Goal: Task Accomplishment & Management: Manage account settings

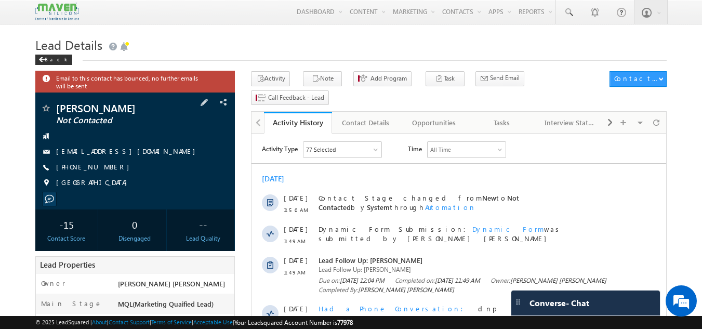
click at [180, 147] on div "[PERSON_NAME] Not Contacted [EMAIL_ADDRESS][DOMAIN_NAME] [PHONE_NUMBER] [GEOGRA…" at bounding box center [136, 148] width 190 height 90
click at [506, 116] on div "Tasks" at bounding box center [501, 122] width 50 height 12
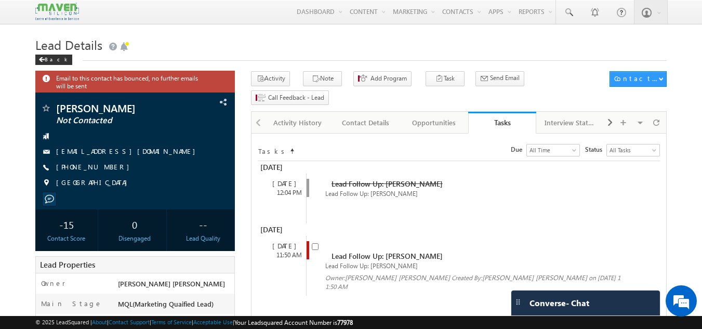
click at [315, 243] on input "checkbox" at bounding box center [315, 246] width 7 height 7
checkbox input "false"
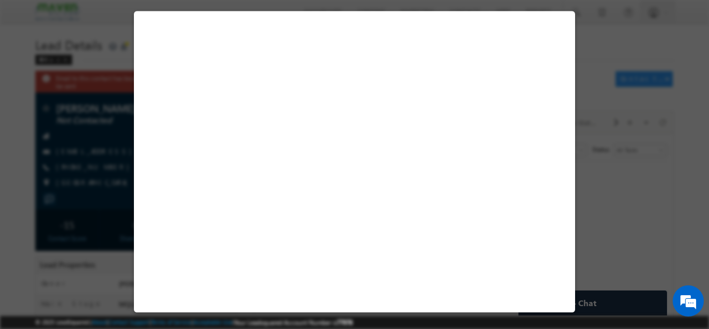
select select "Not Contacted"
select select "Executive MTech in VLSI Design"
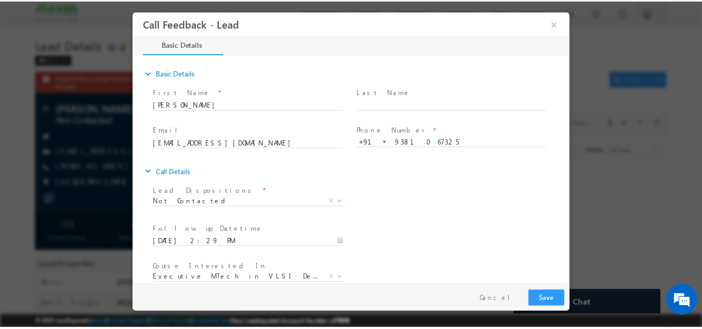
scroll to position [55, 0]
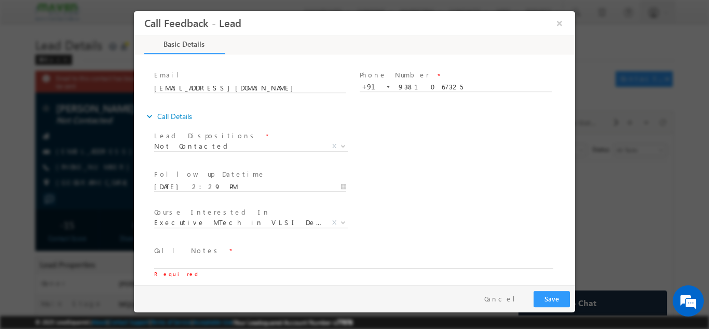
click at [327, 254] on span "Call Notes *" at bounding box center [348, 250] width 388 height 11
click at [326, 257] on textarea at bounding box center [353, 262] width 399 height 12
paste textarea "dnp"
type textarea "dnp"
click at [562, 296] on button "Save" at bounding box center [552, 298] width 36 height 16
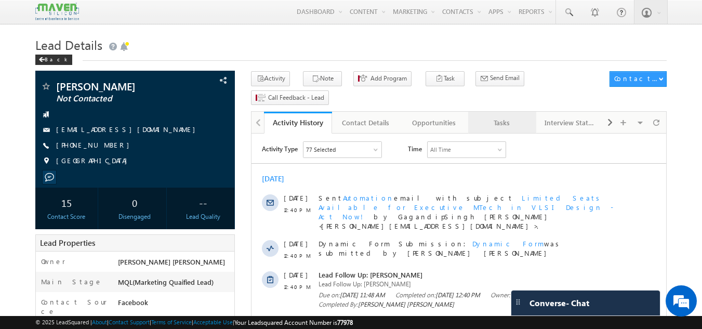
click at [504, 116] on div "Tasks" at bounding box center [501, 122] width 50 height 12
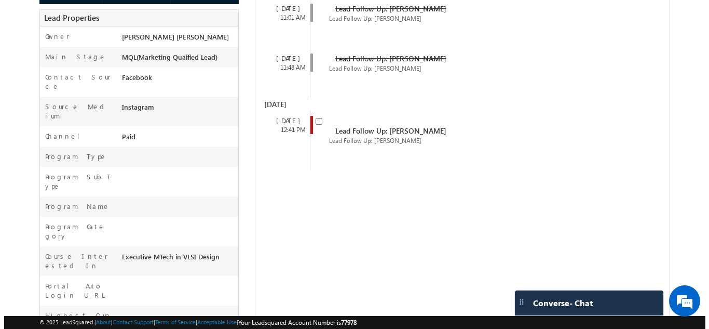
scroll to position [251, 0]
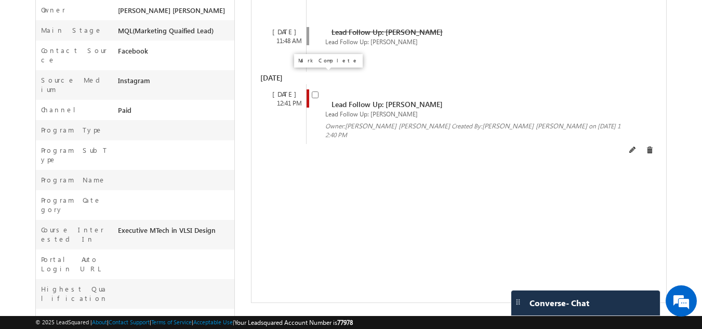
click at [315, 91] on input "checkbox" at bounding box center [315, 94] width 7 height 7
checkbox input "false"
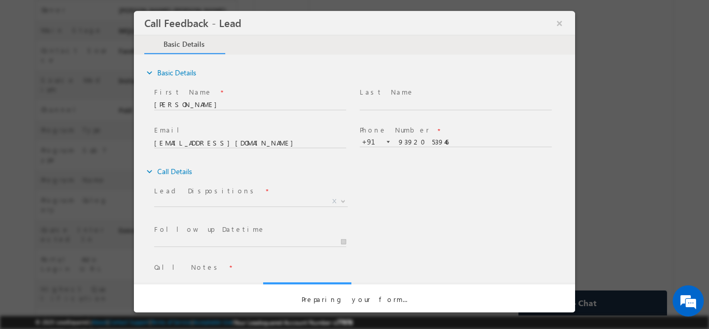
scroll to position [0, 0]
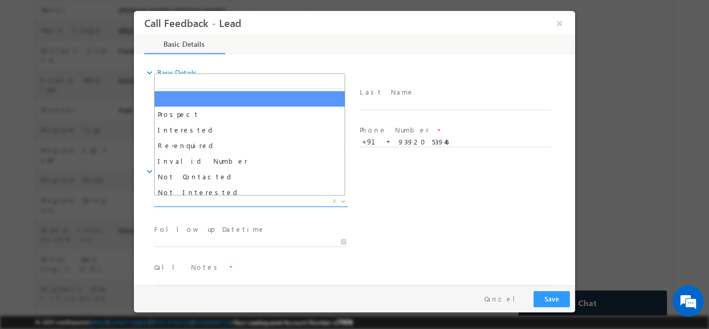
click at [244, 198] on span "X" at bounding box center [251, 201] width 194 height 10
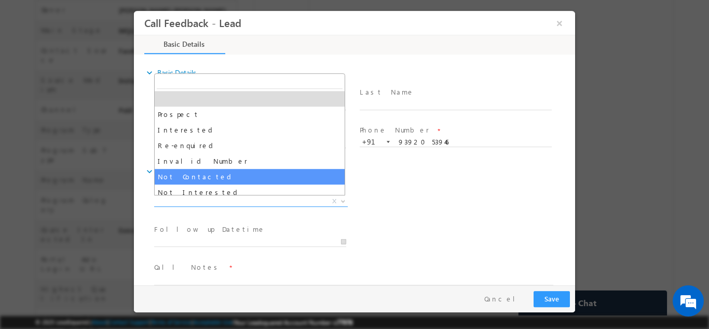
select select "Not Contacted"
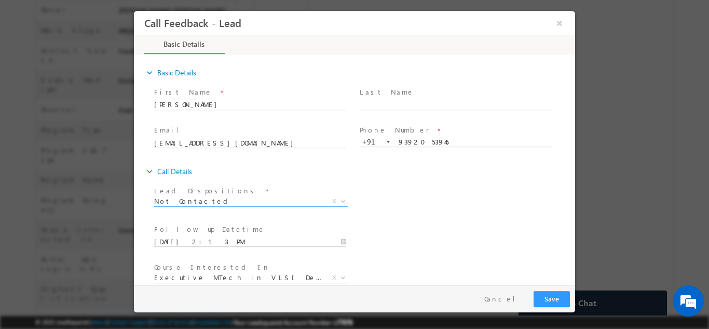
click at [219, 242] on input "25/08/2025 2:13 PM" at bounding box center [250, 241] width 192 height 10
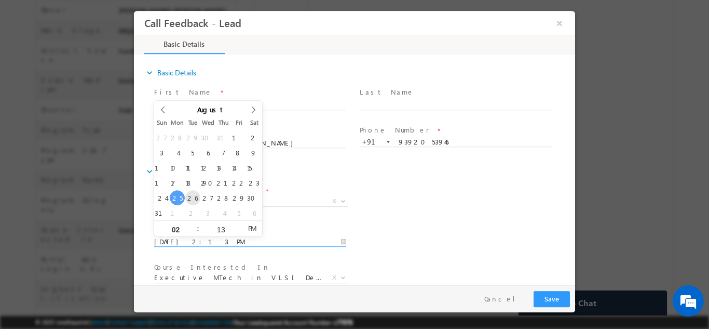
type input "26/08/2025 2:13 PM"
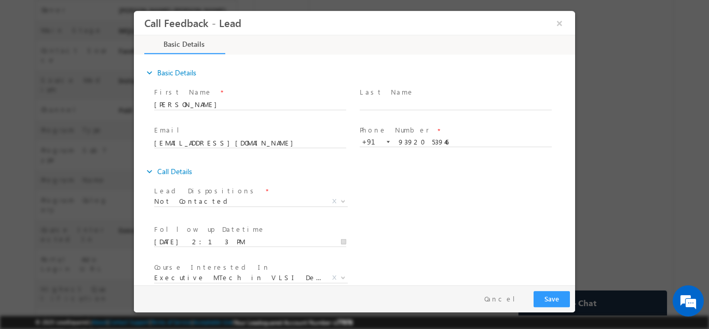
scroll to position [55, 0]
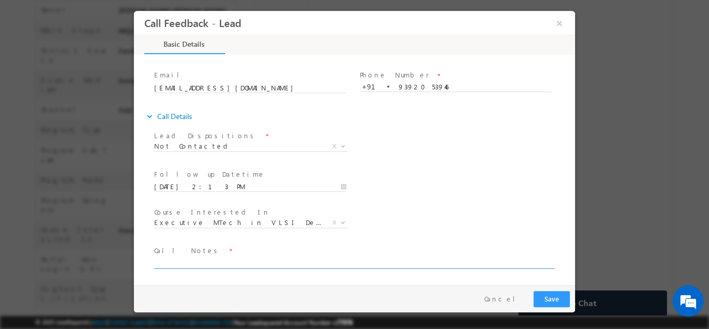
click at [392, 265] on textarea at bounding box center [353, 262] width 399 height 12
type textarea "dnp"
click at [559, 300] on button "Save" at bounding box center [552, 298] width 36 height 16
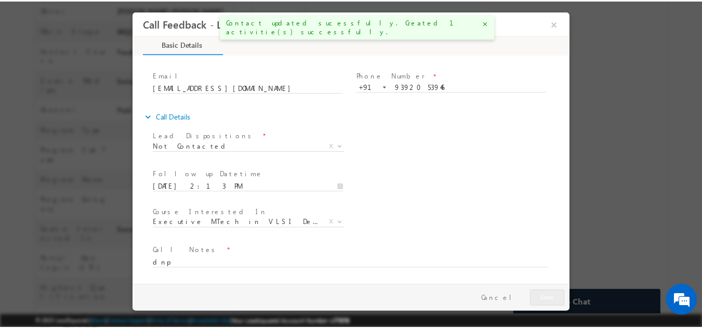
scroll to position [279, 0]
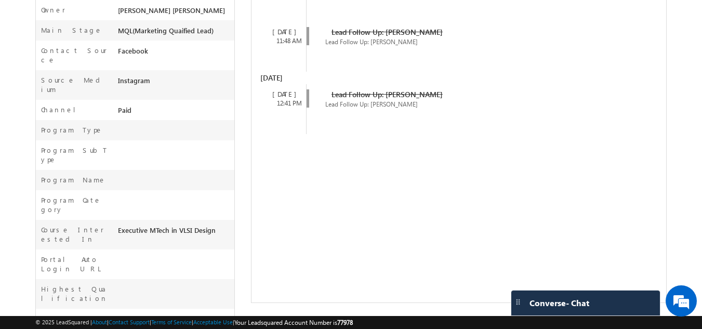
click at [559, 303] on span "Converse - Chat" at bounding box center [559, 302] width 60 height 9
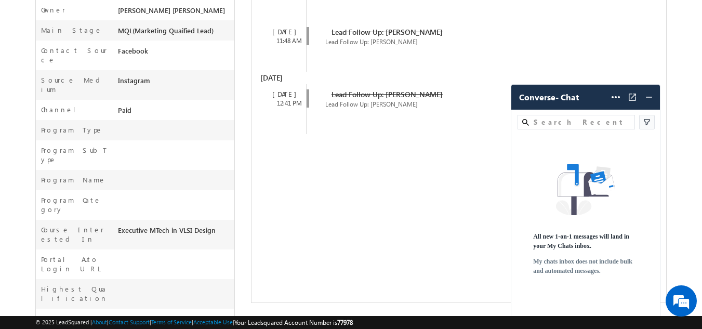
click at [559, 303] on div "All new 1-on-1 messages will land in your My Chats inbox. My chats inbox does n…" at bounding box center [585, 224] width 149 height 185
click at [558, 303] on div "All new 1-on-1 messages will land in your My Chats inbox. My chats inbox does n…" at bounding box center [585, 224] width 149 height 185
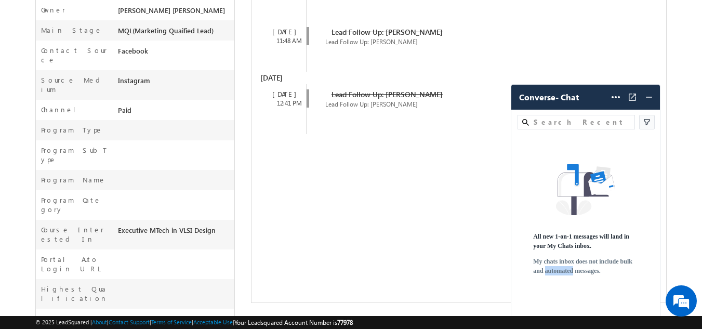
click at [558, 303] on div "All new 1-on-1 messages will land in your My Chats inbox. My chats inbox does n…" at bounding box center [585, 224] width 149 height 185
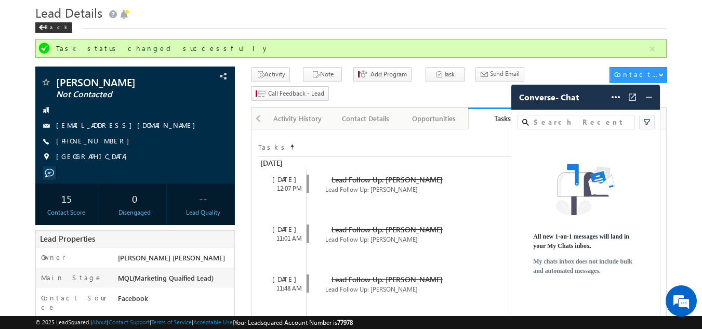
scroll to position [30, 0]
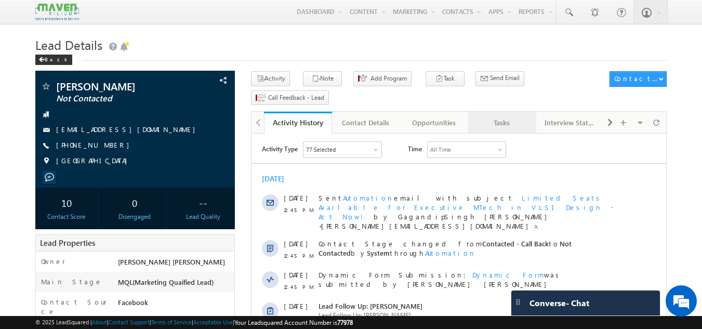
click at [499, 115] on link "Tasks" at bounding box center [502, 123] width 68 height 22
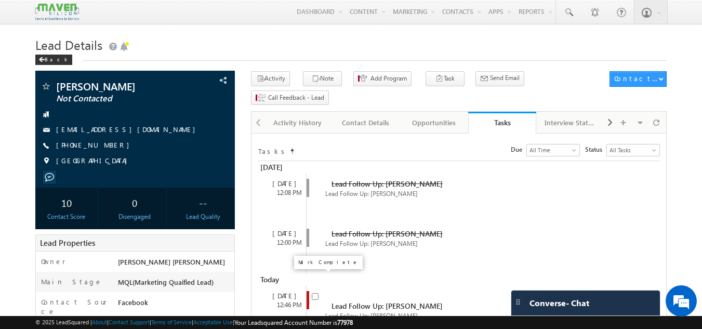
click at [316, 293] on input "checkbox" at bounding box center [315, 296] width 7 height 7
checkbox input "false"
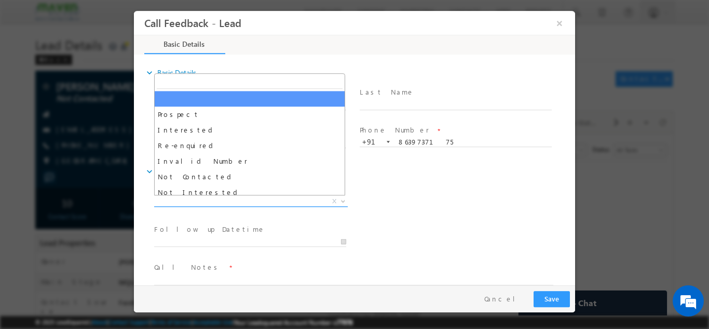
click at [215, 199] on span "X" at bounding box center [251, 201] width 194 height 10
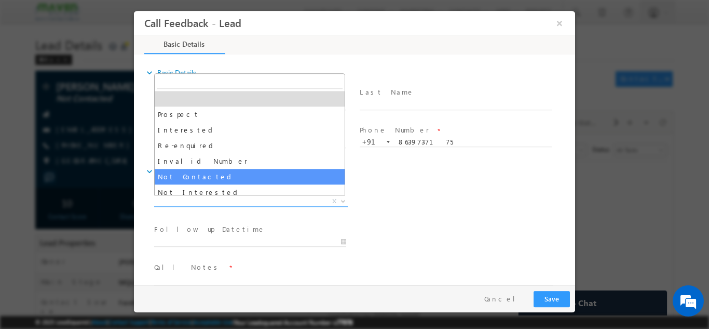
select select "Not Contacted"
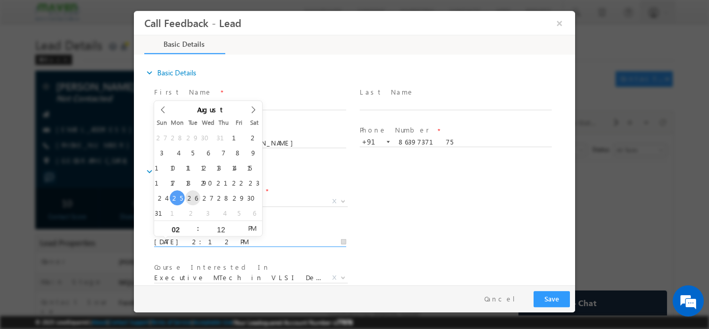
drag, startPoint x: 201, startPoint y: 241, endPoint x: 197, endPoint y: 194, distance: 47.4
click at [197, 194] on body "Call Feedback - Lead × Basic Details" at bounding box center [354, 147] width 441 height 274
type input "[DATE] 2:12 PM"
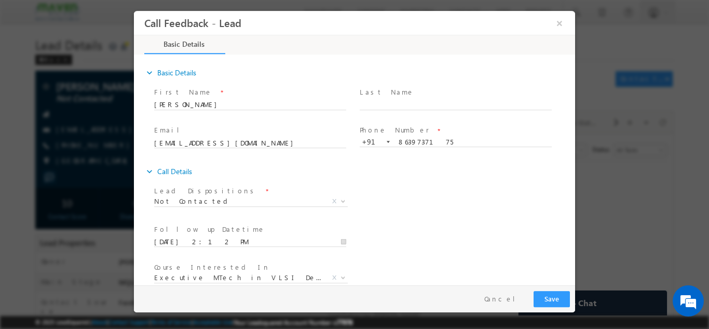
click at [565, 181] on div "expand_more Call Details Lead Dispositions *" at bounding box center [359, 249] width 431 height 174
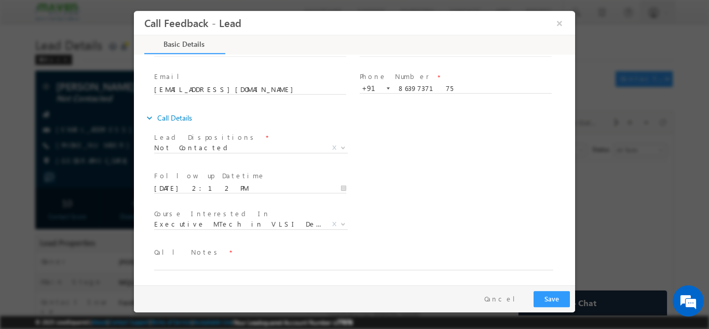
scroll to position [55, 0]
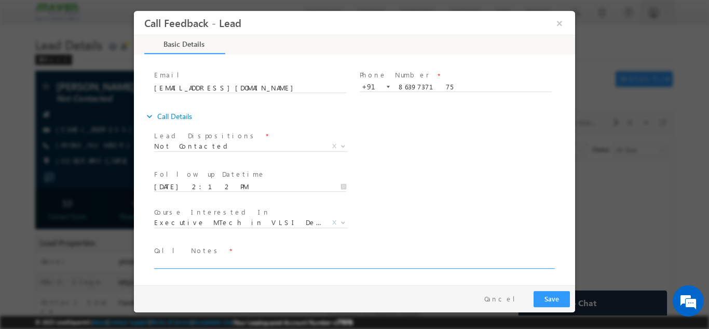
click at [284, 263] on textarea at bounding box center [353, 262] width 399 height 12
paste textarea "dnp"
type textarea "dnp"
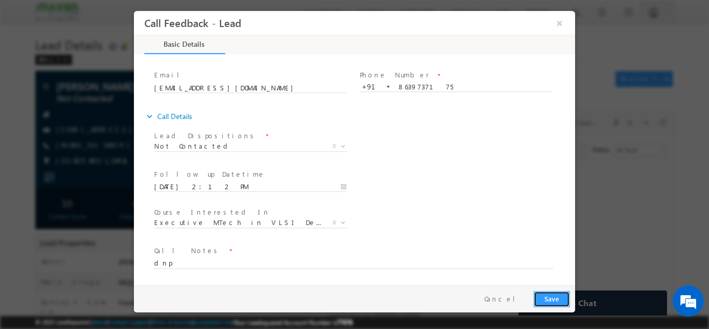
click at [552, 297] on button "Save" at bounding box center [552, 298] width 36 height 16
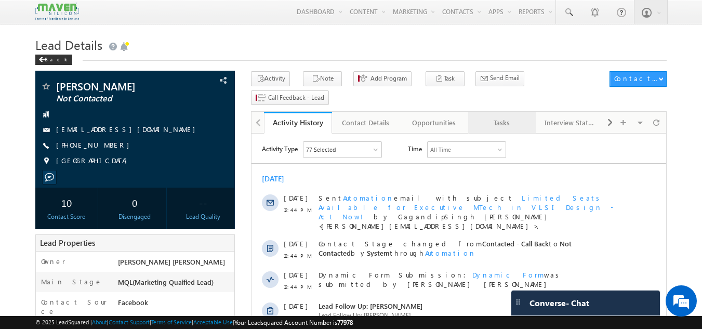
click at [511, 116] on div "Tasks" at bounding box center [501, 122] width 50 height 12
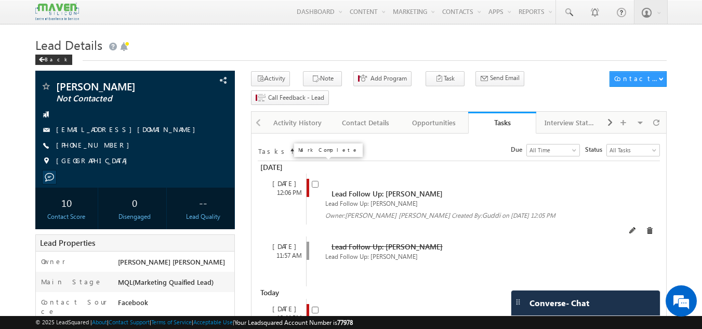
click at [316, 181] on input "checkbox" at bounding box center [315, 184] width 7 height 7
checkbox input "false"
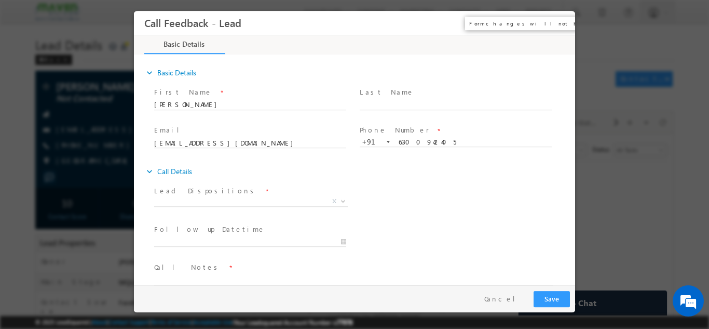
click at [558, 29] on button "×" at bounding box center [560, 22] width 18 height 19
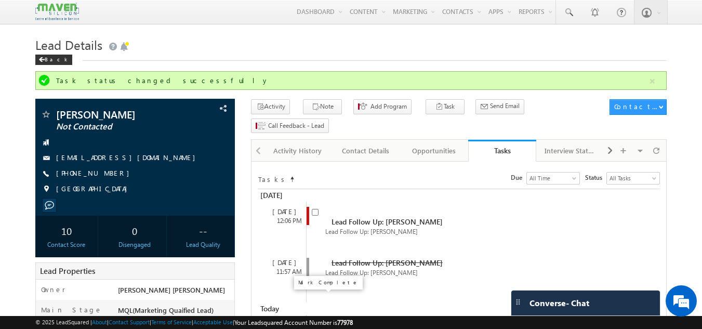
click at [318, 323] on input "checkbox" at bounding box center [315, 326] width 7 height 7
checkbox input "false"
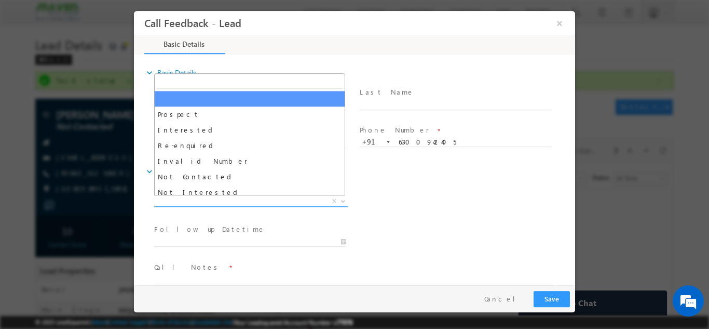
click at [192, 205] on span "X" at bounding box center [251, 201] width 194 height 10
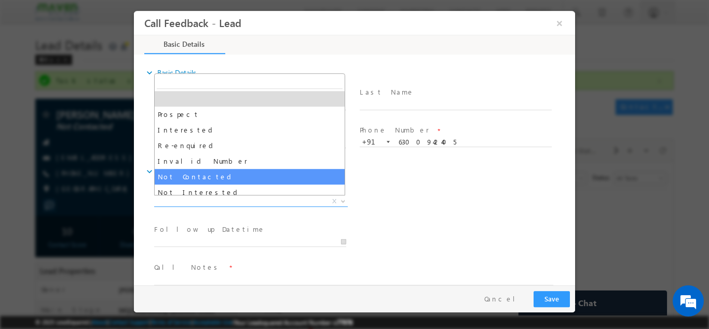
select select "Not Contacted"
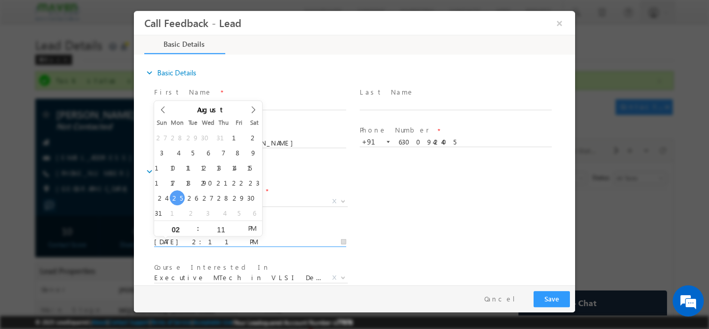
click at [203, 237] on input "25/08/2025 2:11 PM" at bounding box center [250, 241] width 192 height 10
type input "26/08/2025 2:11 PM"
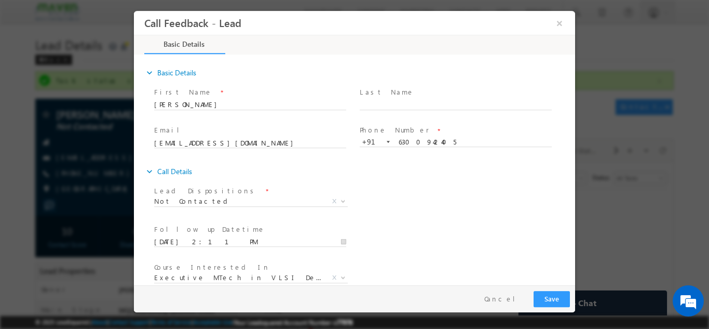
scroll to position [55, 0]
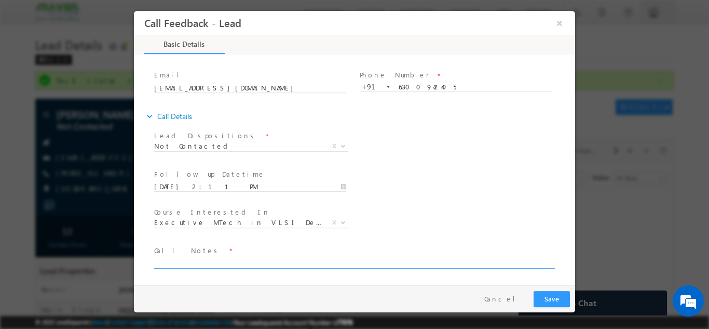
click at [346, 260] on textarea at bounding box center [353, 262] width 399 height 12
type textarea "dnp"
click at [548, 297] on button "Save" at bounding box center [552, 298] width 36 height 16
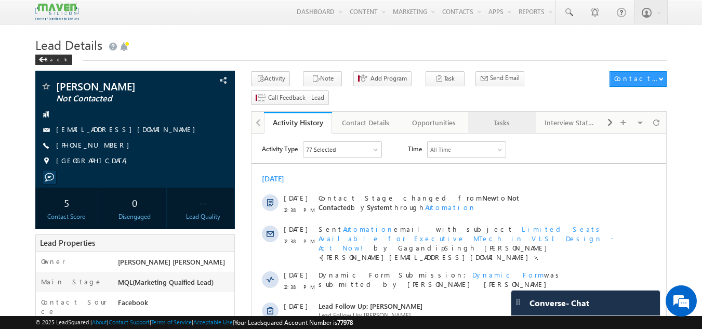
click at [507, 116] on div "Tasks" at bounding box center [501, 122] width 50 height 12
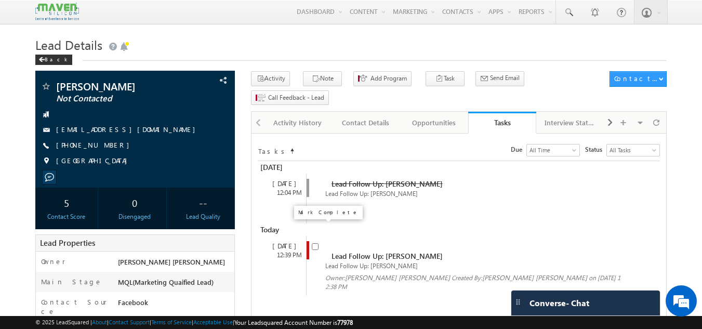
click at [317, 243] on input "checkbox" at bounding box center [315, 246] width 7 height 7
checkbox input "false"
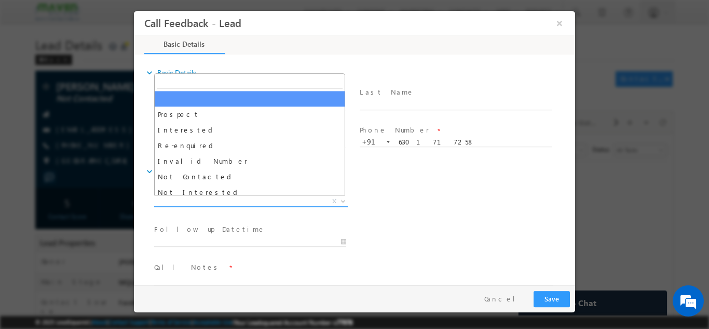
click at [301, 200] on span "X" at bounding box center [251, 201] width 194 height 10
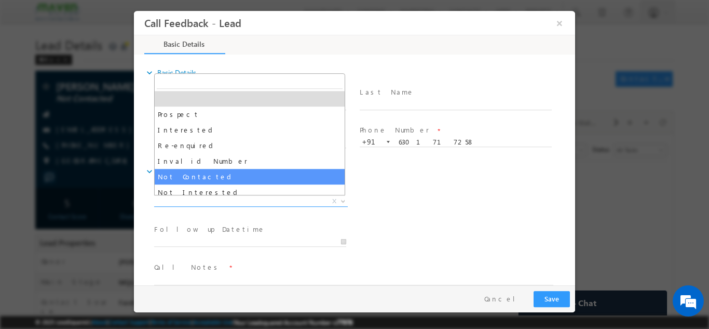
select select "Not Contacted"
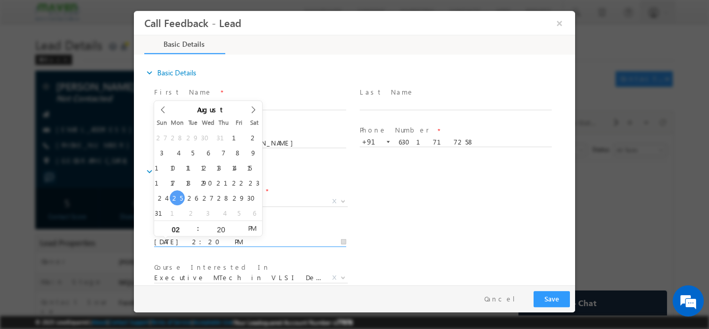
click at [236, 245] on input "25/08/2025 2:20 PM" at bounding box center [250, 241] width 192 height 10
type input "26/08/2025 2:20 PM"
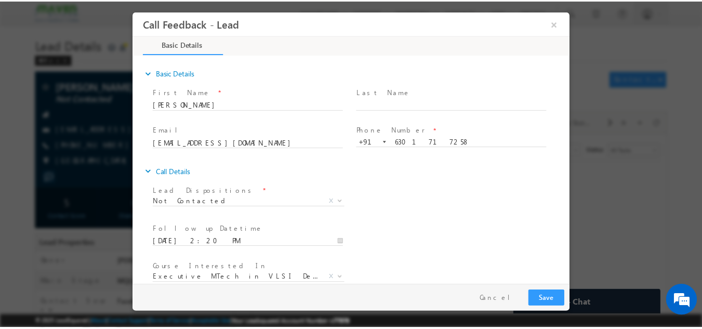
scroll to position [55, 0]
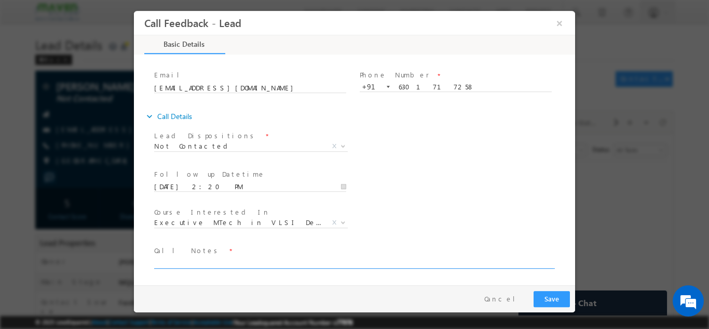
click at [295, 261] on textarea at bounding box center [353, 262] width 399 height 12
type textarea "dnp"
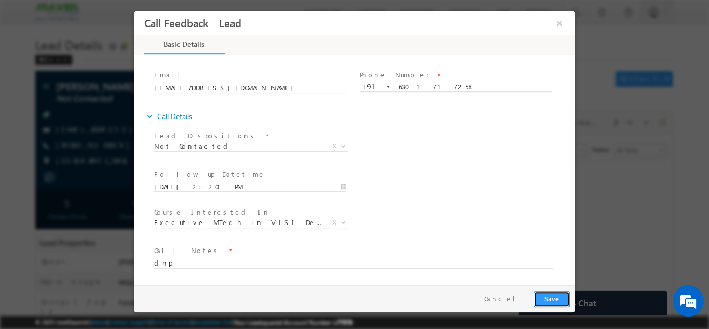
click at [544, 292] on button "Save" at bounding box center [552, 298] width 36 height 16
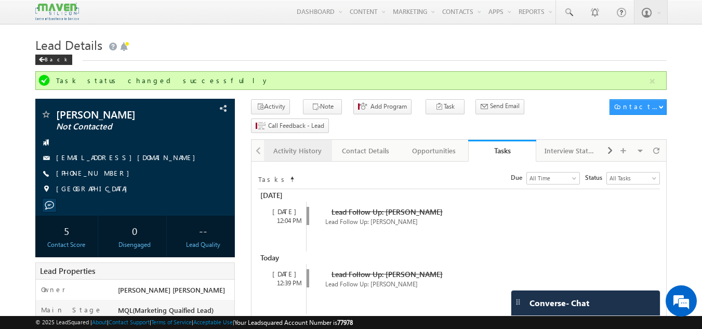
click at [314, 144] on div "Activity History" at bounding box center [297, 150] width 50 height 12
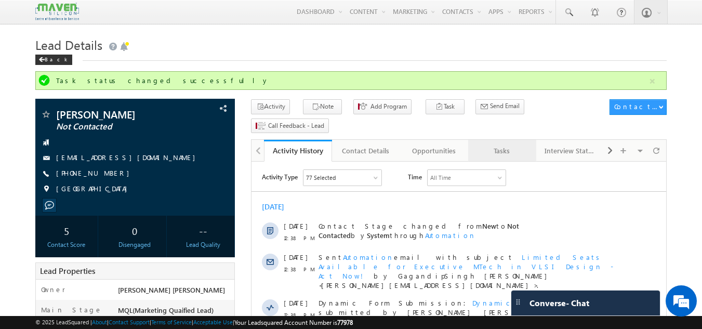
click at [496, 140] on link "Tasks" at bounding box center [502, 151] width 68 height 22
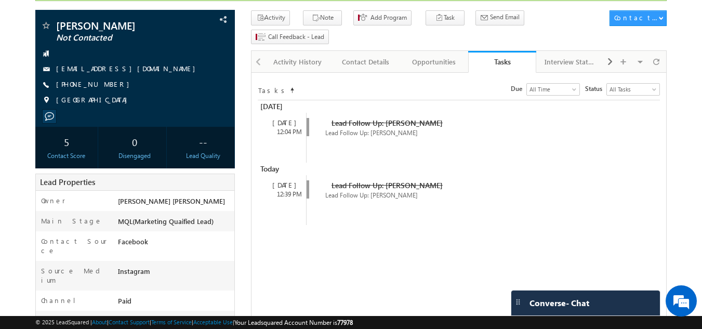
scroll to position [0, 0]
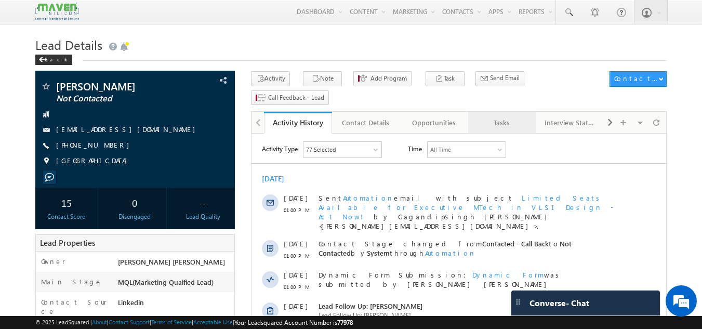
click at [488, 116] on div "Tasks" at bounding box center [501, 122] width 50 height 12
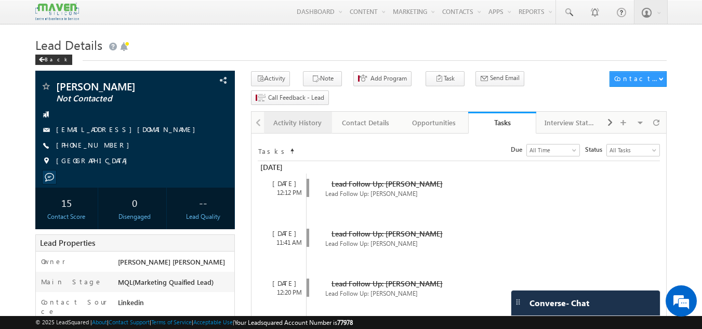
click at [303, 114] on link "Activity History" at bounding box center [298, 123] width 68 height 22
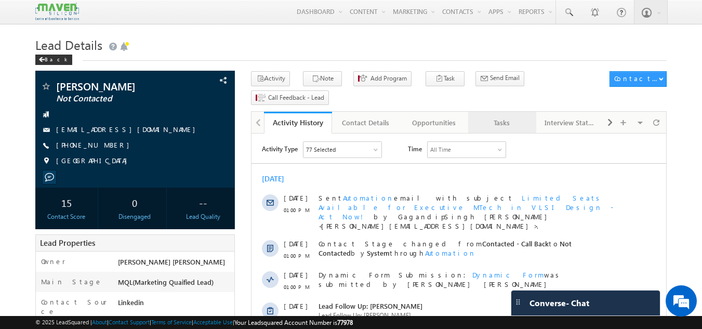
click at [503, 116] on div "Tasks" at bounding box center [501, 122] width 50 height 12
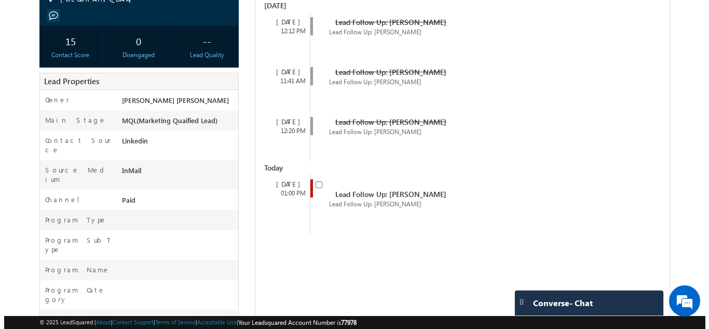
scroll to position [163, 0]
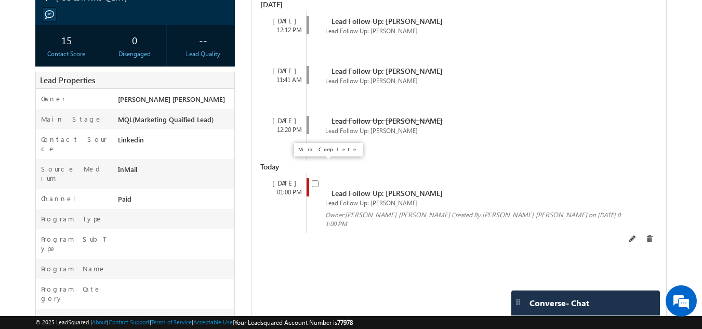
click at [313, 180] on input "checkbox" at bounding box center [315, 183] width 7 height 7
checkbox input "false"
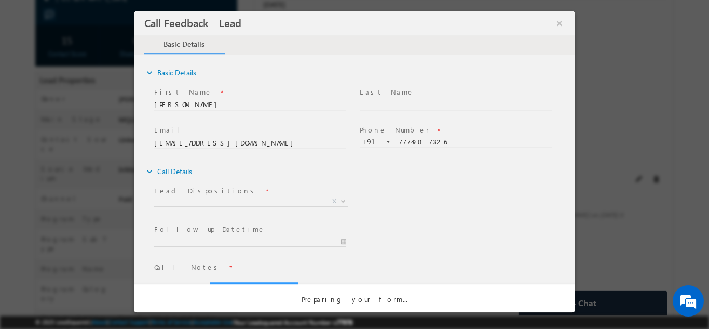
scroll to position [0, 0]
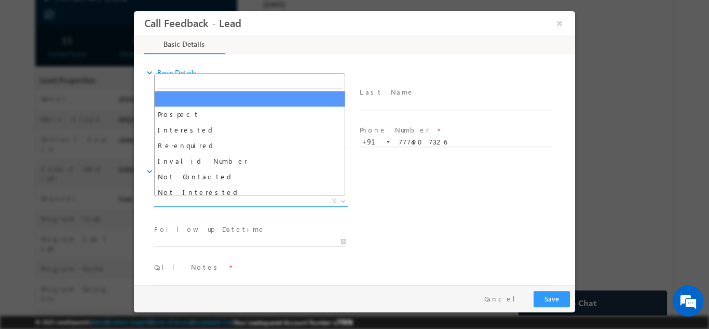
click at [266, 198] on span "X" at bounding box center [251, 201] width 194 height 10
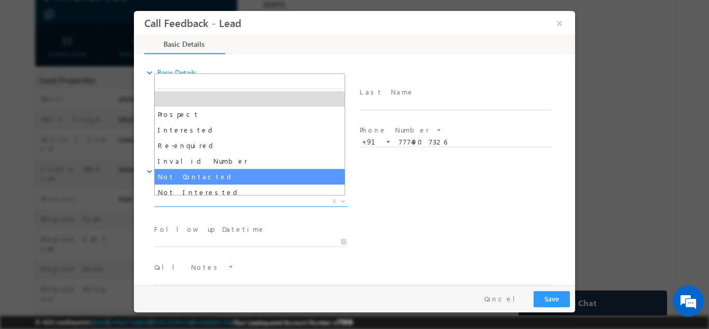
select select "Not Contacted"
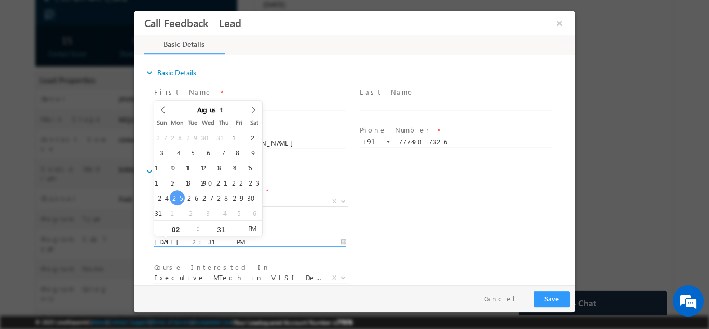
click at [206, 238] on input "25/08/2025 2:31 PM" at bounding box center [250, 241] width 192 height 10
type input "26/08/2025 2:31 PM"
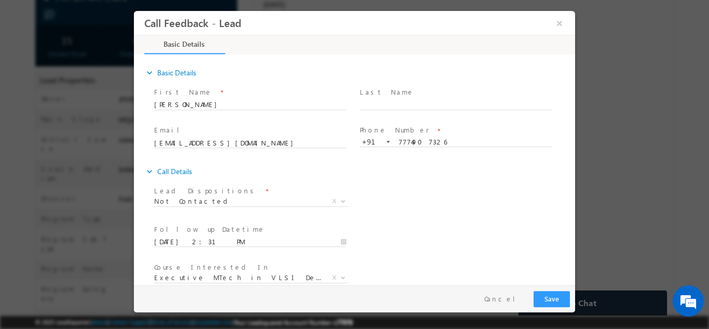
click at [516, 182] on div "expand_more Call Details Lead Dispositions *" at bounding box center [359, 249] width 431 height 174
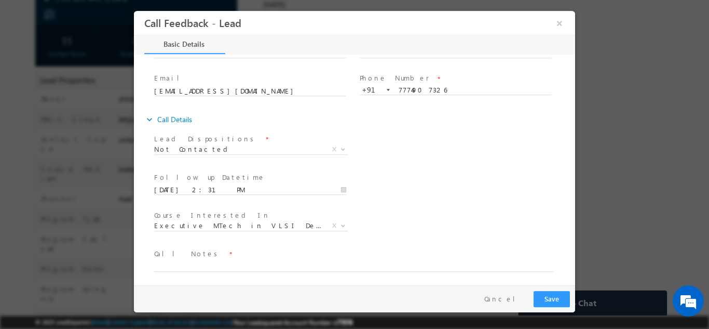
scroll to position [55, 0]
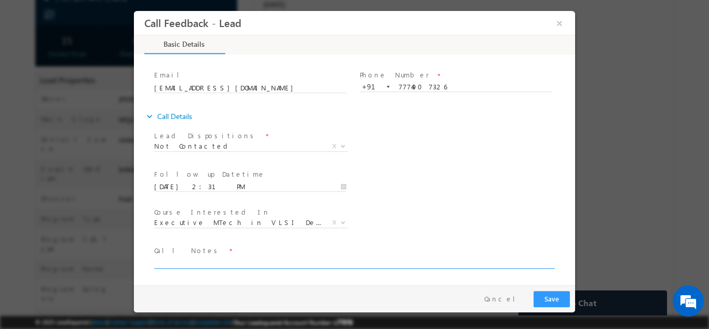
drag, startPoint x: 245, startPoint y: 256, endPoint x: 235, endPoint y: 265, distance: 13.2
click at [235, 265] on div "Call Notes *" at bounding box center [358, 257] width 409 height 24
click at [235, 265] on textarea at bounding box center [353, 262] width 399 height 12
type textarea "dnp"
drag, startPoint x: 552, startPoint y: 301, endPoint x: 550, endPoint y: 296, distance: 5.4
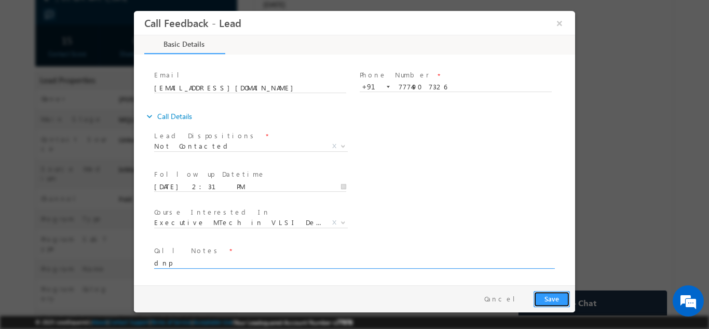
click at [550, 296] on button "Save" at bounding box center [552, 298] width 36 height 16
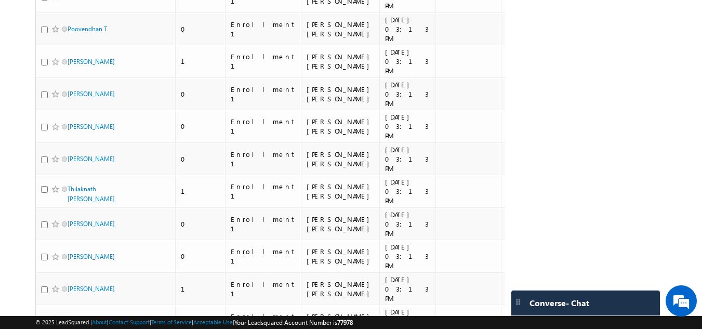
scroll to position [491, 0]
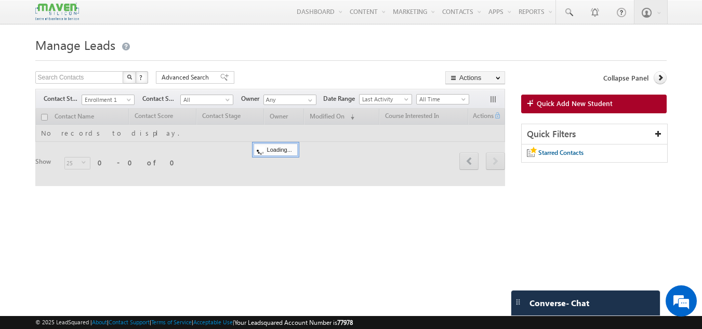
scroll to position [0, 0]
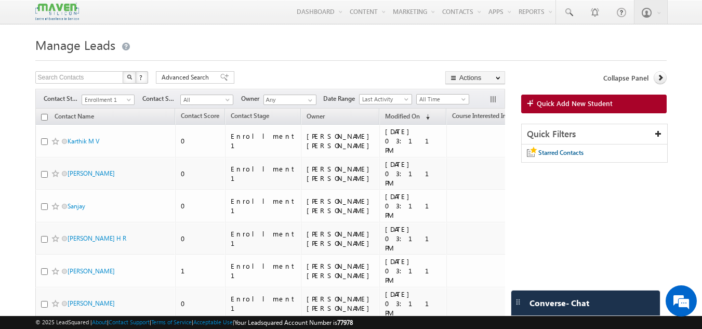
click at [121, 106] on div "Filters Contact Stage All New Lead Interested In Conversation Others Prospect F…" at bounding box center [269, 99] width 469 height 20
click at [124, 103] on span "Enrollment 1" at bounding box center [106, 99] width 49 height 9
click at [106, 107] on link "All" at bounding box center [108, 110] width 52 height 9
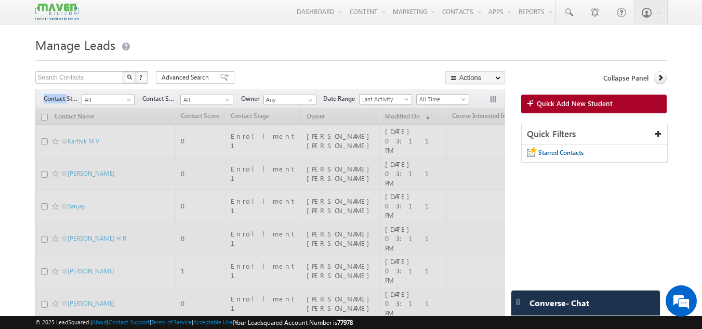
click at [106, 107] on div "Filters Contact Stage All New Lead Interested In Conversation Others Prospect F…" at bounding box center [269, 99] width 469 height 20
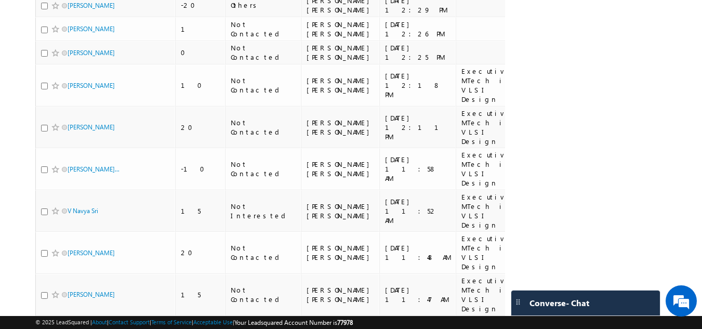
scroll to position [471, 0]
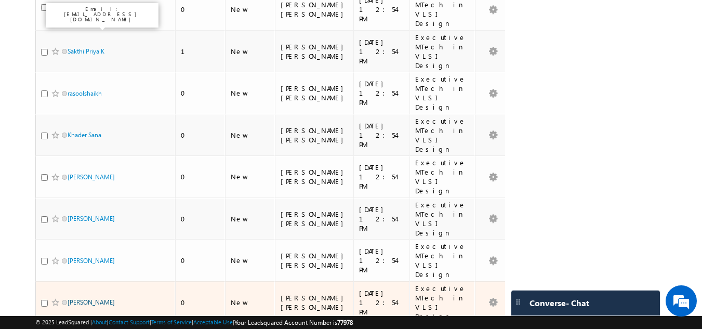
click at [84, 298] on link "Duvvari Jairam" at bounding box center [91, 302] width 47 height 8
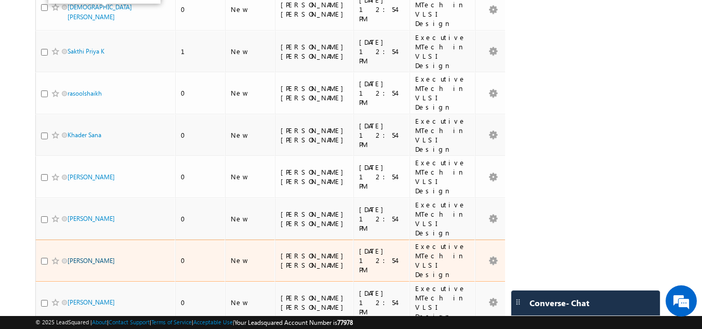
click at [87, 257] on link "Hemavathi Meduri" at bounding box center [91, 261] width 47 height 8
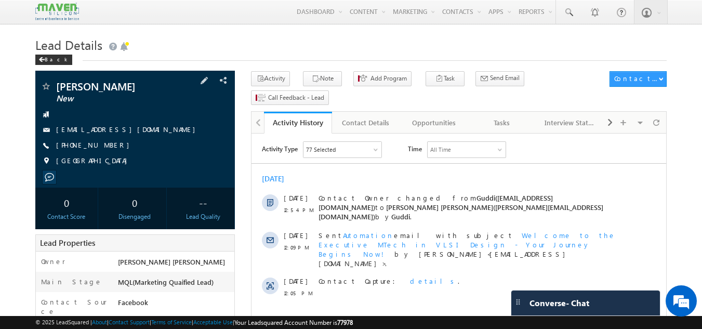
click at [95, 143] on span "[PHONE_NUMBER]" at bounding box center [95, 145] width 78 height 10
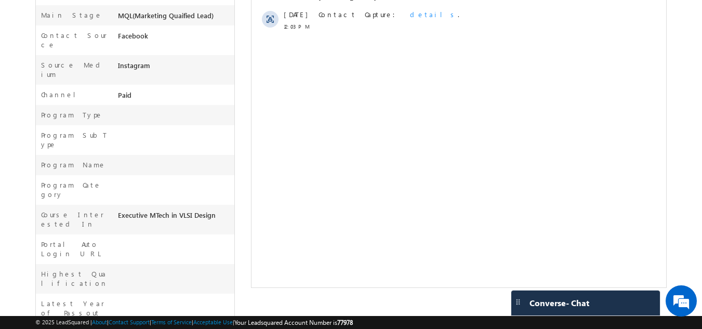
scroll to position [267, 0]
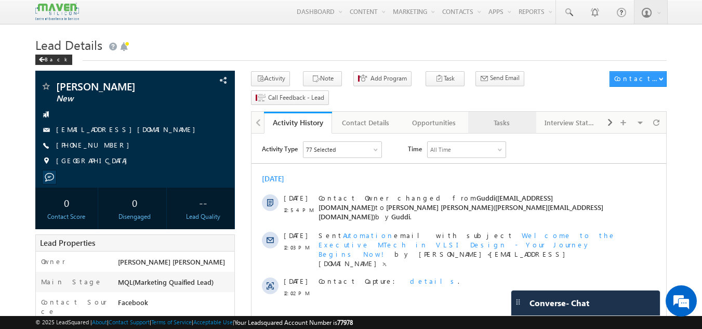
click at [521, 116] on div "Tasks" at bounding box center [501, 122] width 50 height 12
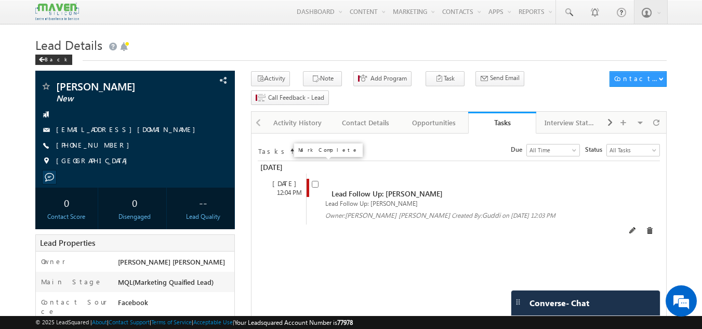
click at [318, 181] on input "checkbox" at bounding box center [315, 184] width 7 height 7
checkbox input "false"
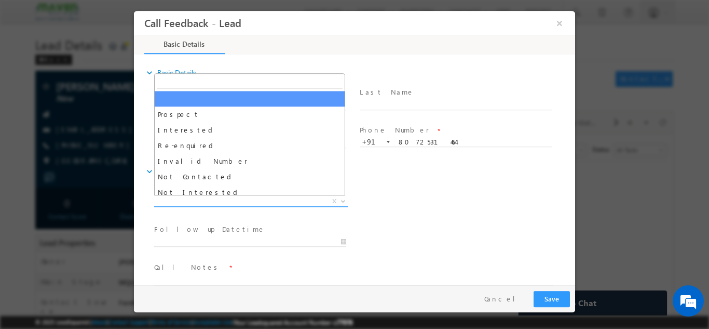
click at [256, 204] on span "X" at bounding box center [251, 201] width 194 height 10
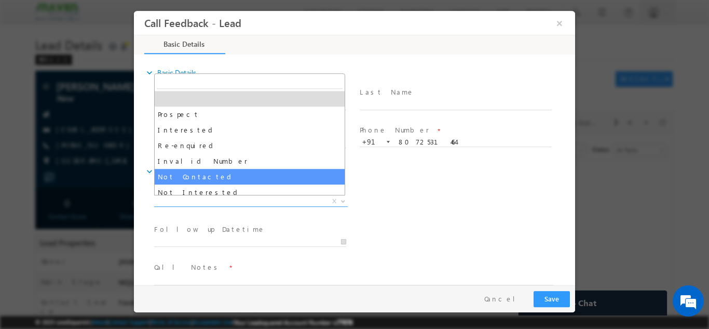
select select "Not Contacted"
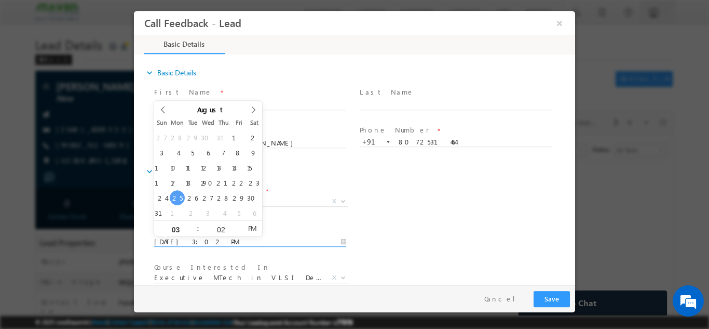
click at [229, 241] on input "25/08/2025 3:02 PM" at bounding box center [250, 241] width 192 height 10
type input "26/08/2025 3:02 PM"
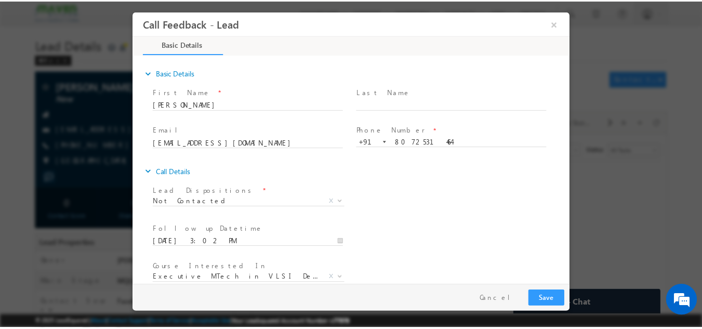
scroll to position [55, 0]
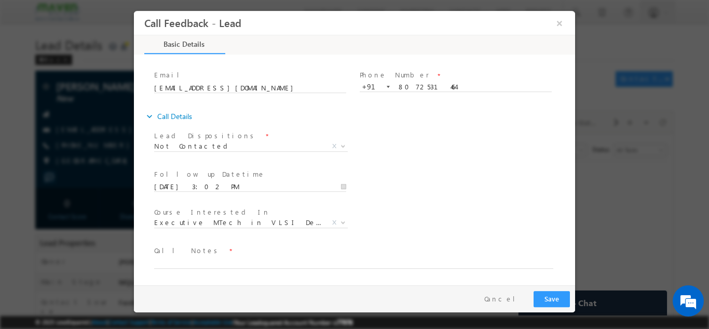
drag, startPoint x: 573, startPoint y: 164, endPoint x: 725, endPoint y: 247, distance: 173.6
click at [371, 261] on textarea at bounding box center [353, 262] width 399 height 12
paste textarea "dnp"
type textarea "dnp"
click at [562, 296] on button "Save" at bounding box center [552, 298] width 36 height 16
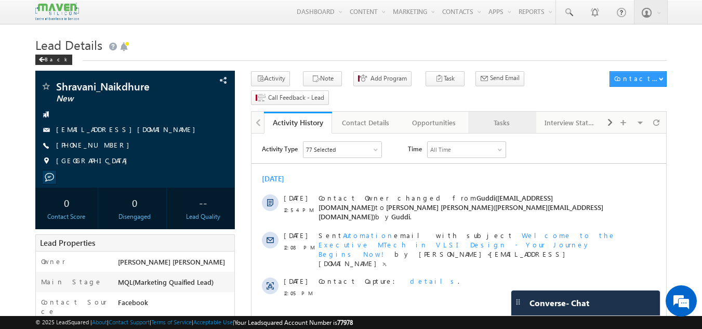
click at [495, 116] on div "Tasks" at bounding box center [501, 122] width 50 height 12
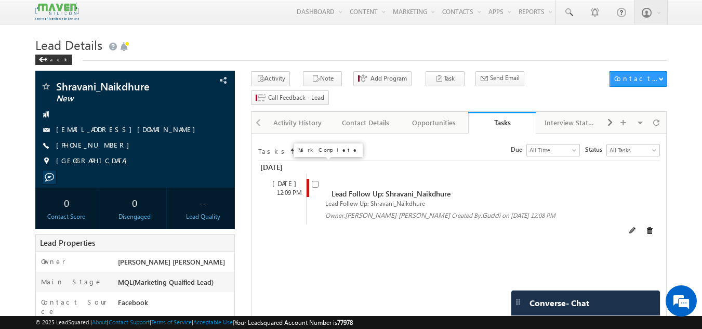
click at [314, 181] on input "checkbox" at bounding box center [315, 184] width 7 height 7
checkbox input "false"
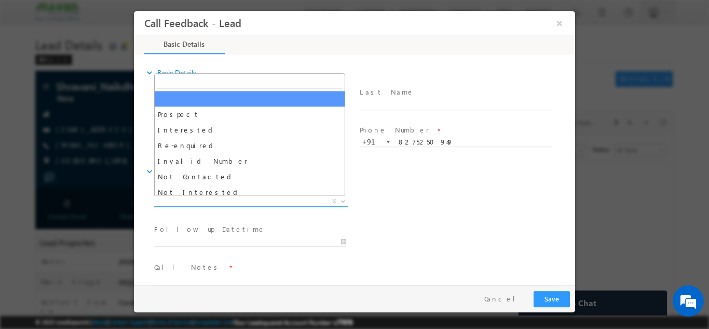
click at [265, 200] on span "X" at bounding box center [251, 201] width 194 height 10
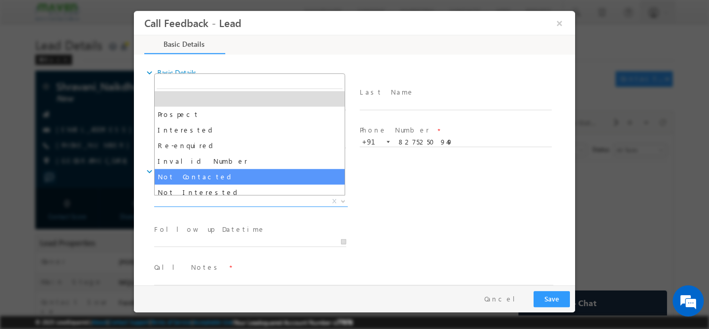
select select "Not Contacted"
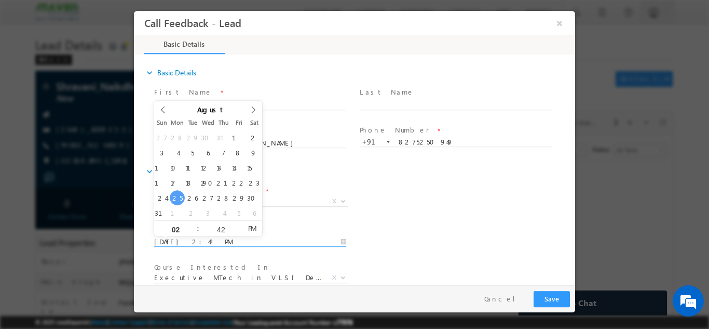
click at [244, 241] on input "25/08/2025 2:42 PM" at bounding box center [250, 241] width 192 height 10
type input "26/08/2025 2:42 PM"
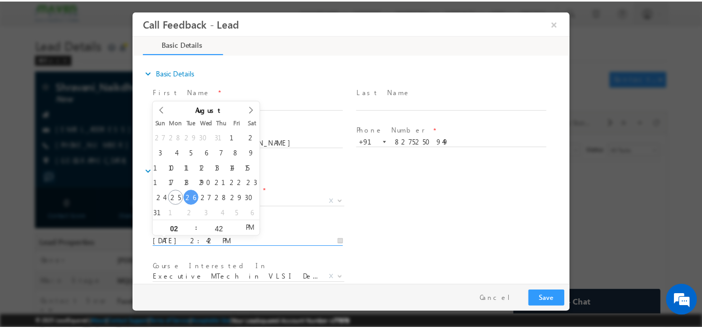
scroll to position [55, 0]
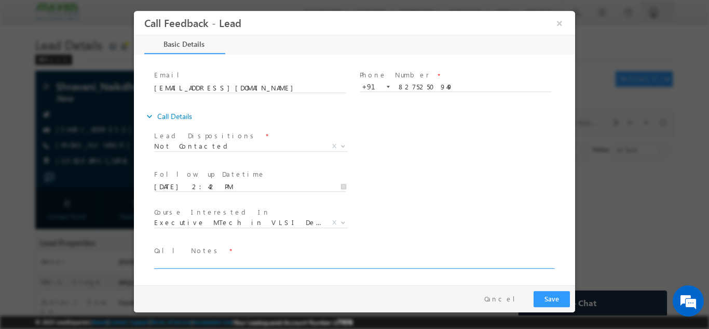
click at [412, 260] on textarea at bounding box center [353, 262] width 399 height 12
type textarea "dnp"
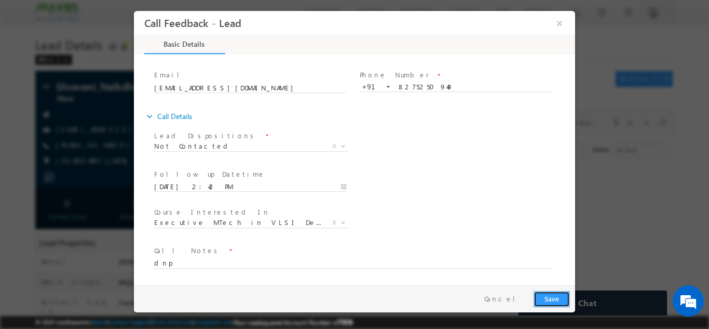
click at [554, 292] on button "Save" at bounding box center [552, 298] width 36 height 16
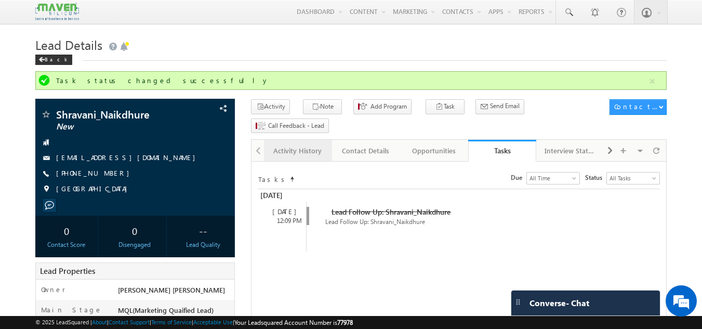
click at [308, 144] on div "Activity History" at bounding box center [297, 150] width 50 height 12
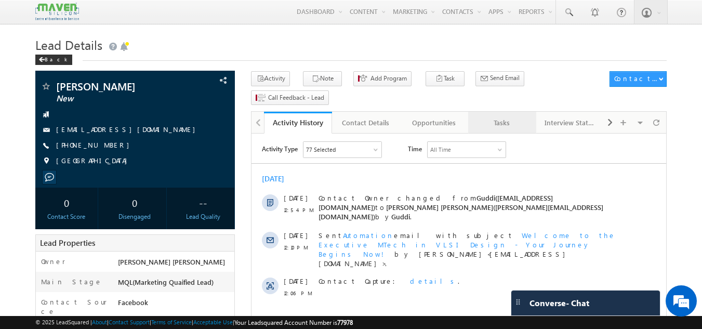
click at [492, 116] on div "Tasks" at bounding box center [501, 122] width 50 height 12
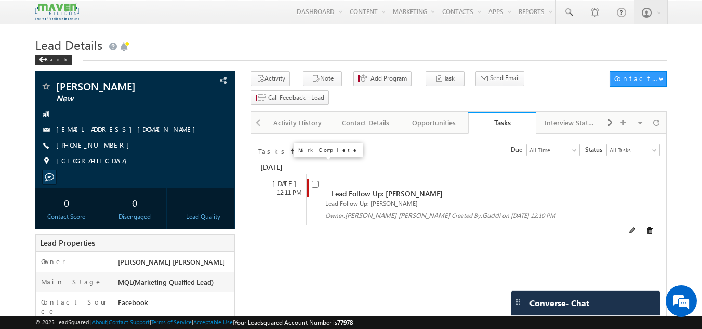
click at [314, 181] on input "checkbox" at bounding box center [315, 184] width 7 height 7
checkbox input "false"
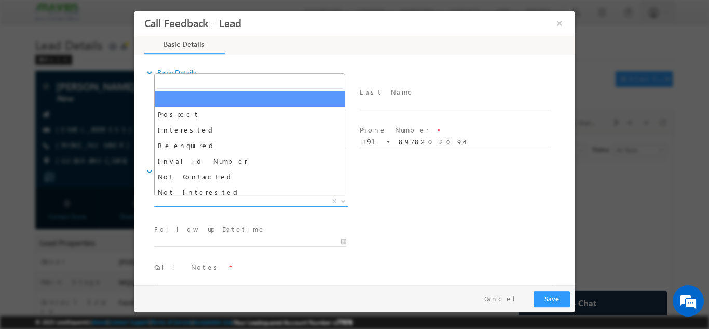
click at [252, 198] on span "X" at bounding box center [251, 201] width 194 height 10
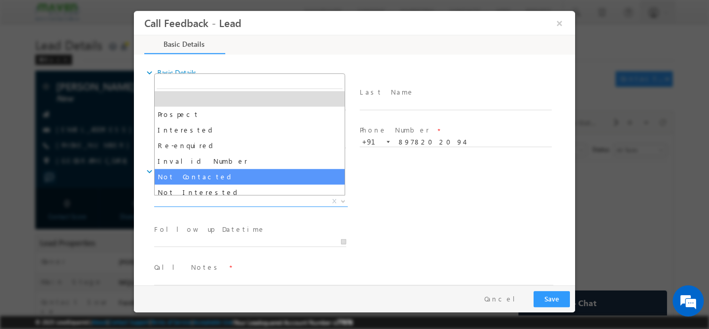
select select "Not Contacted"
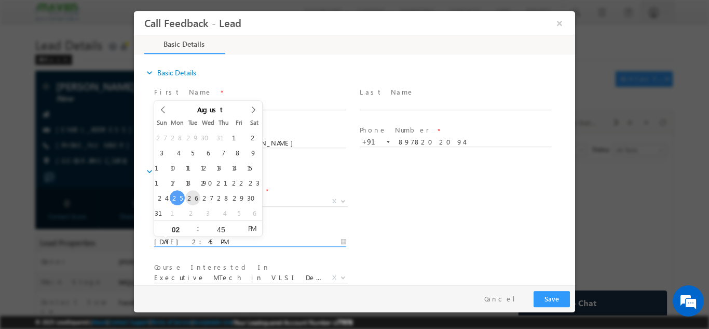
drag, startPoint x: 227, startPoint y: 240, endPoint x: 194, endPoint y: 199, distance: 52.7
click at [194, 199] on body "Call Feedback - Lead × Basic Details" at bounding box center [354, 147] width 441 height 274
type input "26/08/2025 2:45 PM"
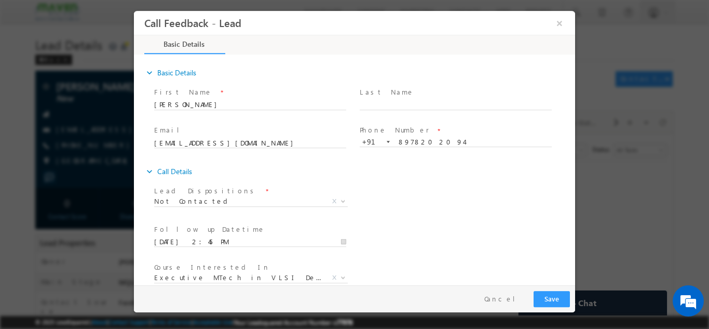
click at [467, 243] on div "Follow up Datetime * 26/08/2025 2:45 PM Program Type * Long Term Short Term X" at bounding box center [363, 240] width 423 height 38
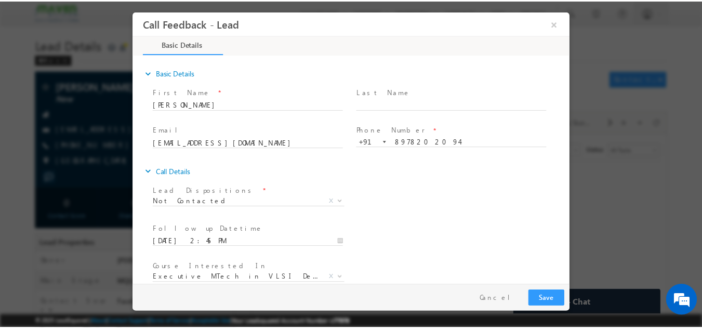
scroll to position [55, 0]
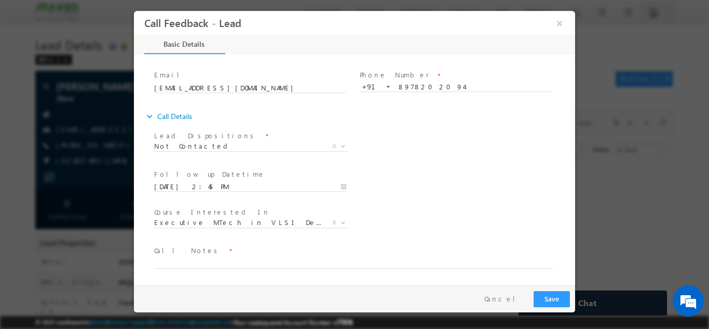
drag, startPoint x: 570, startPoint y: 189, endPoint x: 727, endPoint y: 313, distance: 199.9
click at [440, 258] on textarea at bounding box center [353, 262] width 399 height 12
type textarea "dnp"
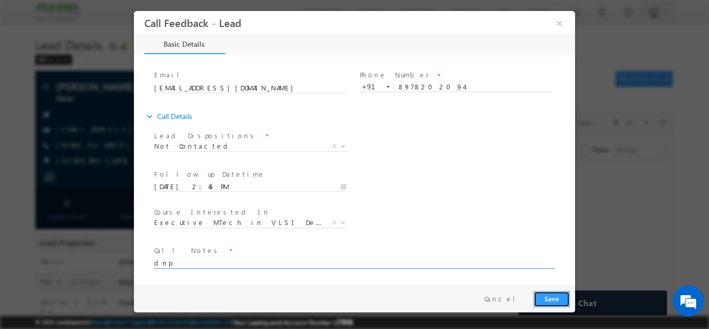
click at [547, 302] on button "Save" at bounding box center [552, 298] width 36 height 16
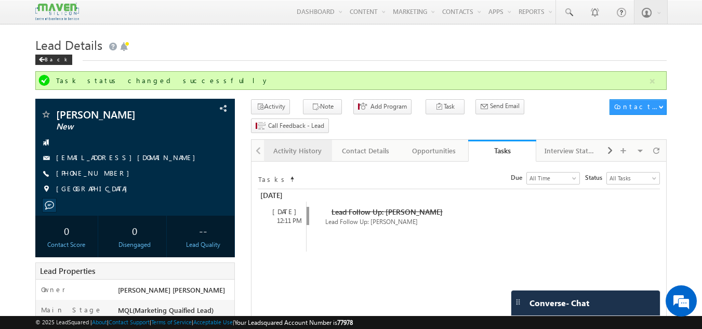
click at [303, 144] on div "Activity History" at bounding box center [297, 150] width 50 height 12
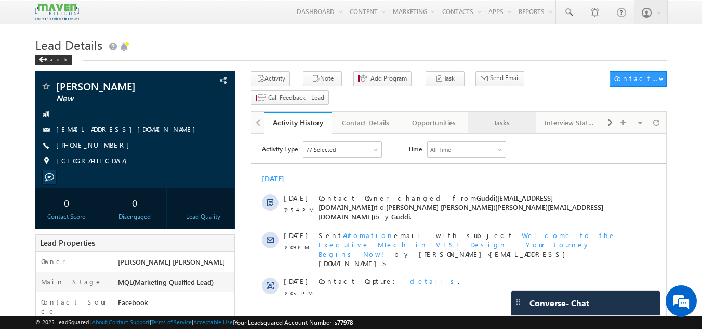
click at [508, 116] on div "Tasks" at bounding box center [501, 122] width 50 height 12
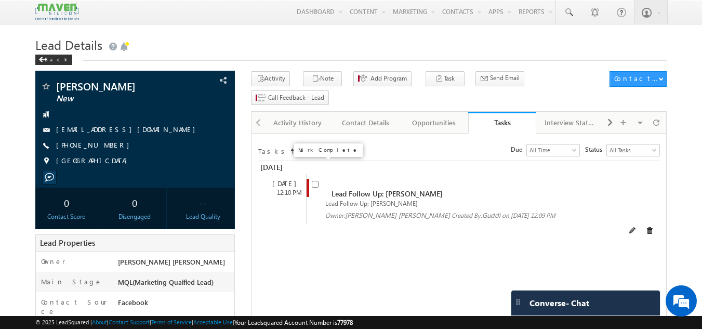
click at [317, 181] on input "checkbox" at bounding box center [315, 184] width 7 height 7
checkbox input "false"
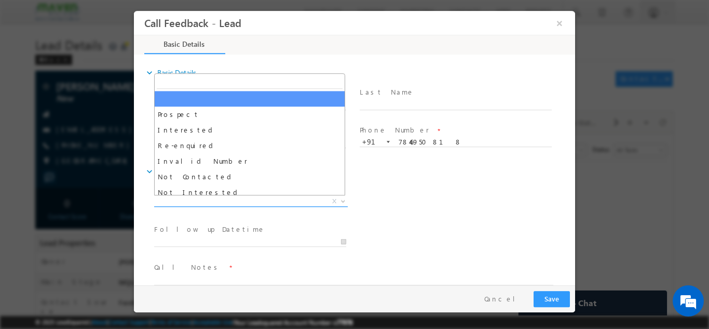
click at [275, 201] on span "X" at bounding box center [251, 201] width 194 height 10
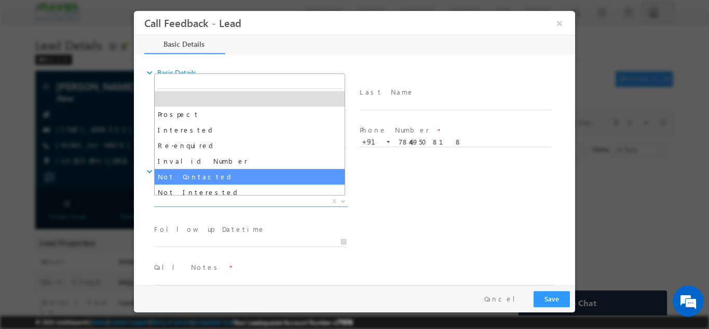
select select "Not Contacted"
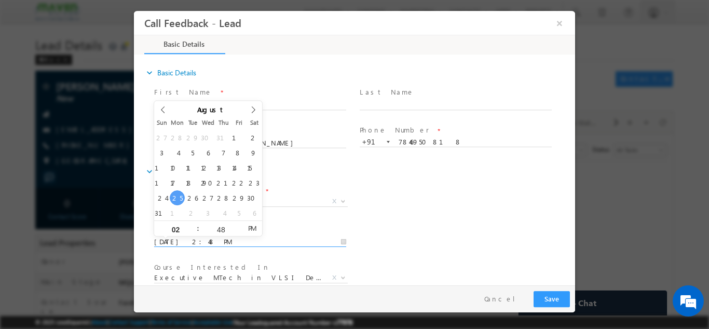
click at [243, 241] on input "25/08/2025 2:48 PM" at bounding box center [250, 241] width 192 height 10
type input "26/08/2025 2:48 PM"
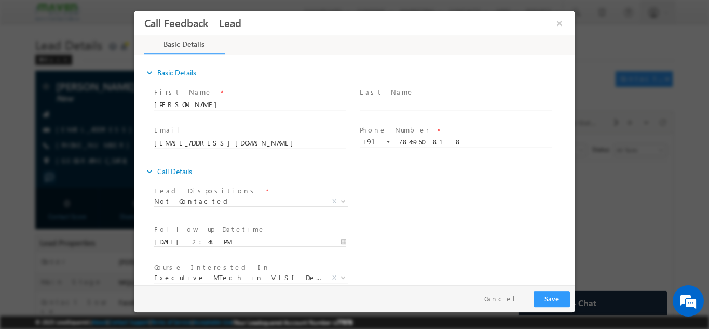
click at [506, 261] on div "Course Interested In * Executive M.Tech in VLSI Design Advanced VLSI Design & V…" at bounding box center [363, 278] width 423 height 38
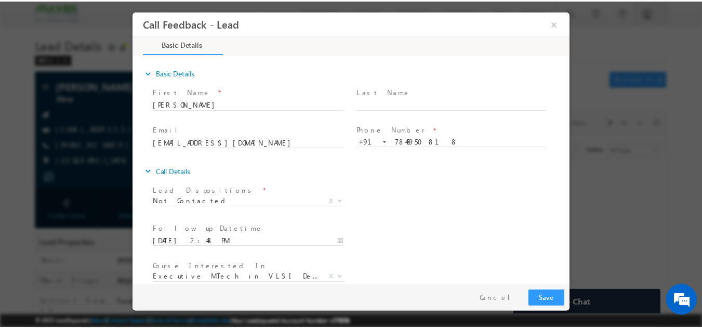
scroll to position [55, 0]
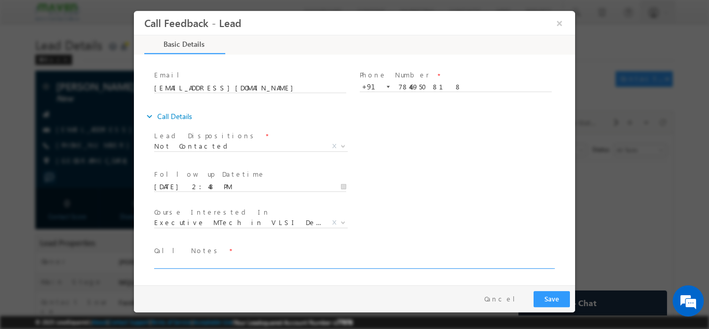
click at [263, 258] on textarea at bounding box center [353, 262] width 399 height 12
type textarea "dnp"
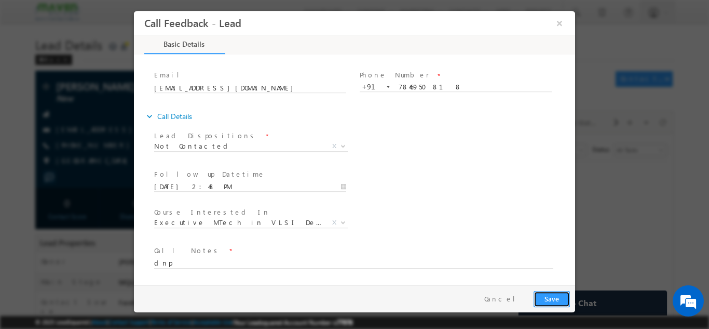
click at [556, 295] on button "Save" at bounding box center [552, 298] width 36 height 16
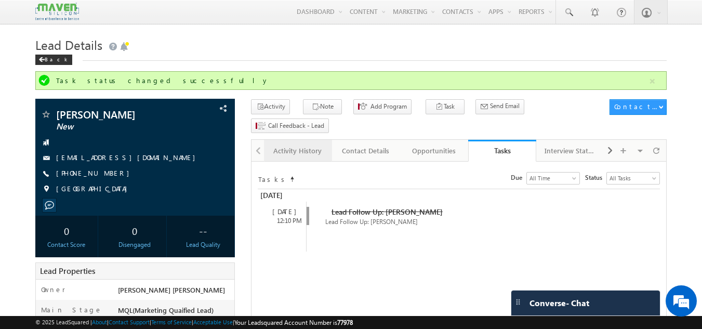
click at [310, 144] on div "Activity History" at bounding box center [297, 150] width 50 height 12
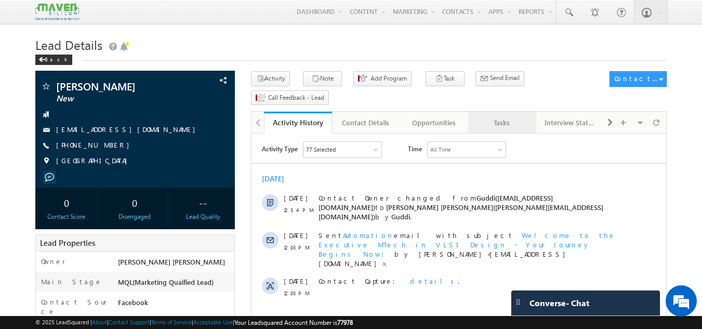
click at [497, 116] on div "Tasks" at bounding box center [501, 122] width 50 height 12
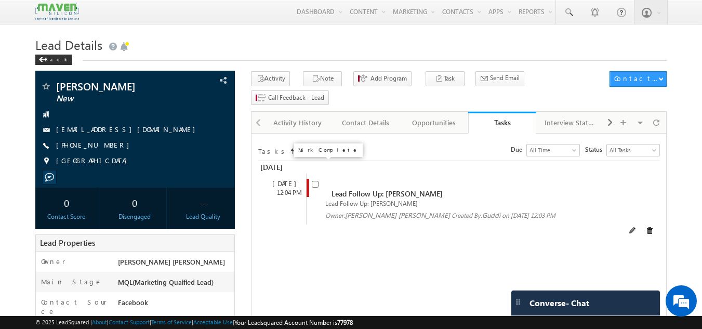
click at [314, 179] on span at bounding box center [315, 183] width 7 height 9
click at [316, 181] on input "checkbox" at bounding box center [315, 184] width 7 height 7
checkbox input "false"
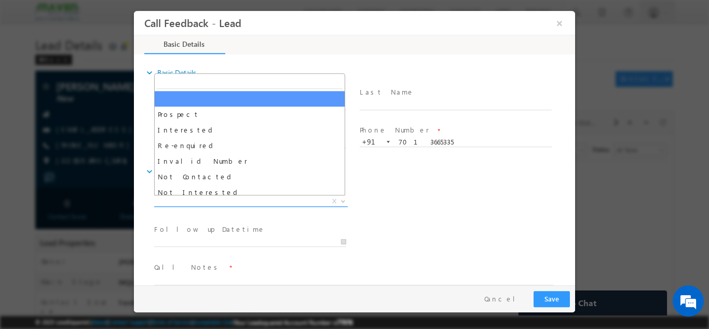
click at [278, 197] on span "X" at bounding box center [251, 201] width 194 height 10
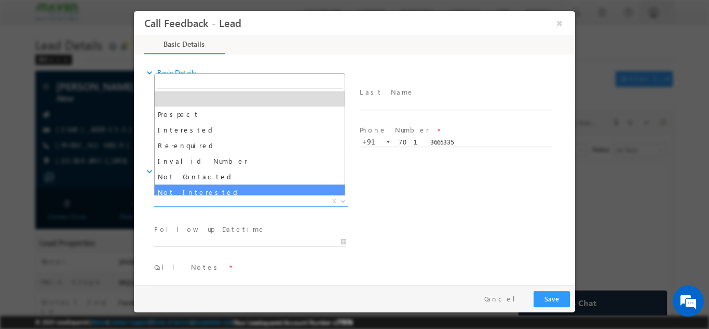
select select "Not Interested"
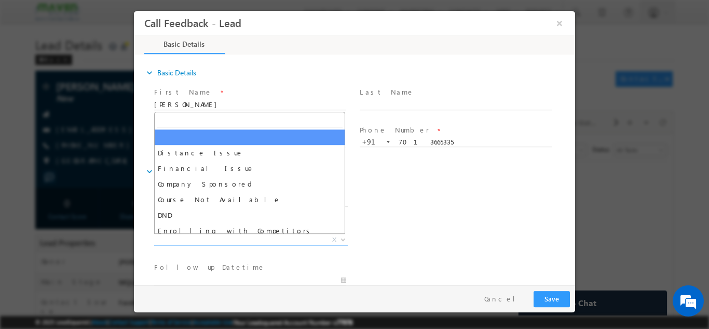
click at [247, 239] on span "X" at bounding box center [251, 239] width 194 height 10
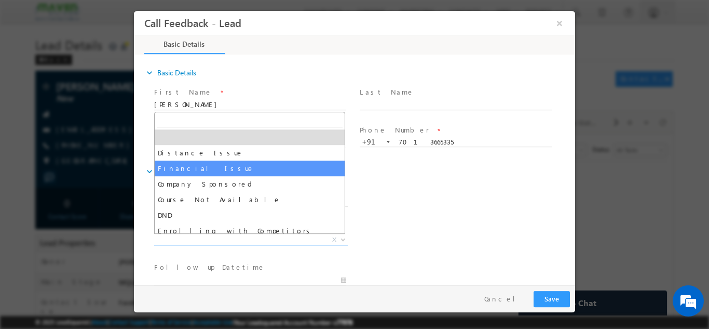
scroll to position [21, 0]
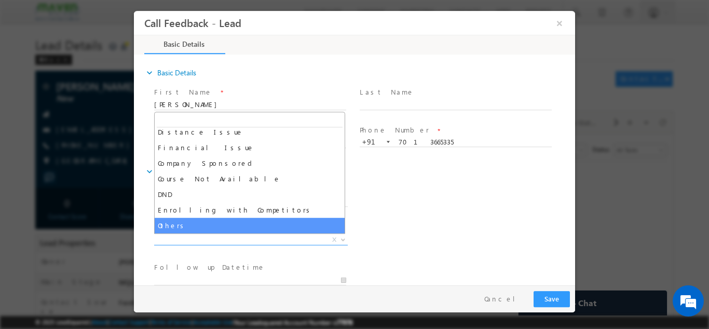
select select "Others"
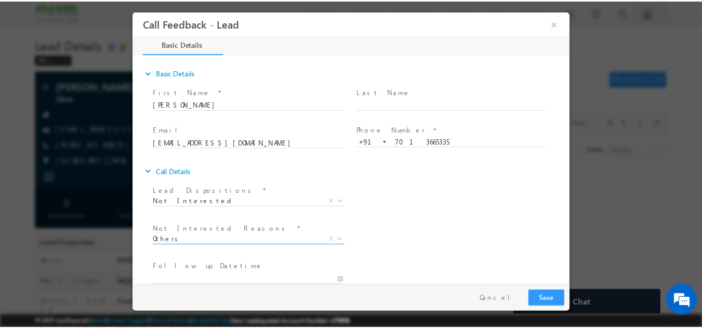
scroll to position [93, 0]
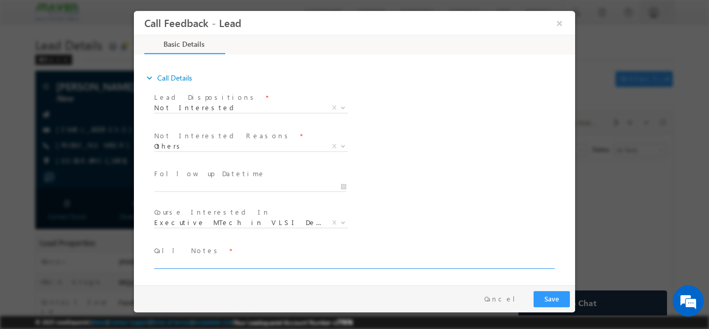
click at [413, 264] on textarea at bounding box center [353, 262] width 399 height 12
type textarea "not interested"
click at [549, 294] on button "Save" at bounding box center [552, 298] width 36 height 16
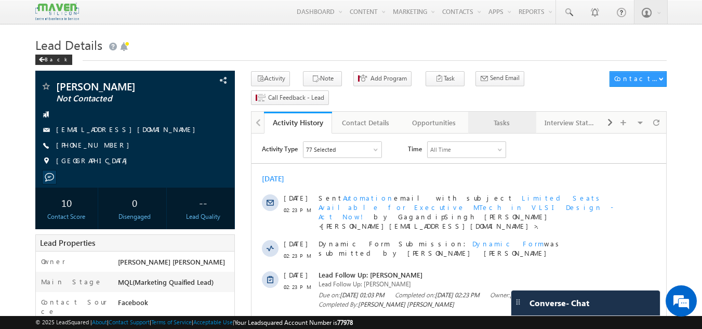
click at [509, 116] on div "Tasks" at bounding box center [501, 122] width 50 height 12
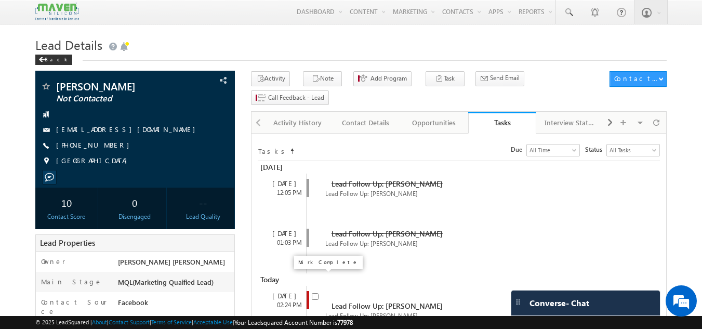
click at [317, 293] on input "checkbox" at bounding box center [315, 296] width 7 height 7
checkbox input "false"
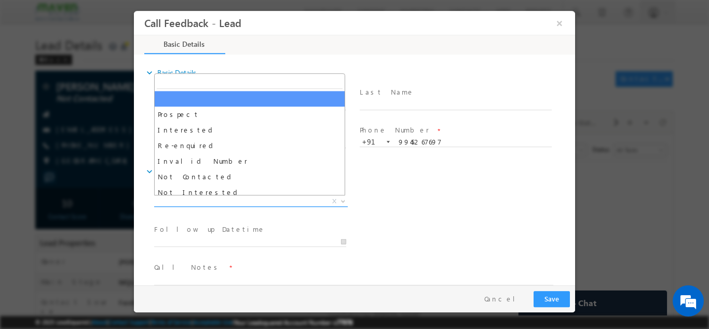
click at [243, 202] on span "X" at bounding box center [251, 201] width 194 height 10
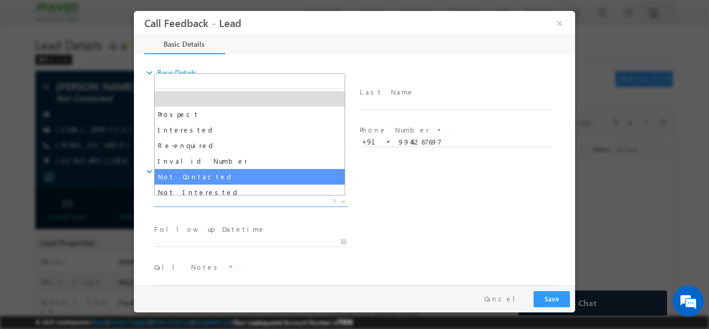
select select "Not Contacted"
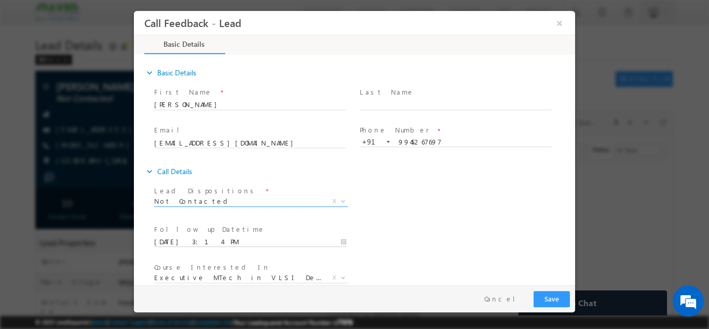
click at [214, 245] on input "[DATE] 3:14 PM" at bounding box center [250, 241] width 192 height 10
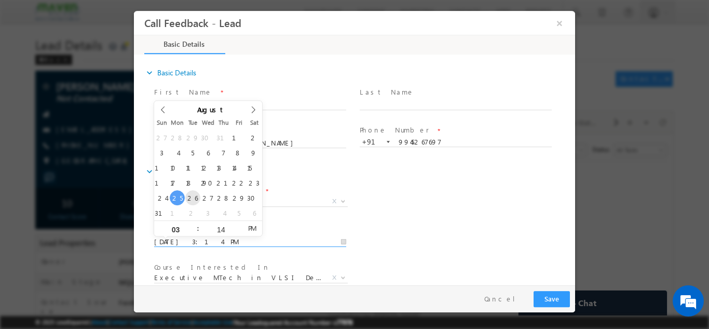
type input "[DATE] 3:14 PM"
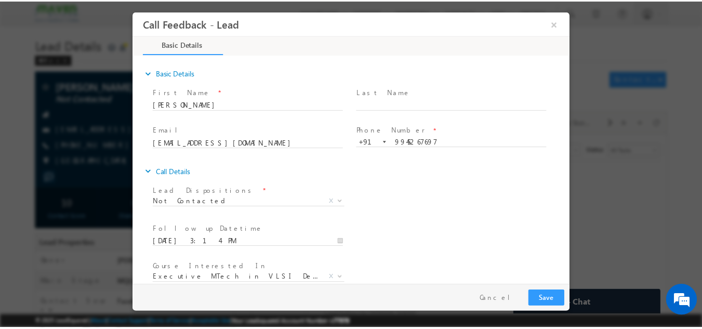
scroll to position [55, 0]
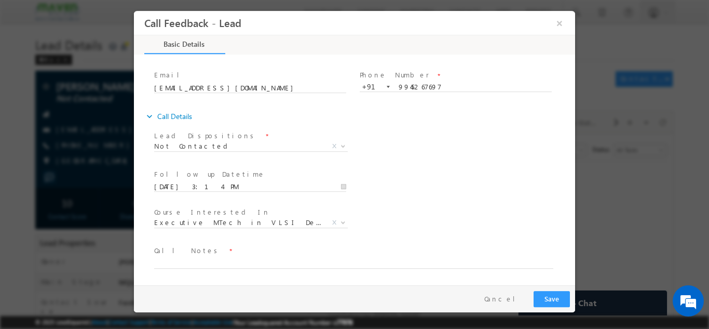
drag, startPoint x: 571, startPoint y: 179, endPoint x: 721, endPoint y: 278, distance: 179.5
click at [314, 261] on textarea at bounding box center [353, 262] width 399 height 12
type textarea "dnp"
click at [557, 292] on button "Save" at bounding box center [552, 298] width 36 height 16
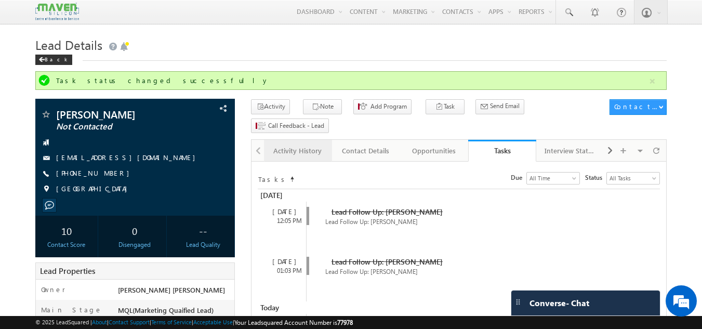
click at [304, 144] on div "Activity History" at bounding box center [297, 150] width 50 height 12
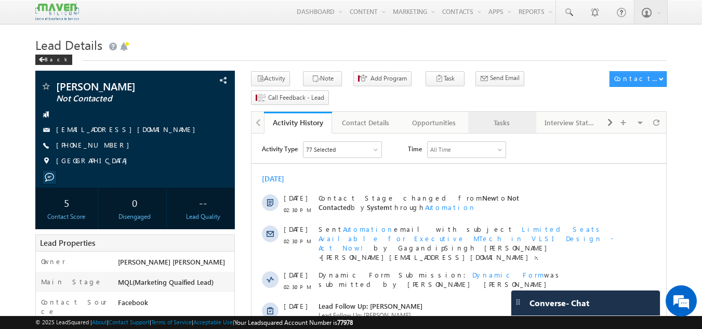
click at [502, 112] on link "Tasks" at bounding box center [502, 123] width 68 height 22
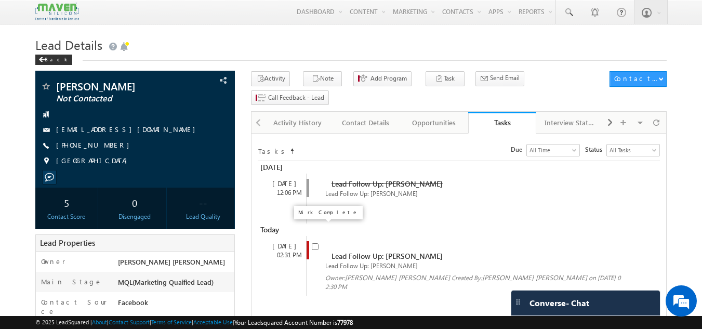
click at [317, 243] on input "checkbox" at bounding box center [315, 246] width 7 height 7
checkbox input "false"
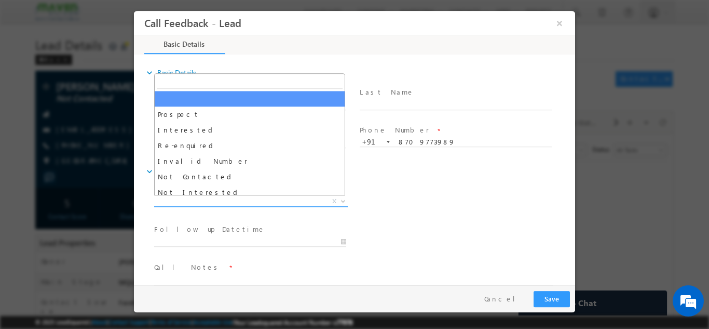
click at [217, 205] on span "X" at bounding box center [251, 201] width 194 height 10
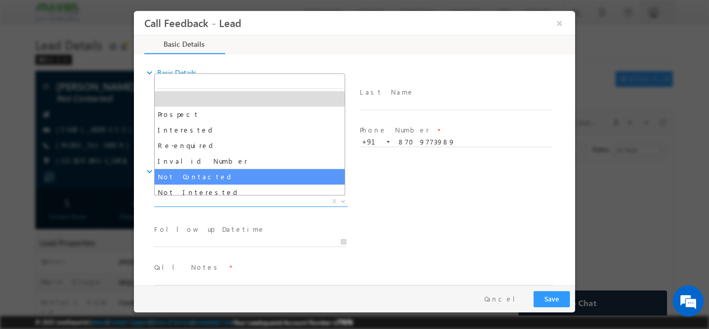
select select "Not Contacted"
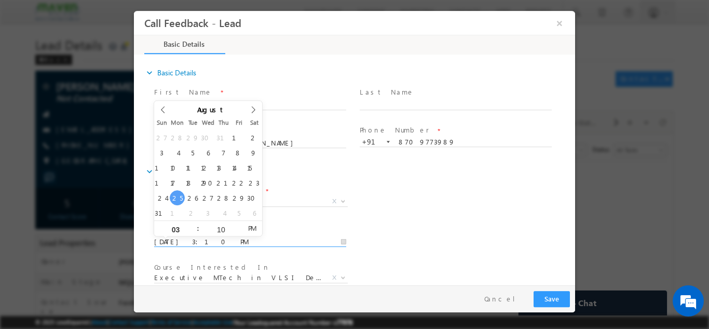
click at [198, 239] on input "25/08/2025 3:10 PM" at bounding box center [250, 241] width 192 height 10
type input "26/08/2025 3:10 PM"
drag, startPoint x: 750, startPoint y: 178, endPoint x: 575, endPoint y: 169, distance: 175.2
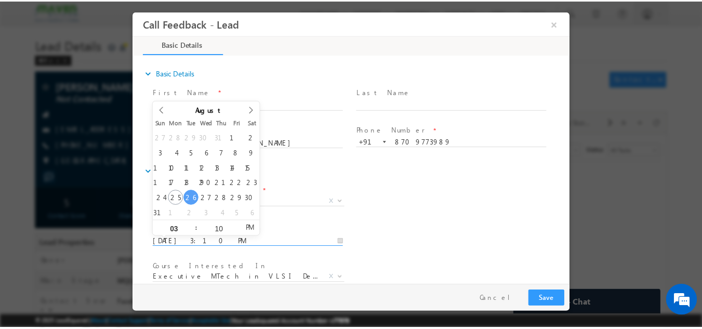
scroll to position [55, 0]
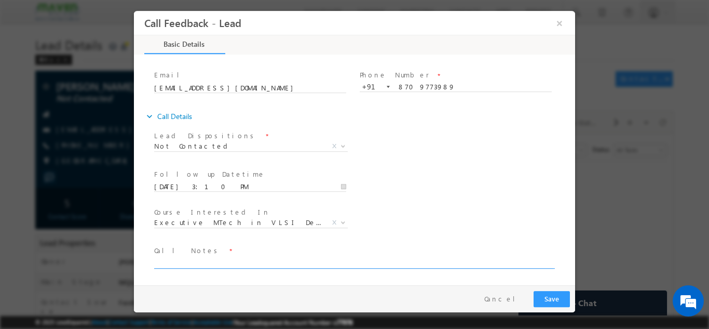
click at [472, 257] on textarea at bounding box center [353, 262] width 399 height 12
type textarea "dnp"
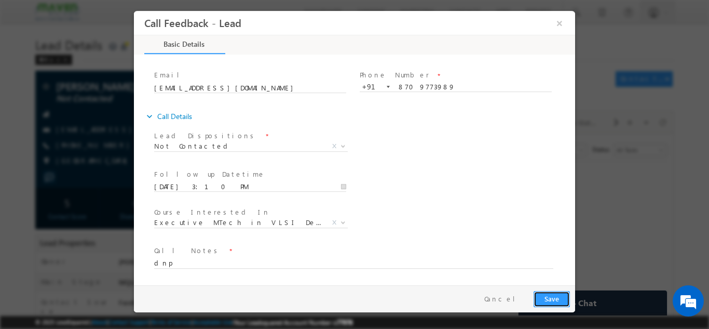
click at [563, 294] on button "Save" at bounding box center [552, 298] width 36 height 16
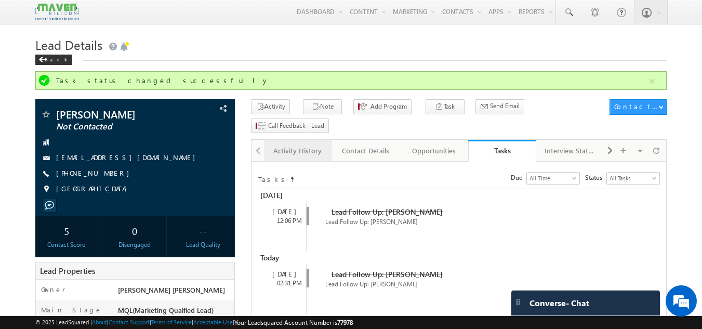
click at [298, 144] on div "Activity History" at bounding box center [297, 150] width 50 height 12
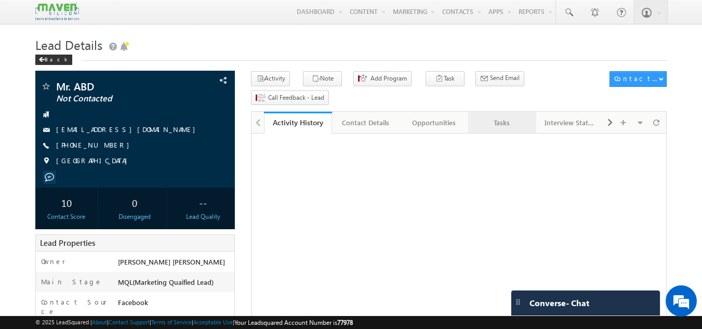
click at [508, 115] on link "Tasks" at bounding box center [502, 123] width 68 height 22
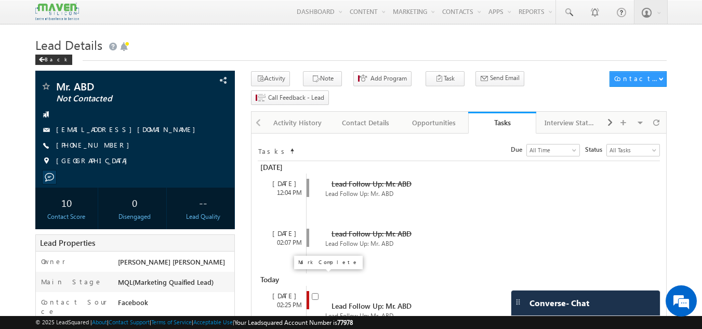
click at [315, 293] on input "checkbox" at bounding box center [315, 296] width 7 height 7
checkbox input "false"
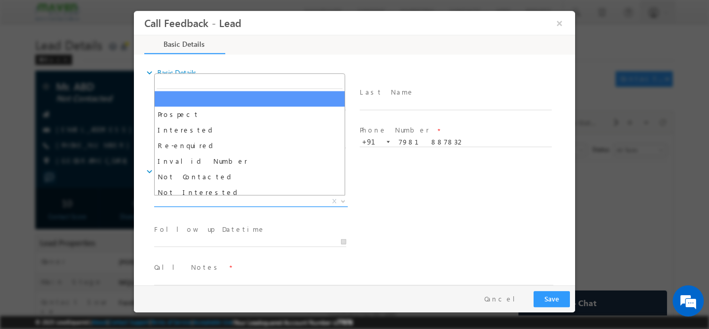
click at [273, 196] on span "X" at bounding box center [251, 201] width 194 height 10
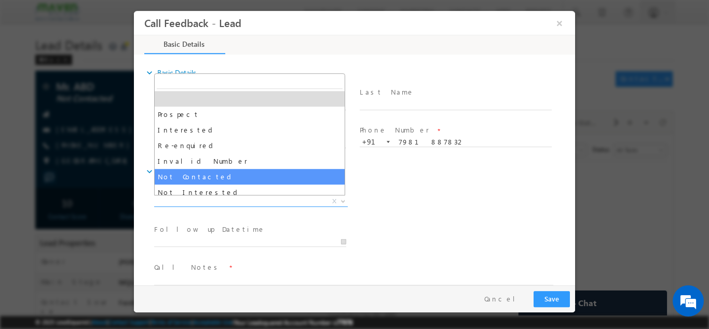
select select "Not Contacted"
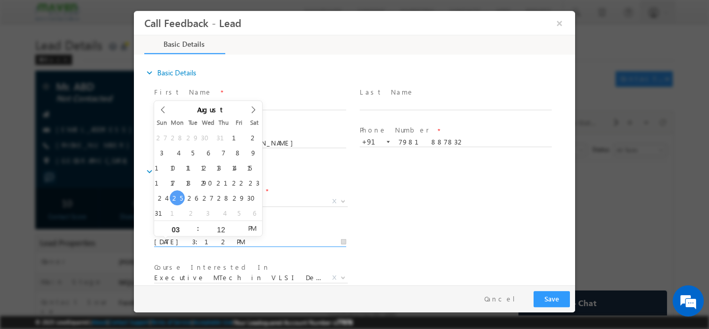
click at [241, 240] on input "25/08/2025 3:12 PM" at bounding box center [250, 241] width 192 height 10
type input "26/08/2025 3:12 PM"
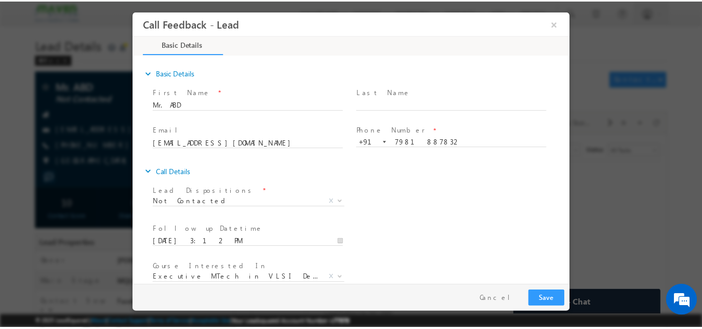
scroll to position [55, 0]
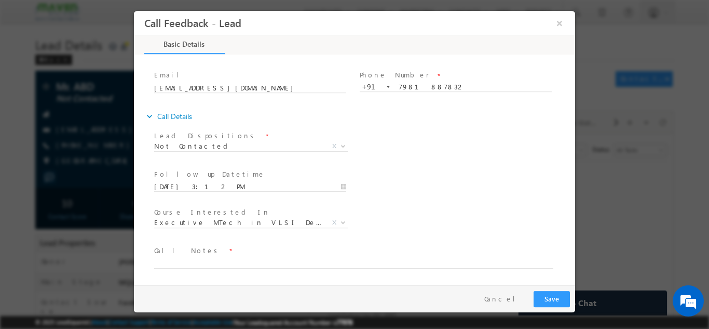
drag, startPoint x: 572, startPoint y: 137, endPoint x: 709, endPoint y: 254, distance: 180.5
click at [394, 263] on textarea at bounding box center [353, 262] width 399 height 12
paste textarea "dnp"
type textarea "dnp"
click at [548, 293] on button "Save" at bounding box center [552, 298] width 36 height 16
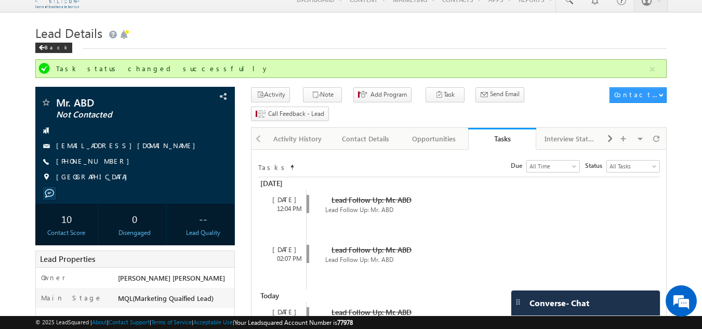
scroll to position [11, 0]
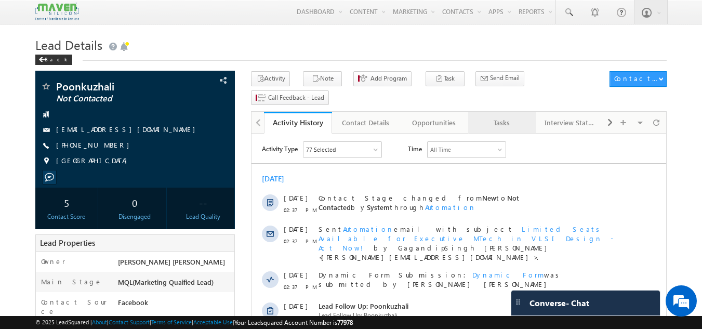
click at [514, 116] on div "Tasks" at bounding box center [501, 122] width 50 height 12
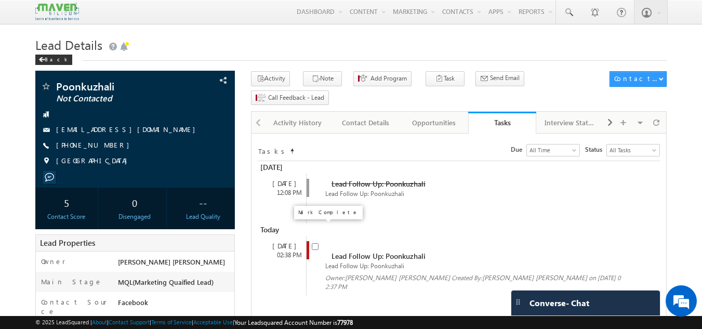
click at [316, 243] on input "checkbox" at bounding box center [315, 246] width 7 height 7
checkbox input "false"
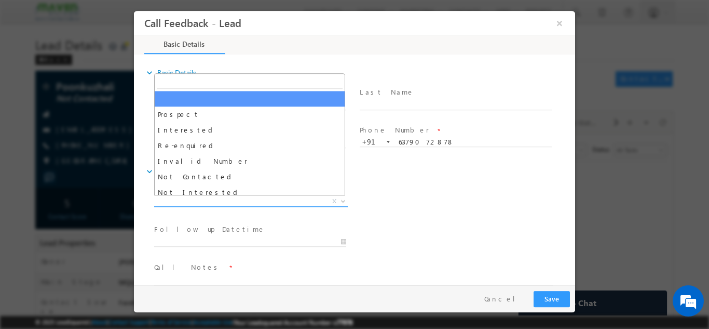
click at [227, 198] on span "X" at bounding box center [251, 201] width 194 height 10
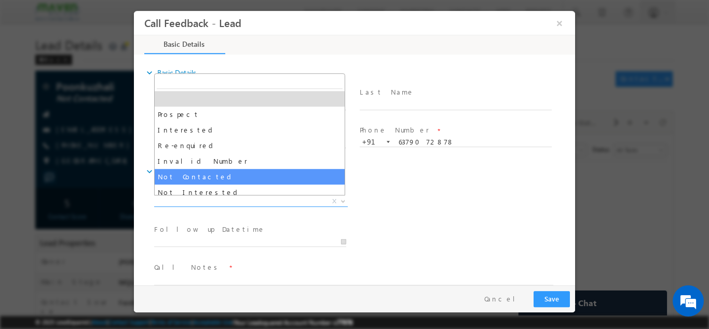
select select "Not Contacted"
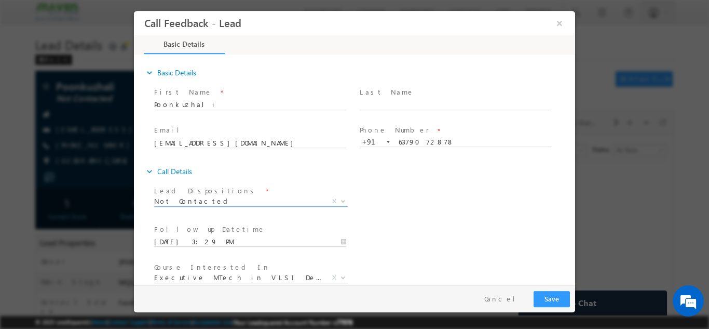
click at [212, 245] on input "[DATE] 3:29 PM" at bounding box center [250, 241] width 192 height 10
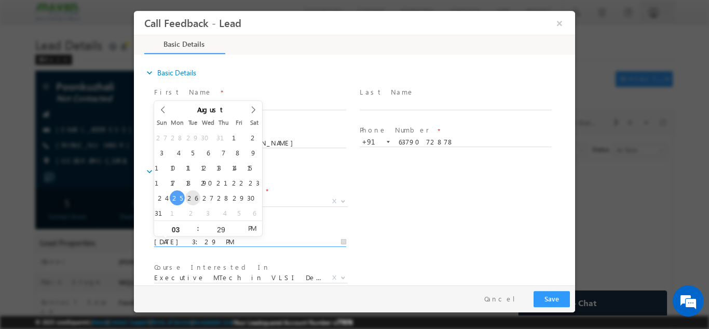
type input "[DATE] 3:29 PM"
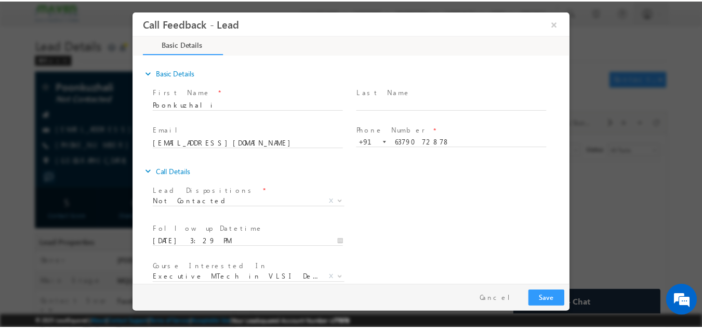
scroll to position [55, 0]
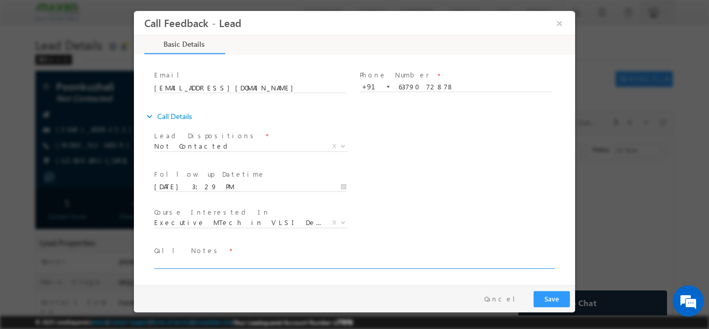
click at [368, 262] on textarea at bounding box center [353, 262] width 399 height 12
type textarea "dnp"
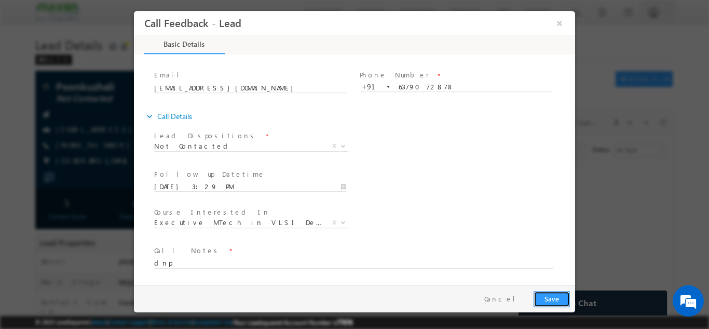
click at [538, 293] on button "Save" at bounding box center [552, 298] width 36 height 16
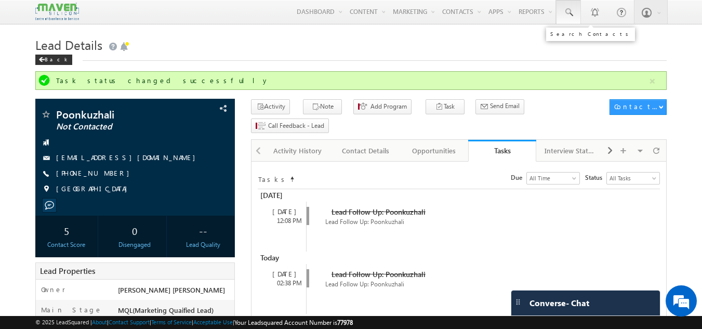
click at [575, 7] on link at bounding box center [568, 12] width 25 height 24
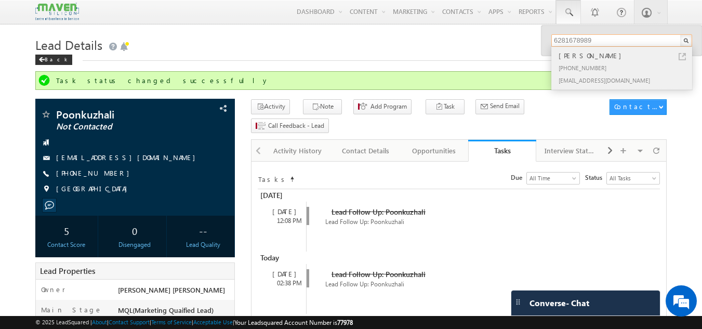
type input "6281678989"
click at [592, 72] on div "[PHONE_NUMBER]" at bounding box center [625, 67] width 139 height 12
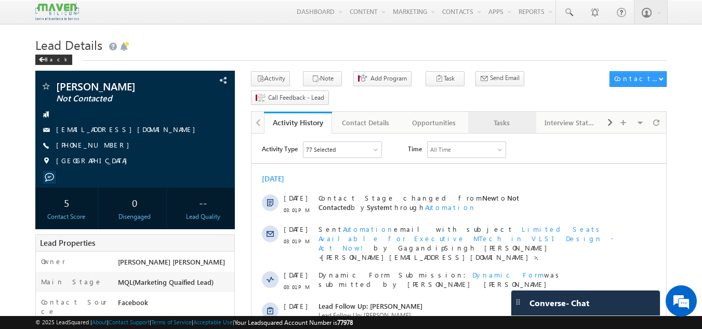
click at [520, 116] on div "Tasks" at bounding box center [501, 122] width 50 height 12
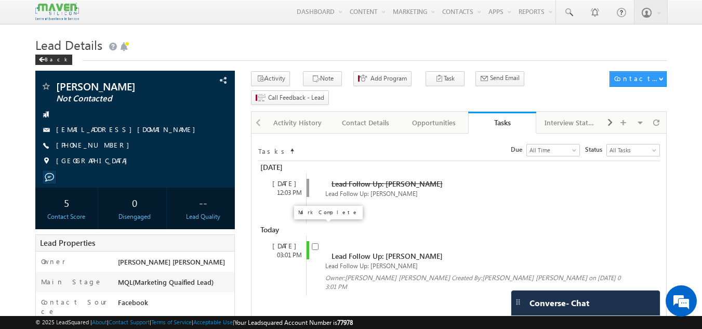
click at [315, 243] on input "checkbox" at bounding box center [315, 246] width 7 height 7
checkbox input "false"
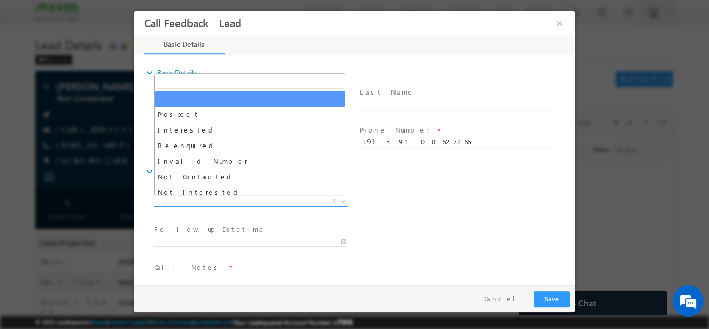
click at [282, 198] on span "X" at bounding box center [251, 201] width 194 height 10
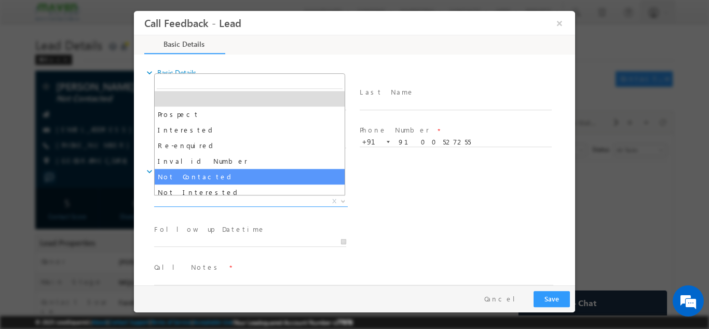
select select "Not Contacted"
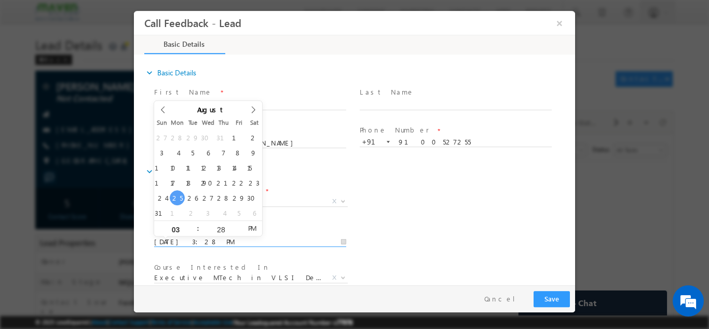
click at [243, 241] on input "[DATE] 3:28 PM" at bounding box center [250, 241] width 192 height 10
type input "[DATE] 3:28 PM"
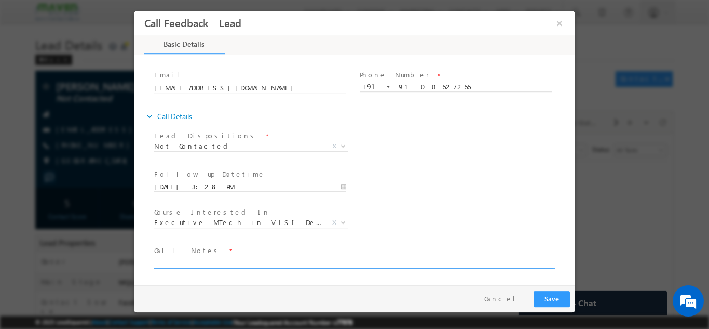
click at [335, 259] on textarea at bounding box center [353, 262] width 399 height 12
type textarea "dnp"
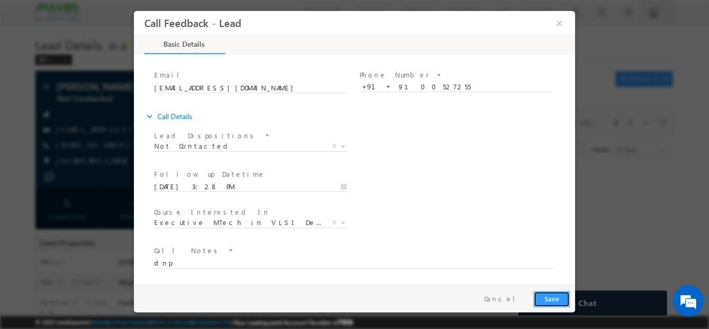
click at [544, 294] on button "Save" at bounding box center [552, 298] width 36 height 16
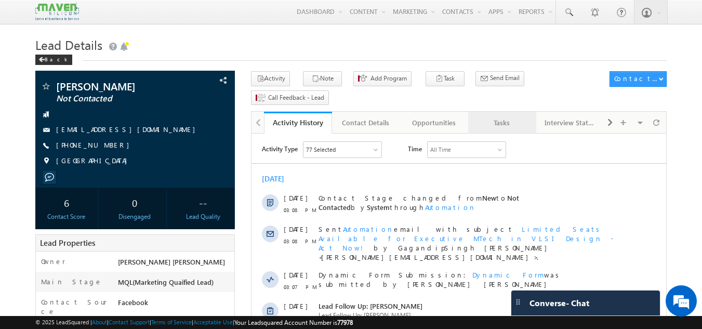
click at [506, 112] on link "Tasks" at bounding box center [502, 123] width 68 height 22
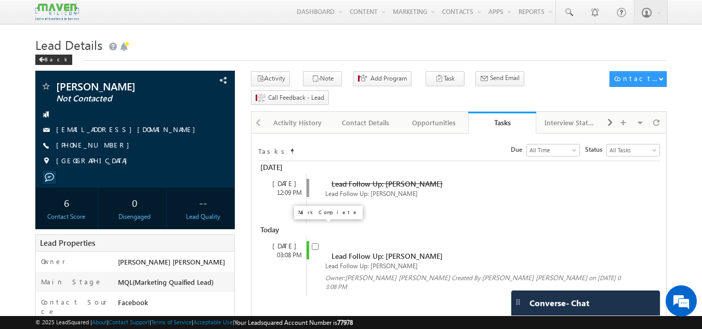
click at [316, 243] on input "checkbox" at bounding box center [315, 246] width 7 height 7
checkbox input "false"
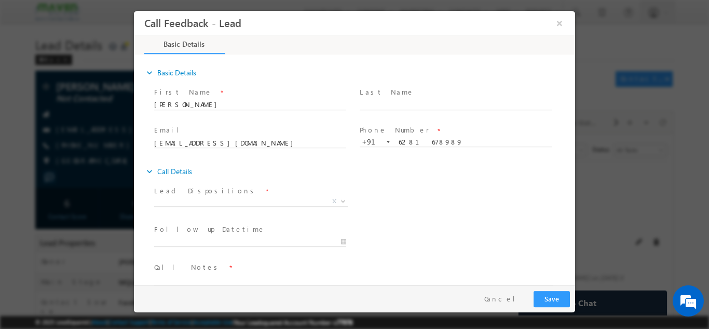
click at [316, 227] on span "Follow up Datetime *" at bounding box center [250, 228] width 192 height 11
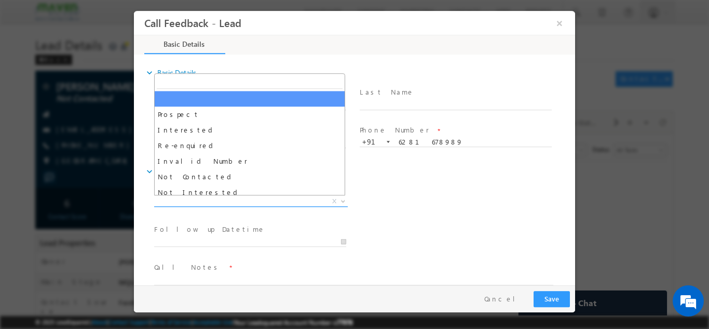
click at [278, 199] on span "X" at bounding box center [251, 201] width 194 height 10
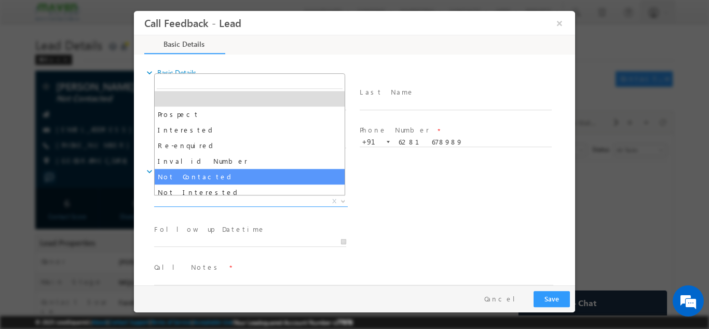
select select "Not Contacted"
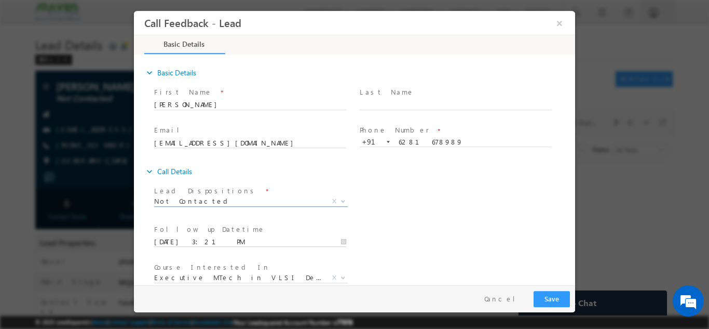
click at [229, 240] on input "25/08/2025 3:21 PM" at bounding box center [250, 241] width 192 height 10
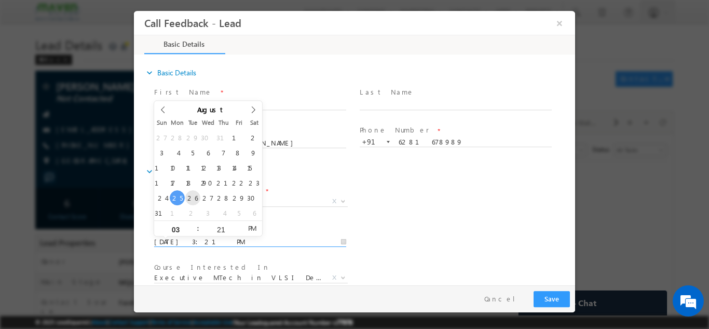
type input "26/08/2025 3:21 PM"
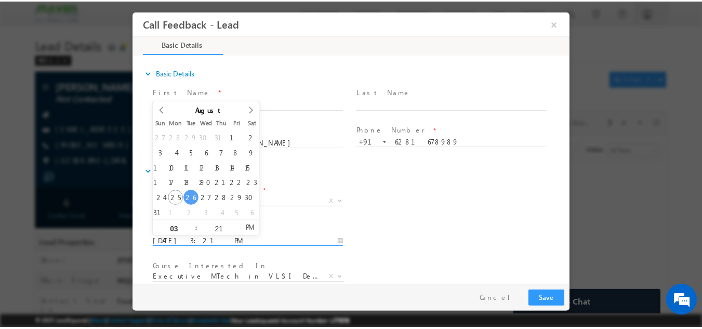
scroll to position [55, 0]
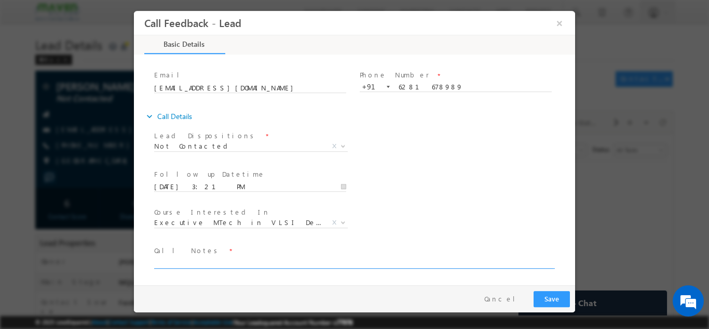
click at [447, 260] on textarea at bounding box center [353, 262] width 399 height 12
paste textarea "dnp"
type textarea "dnp"
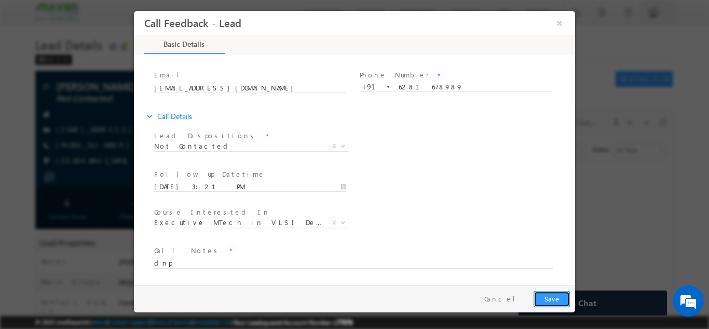
click at [551, 302] on button "Save" at bounding box center [552, 298] width 36 height 16
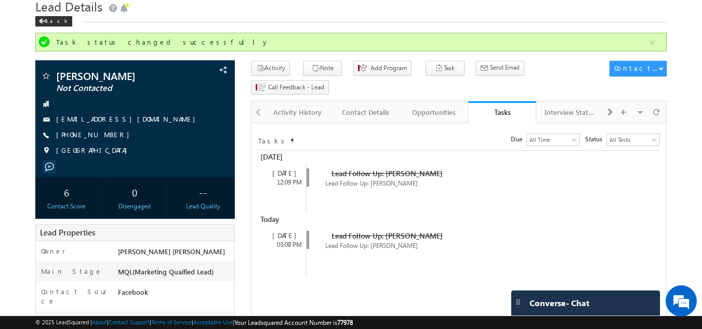
scroll to position [35, 0]
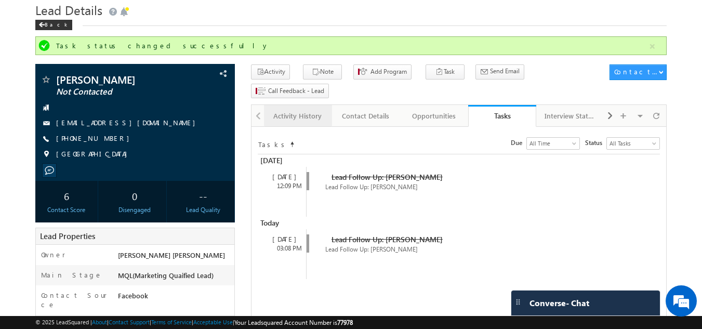
click at [303, 110] on div "Activity History" at bounding box center [297, 116] width 50 height 12
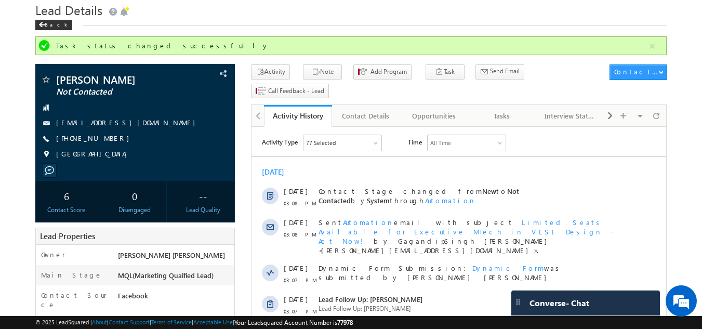
click at [303, 111] on div "Activity History" at bounding box center [298, 116] width 52 height 10
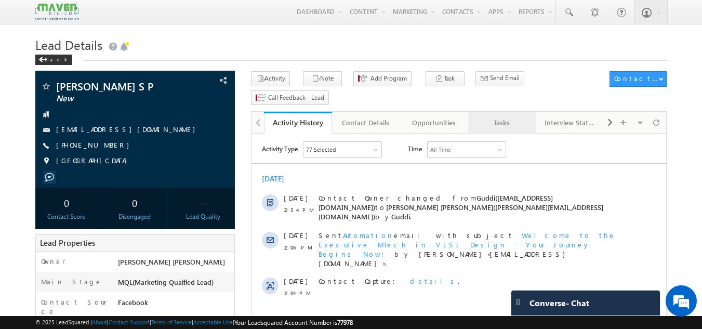
click at [507, 116] on div "Tasks" at bounding box center [501, 122] width 50 height 12
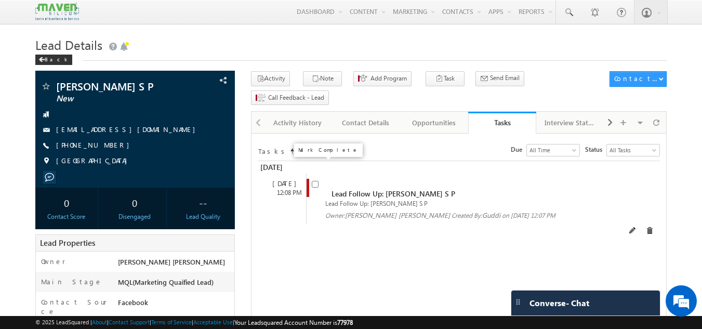
click at [314, 181] on input "checkbox" at bounding box center [315, 184] width 7 height 7
checkbox input "false"
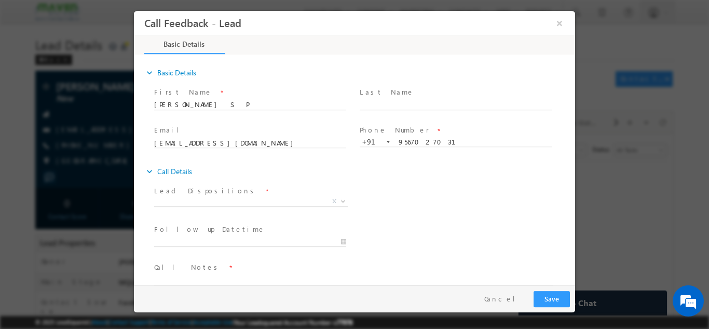
scroll to position [17, 0]
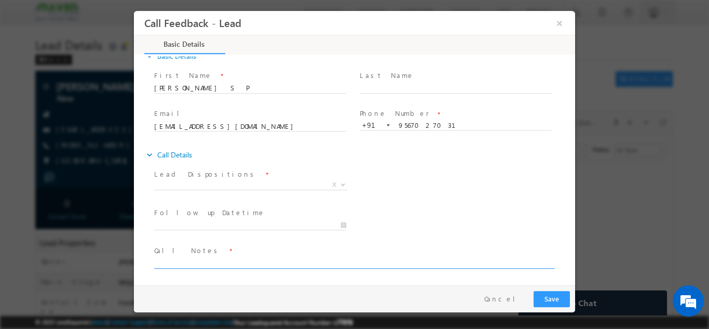
click at [344, 265] on textarea at bounding box center [353, 262] width 399 height 12
click at [245, 266] on textarea "Done btech with ece With 8.92cgpa" at bounding box center [353, 262] width 399 height 12
click at [277, 258] on textarea "Done btech with ece With 8.92 cgpa" at bounding box center [353, 262] width 399 height 12
click at [305, 260] on textarea "Done btech with ece With 8.92 cgpa" at bounding box center [353, 262] width 399 height 12
type textarea "Done btech with ece With 8.92 cgpa"
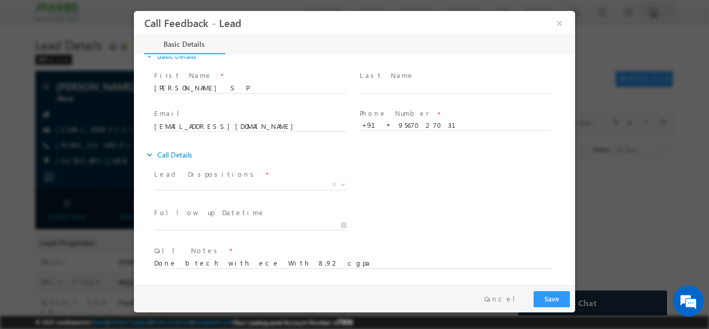
click at [323, 253] on span "Call Notes *" at bounding box center [348, 250] width 388 height 11
click at [276, 265] on textarea "Done btech with ece With 8.92 cgpa" at bounding box center [353, 262] width 399 height 12
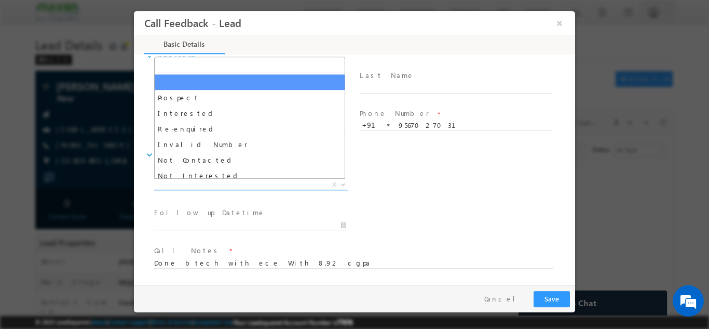
click at [216, 184] on span "X" at bounding box center [251, 184] width 194 height 10
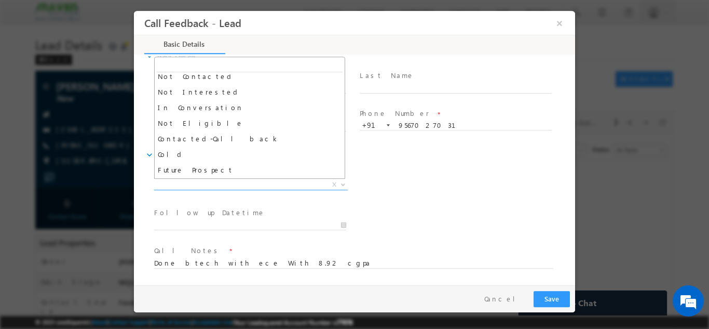
scroll to position [99, 0]
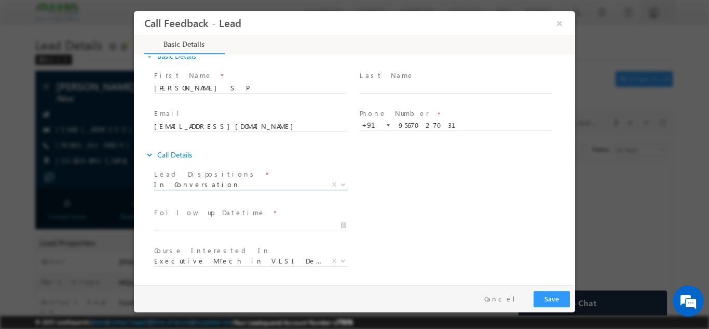
select select "In Conversation"
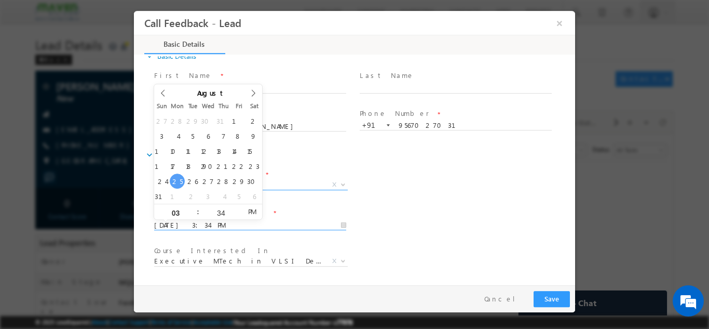
click at [257, 224] on input "[DATE] 3:34 PM" at bounding box center [250, 225] width 192 height 10
type input "[DATE] 3:34 PM"
click at [504, 227] on div "Follow up Datetime * [DATE] 3:34 PM Program Type * Long Term Short Term X" at bounding box center [363, 224] width 423 height 38
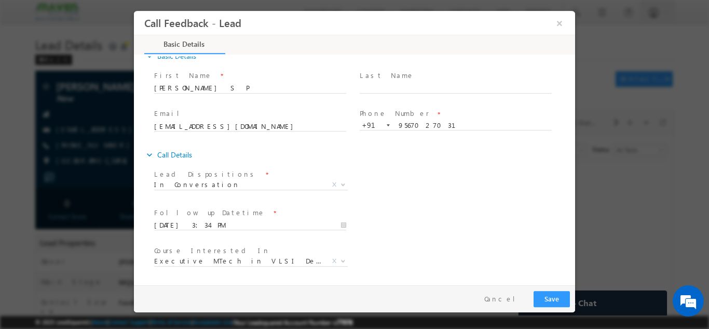
scroll to position [55, 0]
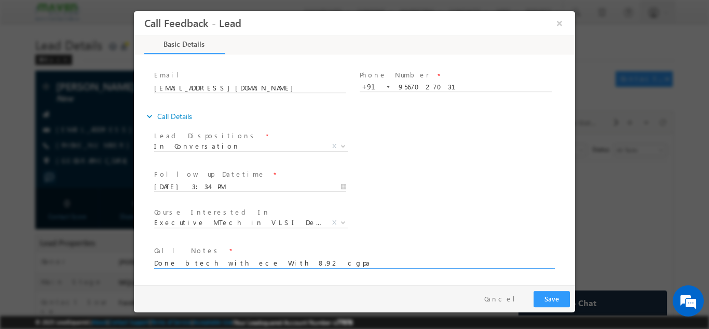
click at [333, 257] on textarea "Done btech with ece With 8.92 cgpa" at bounding box center [353, 262] width 399 height 12
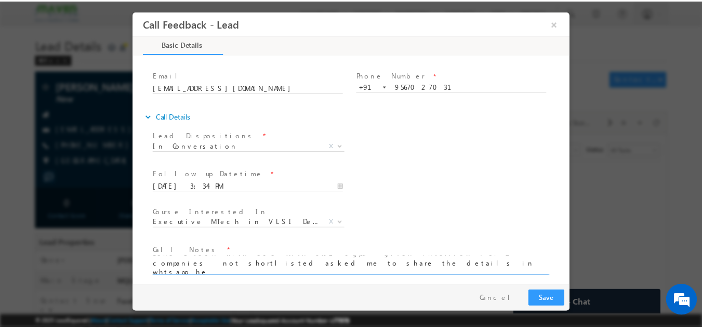
scroll to position [2, 0]
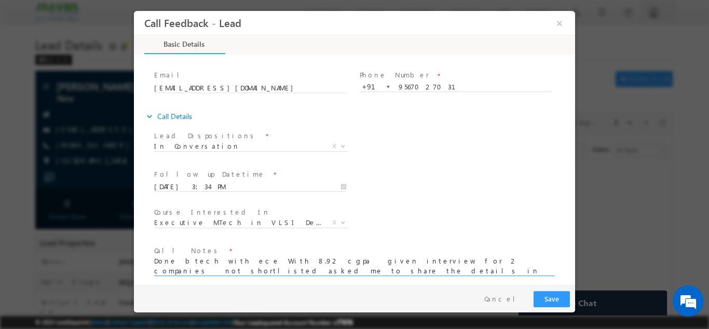
type textarea "Done btech with ece With 8.92 cgpa given interview for 2 companies not shortlis…"
click at [294, 270] on textarea "Done btech with ece With 8.92 cgpa given interview for 2 companies not shortlis…" at bounding box center [353, 265] width 399 height 19
click at [560, 300] on button "Save" at bounding box center [552, 298] width 36 height 16
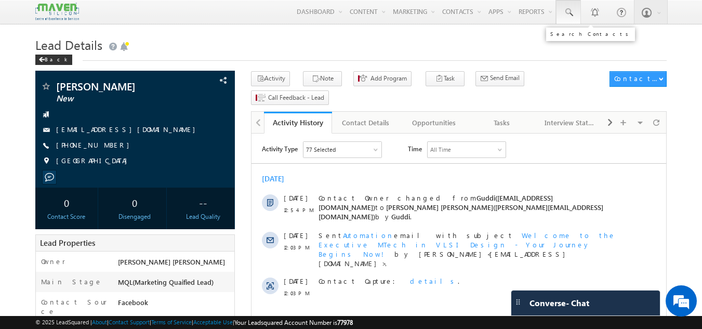
click at [566, 14] on span at bounding box center [568, 12] width 10 height 10
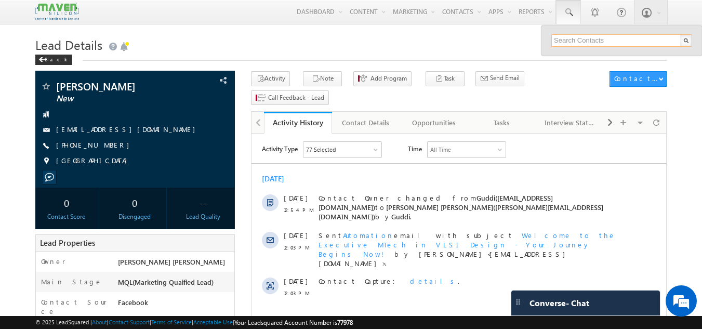
click at [561, 40] on input "text" at bounding box center [621, 40] width 141 height 12
type input "6281678989"
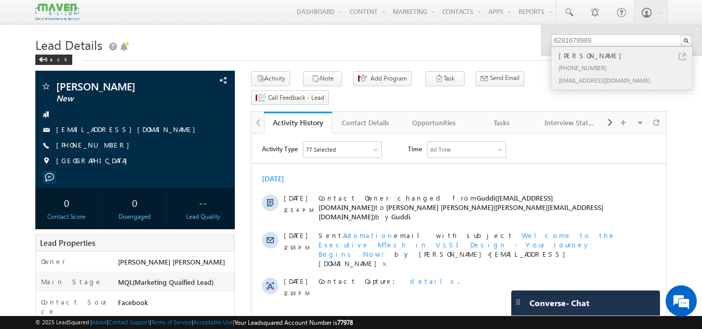
click at [630, 64] on div "[PHONE_NUMBER]" at bounding box center [625, 67] width 139 height 12
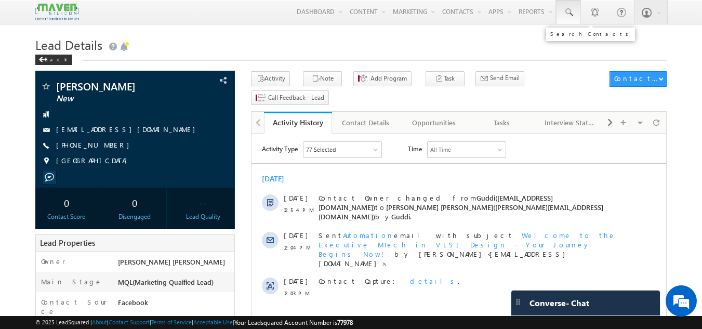
click at [575, 17] on link at bounding box center [568, 12] width 25 height 24
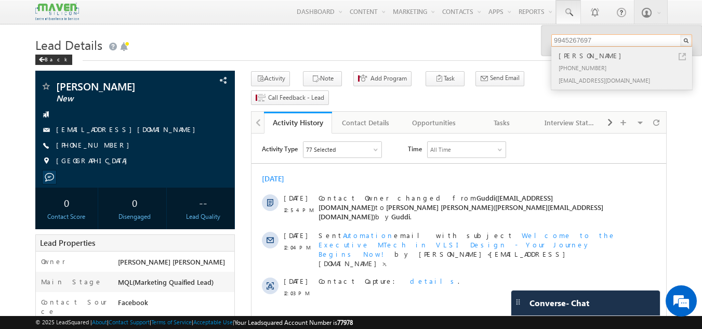
type input "9945267697"
click at [599, 76] on div "[EMAIL_ADDRESS][DOMAIN_NAME]" at bounding box center [625, 80] width 139 height 12
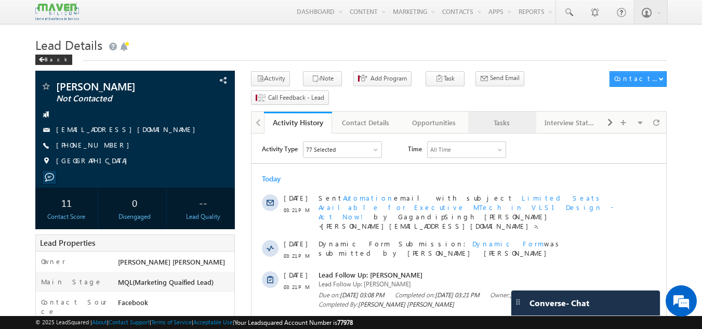
click at [489, 116] on div "Tasks" at bounding box center [501, 122] width 50 height 12
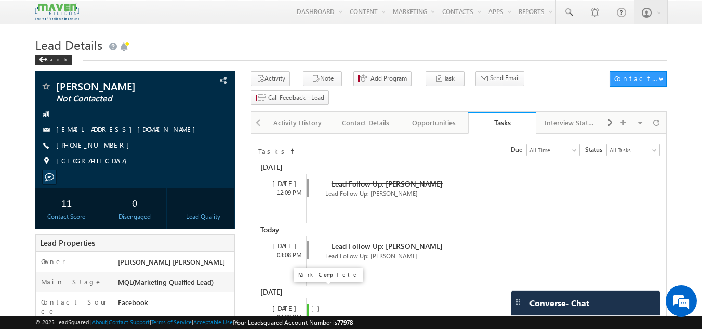
click at [316, 305] on input "checkbox" at bounding box center [315, 308] width 7 height 7
checkbox input "false"
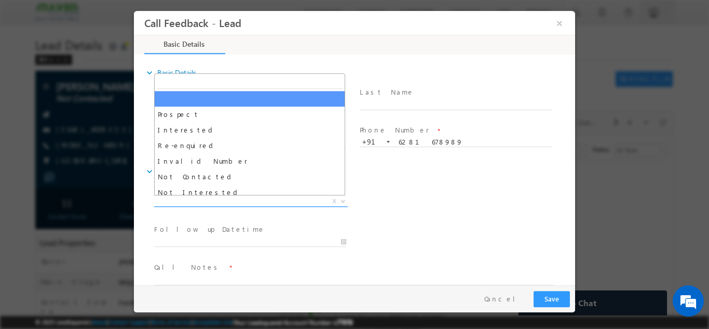
click at [283, 196] on span "X" at bounding box center [251, 201] width 194 height 10
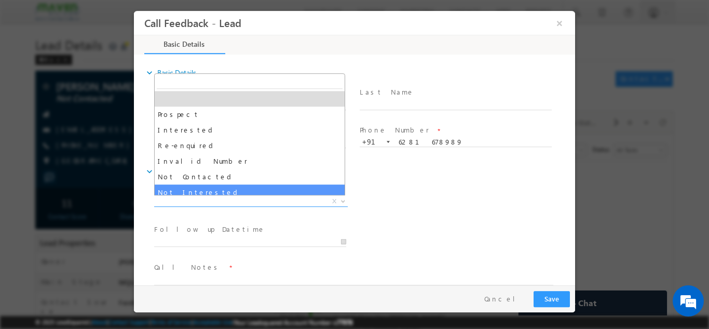
select select "Not Interested"
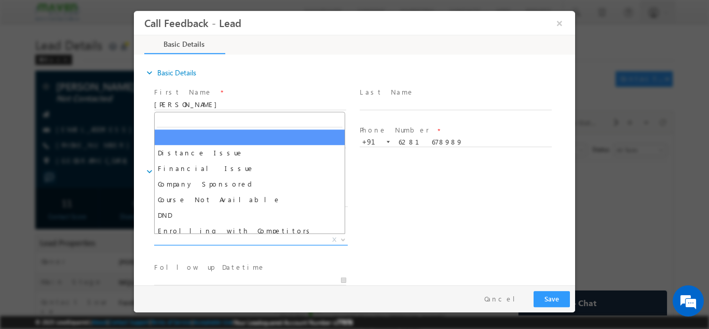
click at [290, 243] on span "X" at bounding box center [251, 239] width 194 height 10
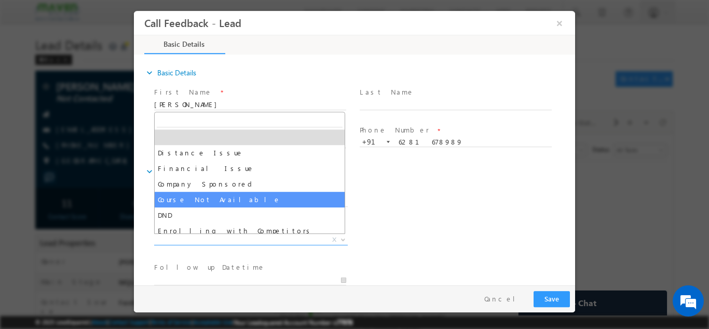
select select "Course Not Available"
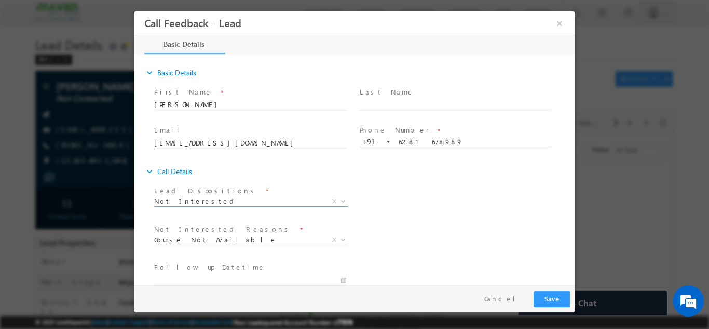
click at [269, 207] on span "Not Interested X" at bounding box center [251, 203] width 194 height 10
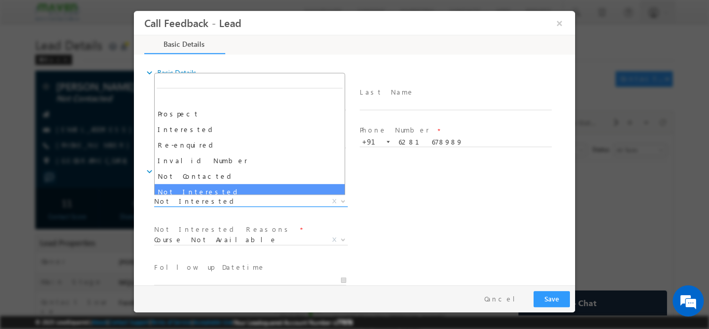
click at [270, 204] on span "Not Interested" at bounding box center [238, 200] width 169 height 9
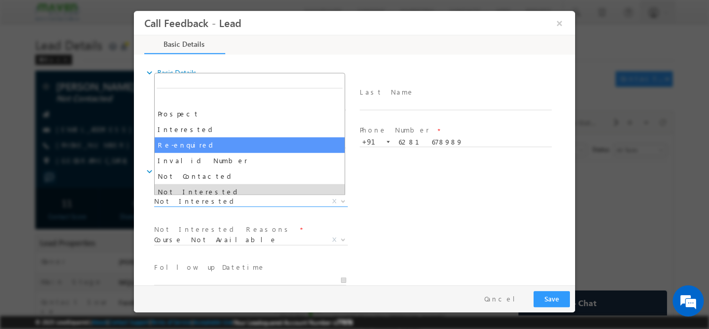
scroll to position [99, 0]
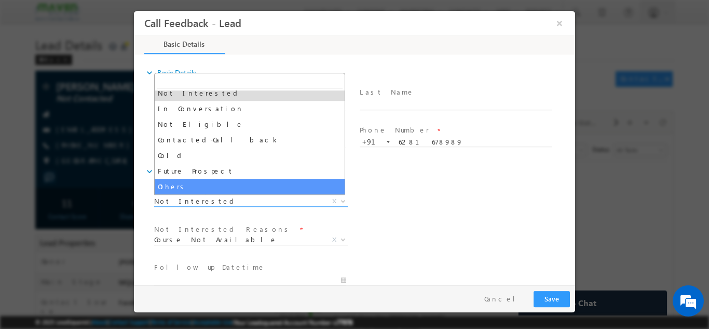
select select "Others"
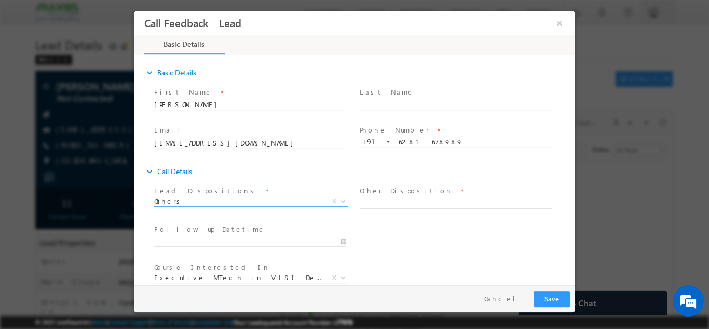
scroll to position [55, 0]
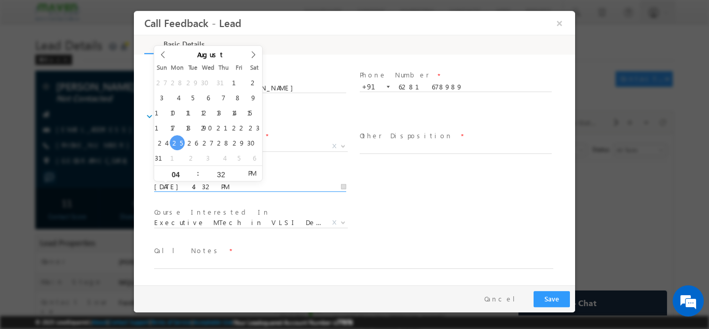
click at [303, 185] on input "25/08/2025 4:32 PM" at bounding box center [250, 186] width 192 height 10
type input "26/08/2025 4:32 PM"
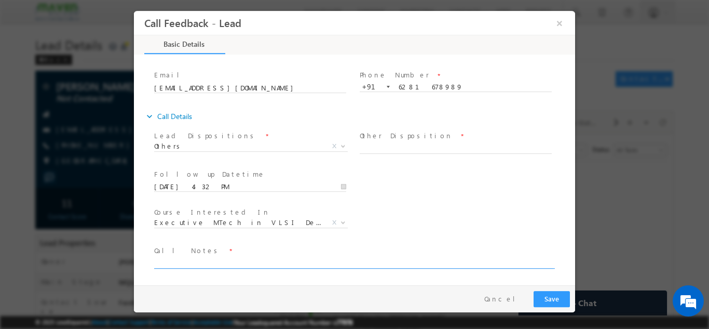
click at [230, 264] on textarea at bounding box center [353, 262] width 399 height 12
type textarea "not interested"
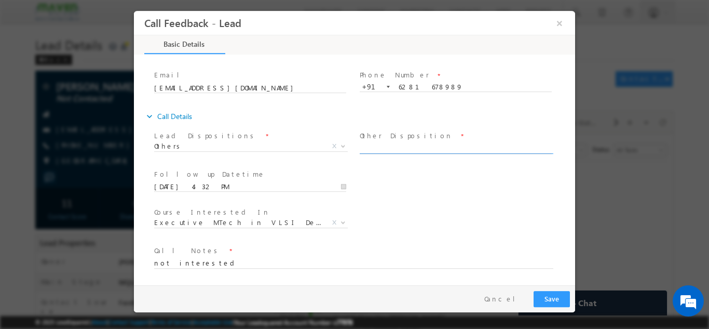
click at [417, 151] on input "text" at bounding box center [456, 148] width 192 height 10
click at [304, 151] on span "Prospect Interested Re-enquired Invalid Number Not Contacted Not Interested In …" at bounding box center [254, 147] width 201 height 12
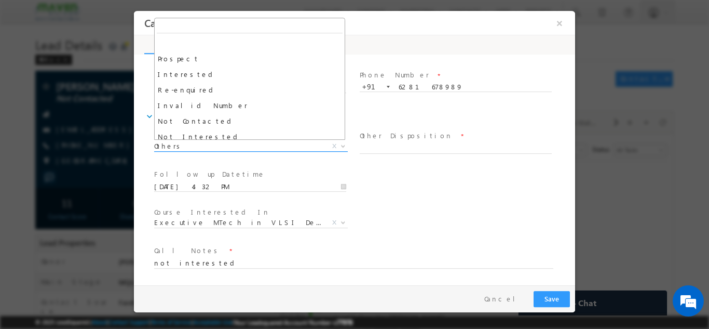
click at [288, 141] on span "Others" at bounding box center [238, 145] width 169 height 9
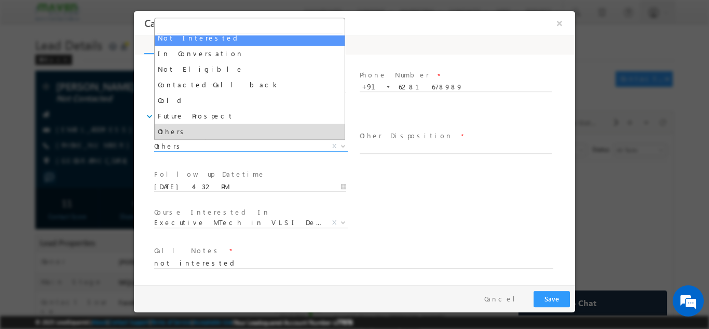
select select "Not Interested"
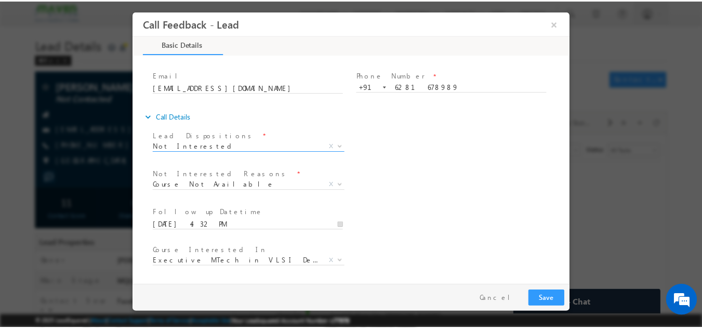
scroll to position [93, 0]
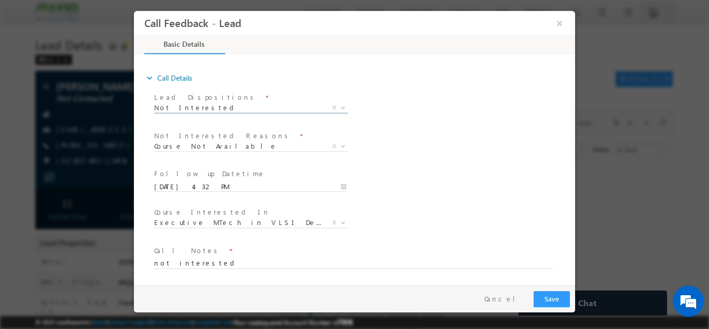
drag, startPoint x: 571, startPoint y: 155, endPoint x: 719, endPoint y: 275, distance: 190.6
click at [323, 185] on input "26/08/2025 4:32 PM" at bounding box center [250, 186] width 192 height 10
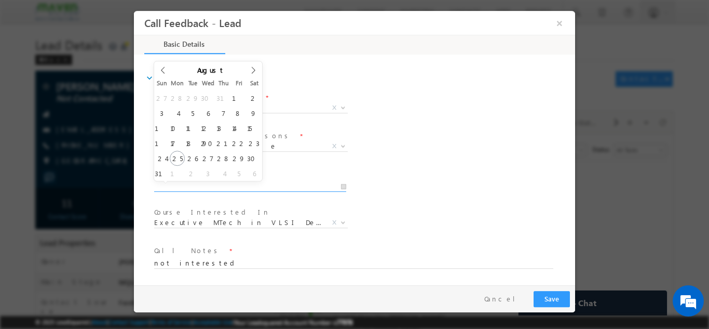
click at [443, 214] on div "Course Interested In * Executive M.Tech in VLSI Design Advanced VLSI Design & V…" at bounding box center [363, 223] width 423 height 38
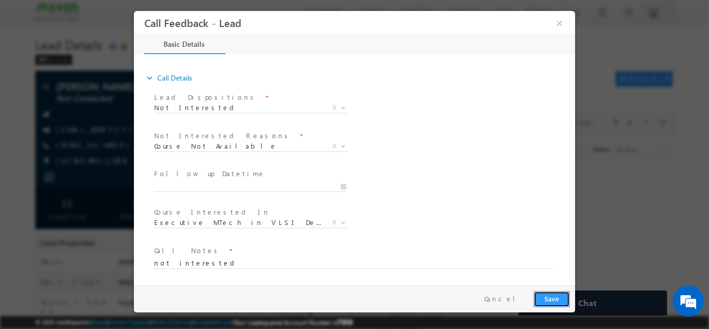
click at [545, 291] on button "Save" at bounding box center [552, 298] width 36 height 16
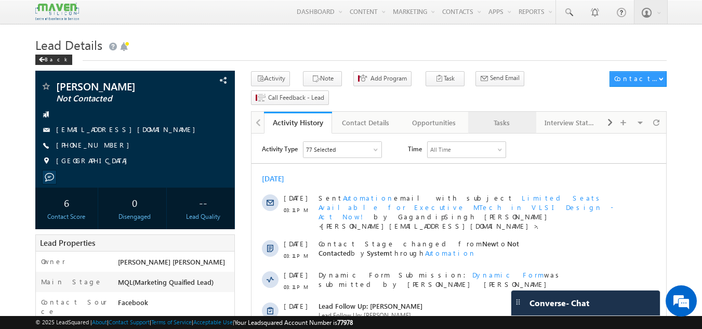
click at [501, 116] on div "Tasks" at bounding box center [501, 122] width 50 height 12
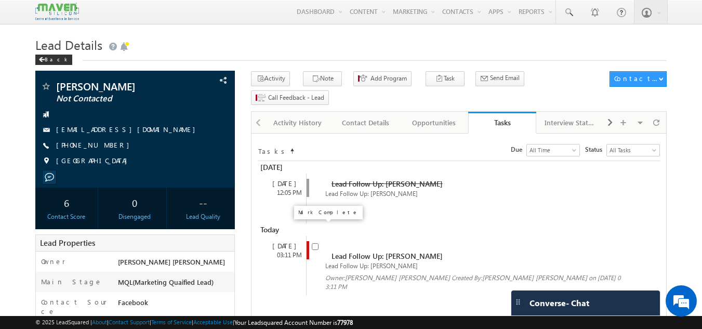
click at [314, 243] on input "checkbox" at bounding box center [315, 246] width 7 height 7
checkbox input "false"
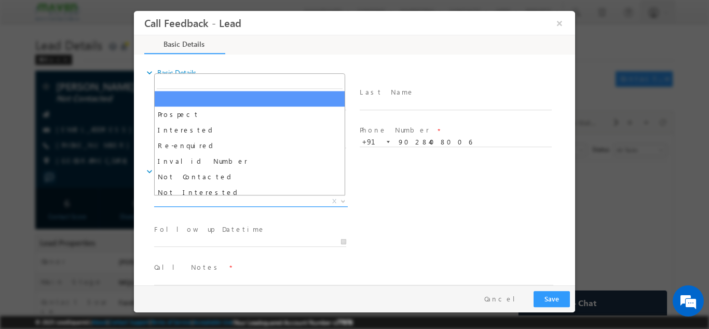
click at [277, 198] on span "X" at bounding box center [251, 201] width 194 height 10
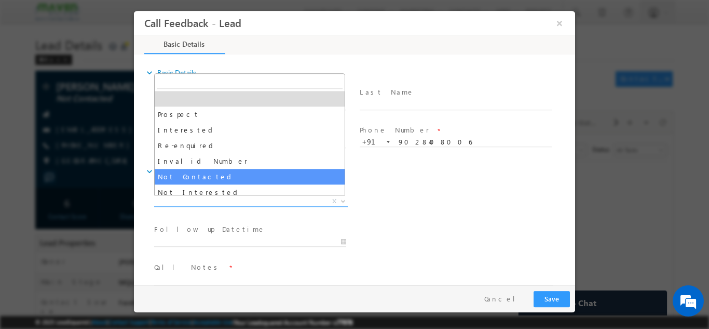
select select "Not Contacted"
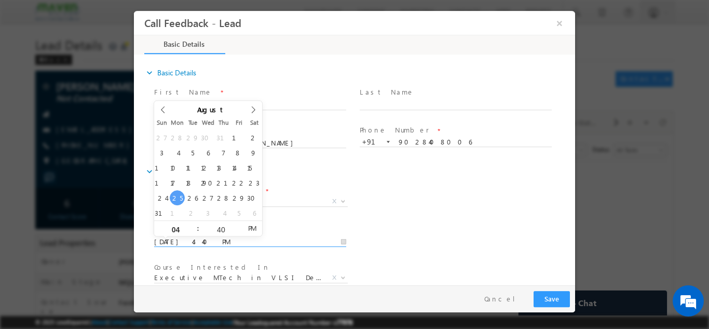
click at [232, 242] on input "25/08/2025 4:40 PM" at bounding box center [250, 241] width 192 height 10
type input "26/08/2025 4:40 PM"
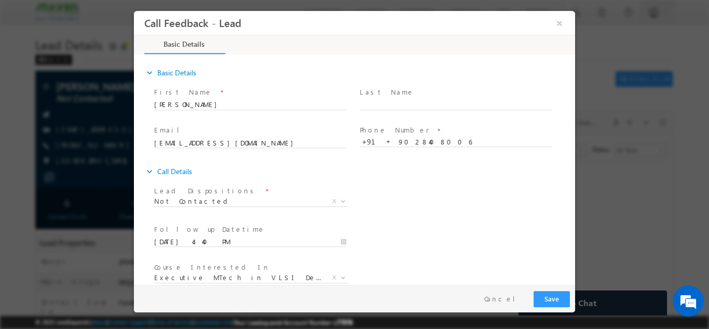
click at [431, 229] on div "Follow up Datetime * 26/08/2025 4:40 PM Program Type * Long Term Short Term X" at bounding box center [363, 240] width 423 height 38
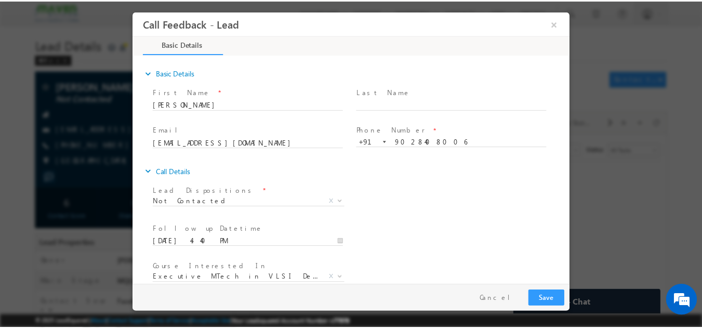
scroll to position [55, 0]
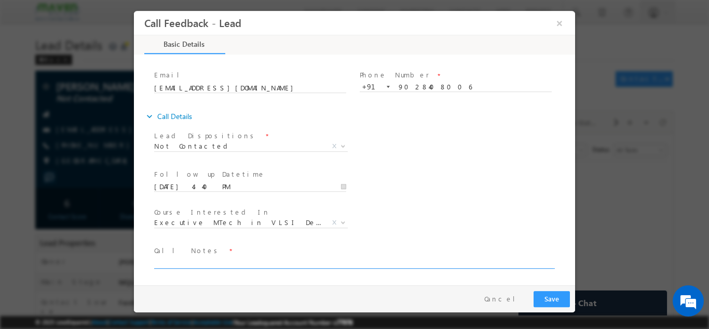
click at [419, 262] on textarea at bounding box center [353, 262] width 399 height 12
type textarea "dnp"
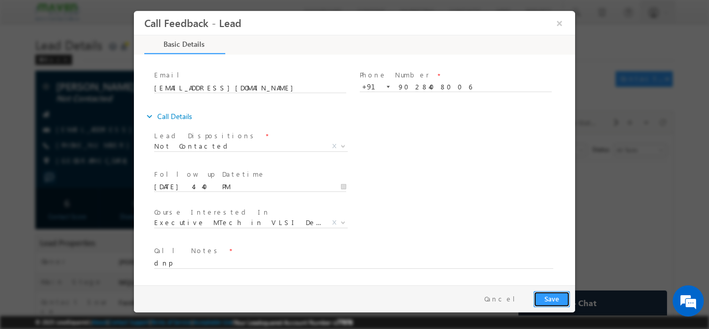
click at [551, 300] on button "Save" at bounding box center [552, 298] width 36 height 16
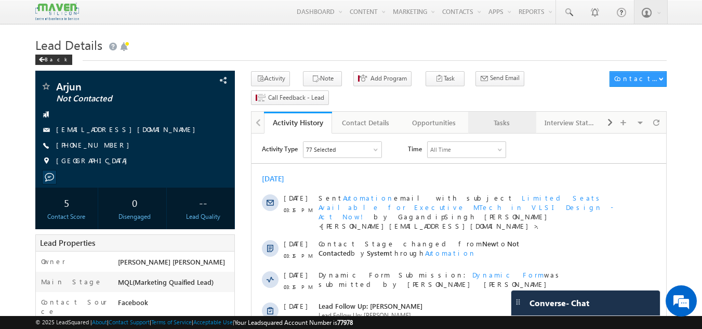
click at [494, 116] on div "Tasks" at bounding box center [501, 122] width 50 height 12
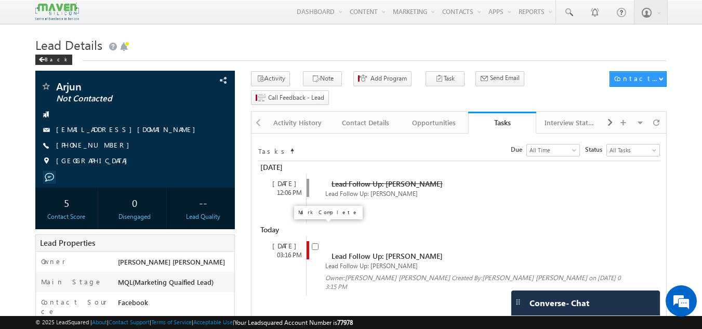
click at [316, 243] on input "checkbox" at bounding box center [315, 246] width 7 height 7
checkbox input "false"
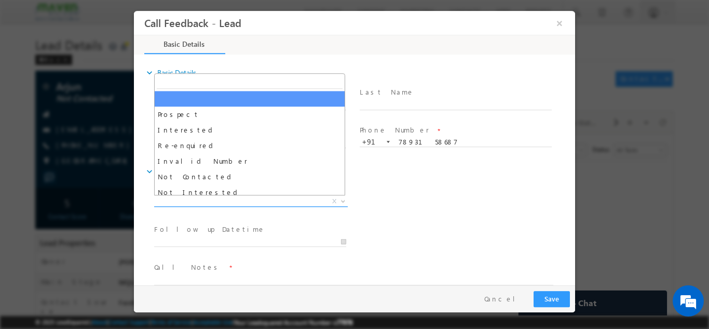
click at [241, 198] on span "X" at bounding box center [251, 201] width 194 height 10
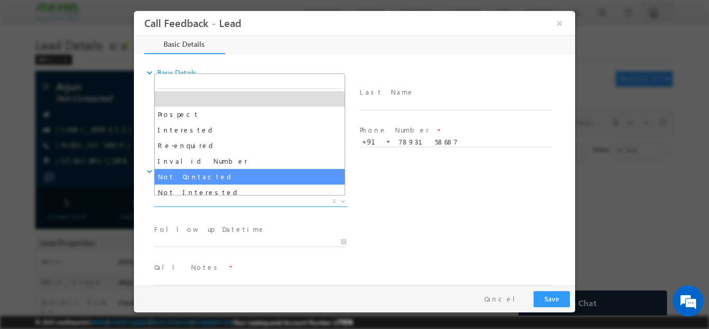
select select "Not Contacted"
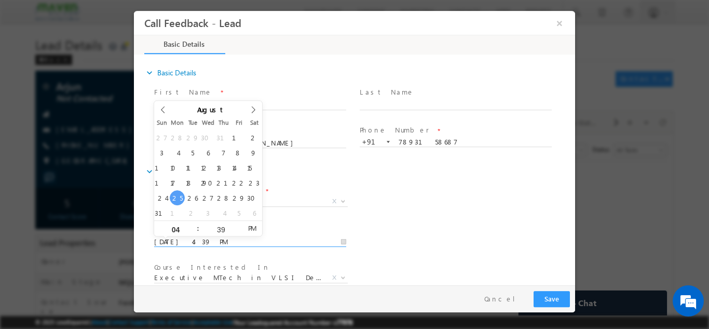
click at [207, 240] on input "25/08/2025 4:39 PM" at bounding box center [250, 241] width 192 height 10
type input "26/08/2025 4:39 PM"
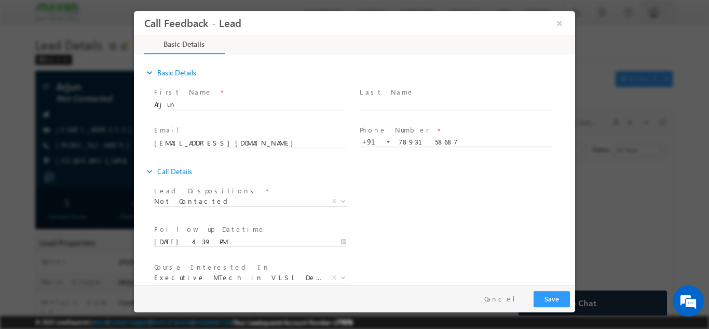
click at [502, 221] on div "Follow up Datetime * 26/08/2025 4:39 PM Program Type * Long Term Short Term X" at bounding box center [363, 240] width 423 height 38
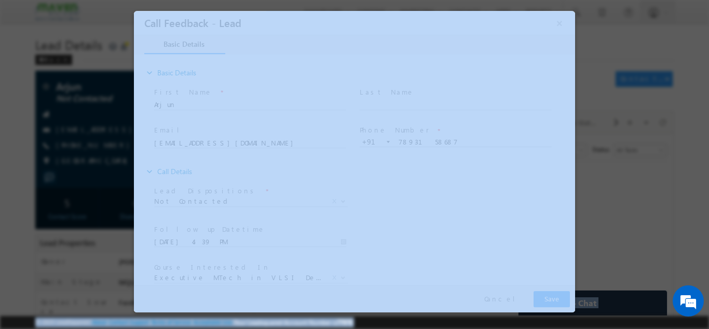
drag, startPoint x: 581, startPoint y: 227, endPoint x: 594, endPoint y: 334, distance: 107.7
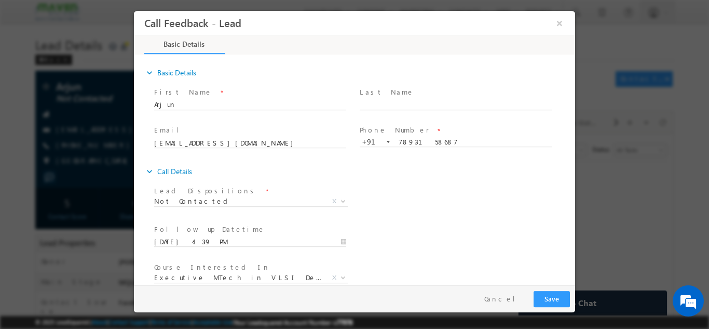
click at [475, 184] on div "Lead Dispositions * Prospect Interested Re-enquired Invalid Number Not Contacte…" at bounding box center [363, 202] width 423 height 38
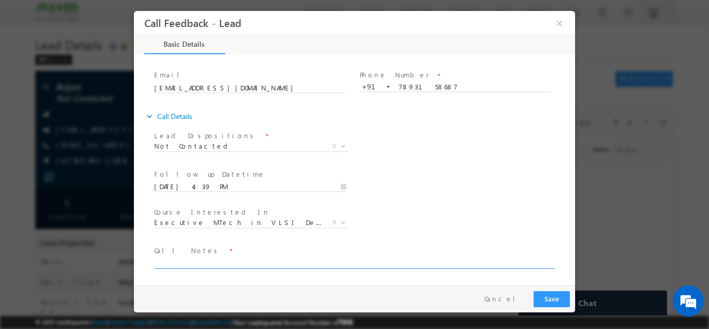
click at [389, 259] on textarea at bounding box center [353, 262] width 399 height 12
type textarea "dnp"
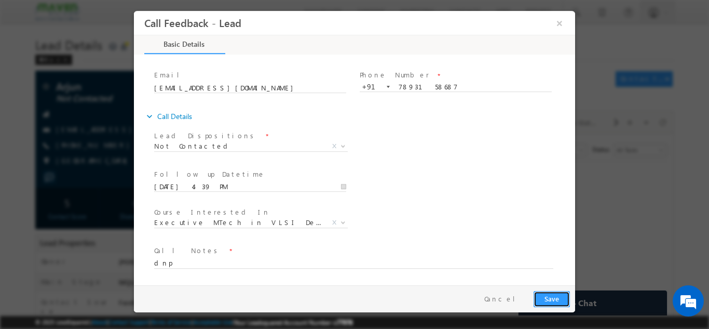
click at [544, 293] on button "Save" at bounding box center [552, 298] width 36 height 16
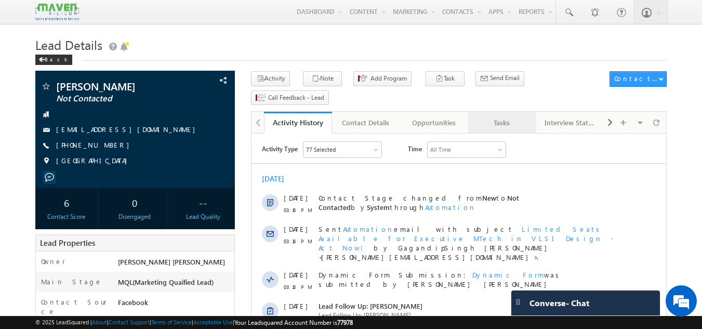
click at [516, 112] on link "Tasks" at bounding box center [502, 123] width 68 height 22
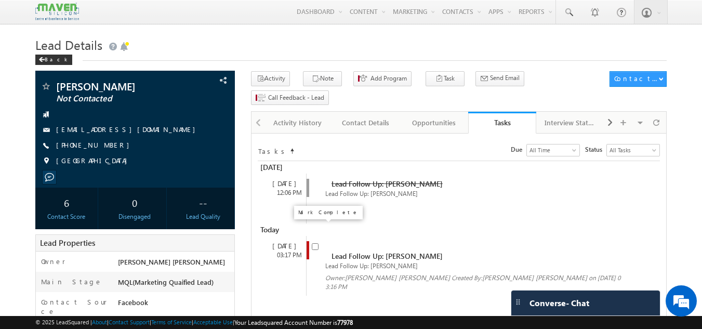
click at [315, 243] on input "checkbox" at bounding box center [315, 246] width 7 height 7
checkbox input "false"
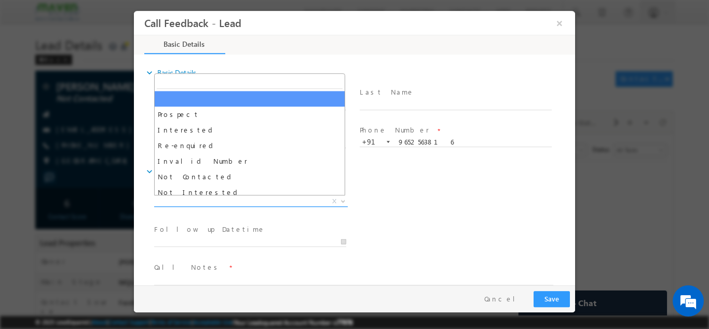
click at [216, 201] on span "X" at bounding box center [251, 201] width 194 height 10
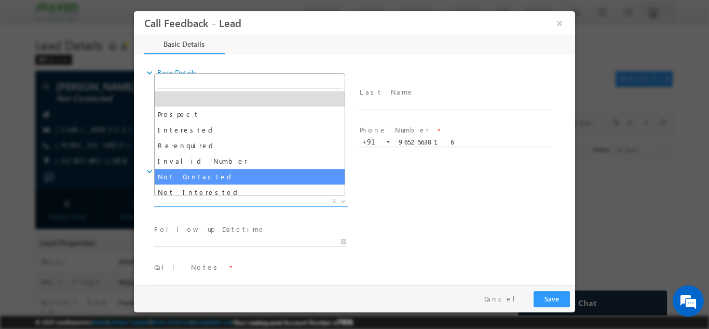
select select "Not Contacted"
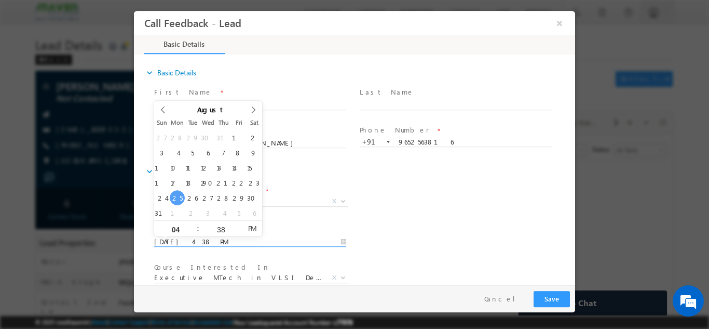
click at [210, 242] on input "25/08/2025 4:38 PM" at bounding box center [250, 241] width 192 height 10
type input "26/08/2025 4:38 PM"
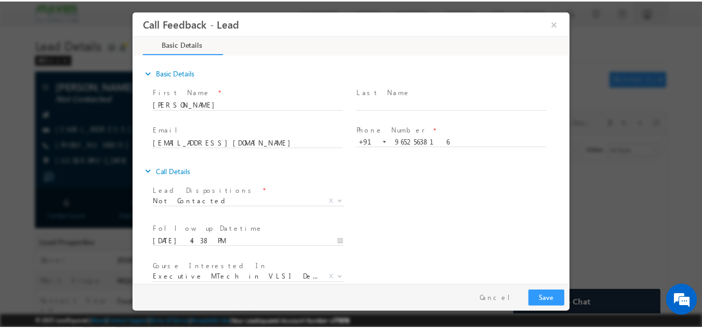
scroll to position [55, 0]
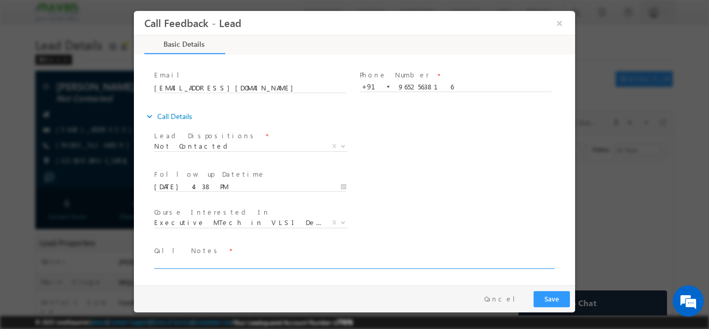
click at [377, 259] on textarea at bounding box center [353, 262] width 399 height 12
type textarea "dnp"
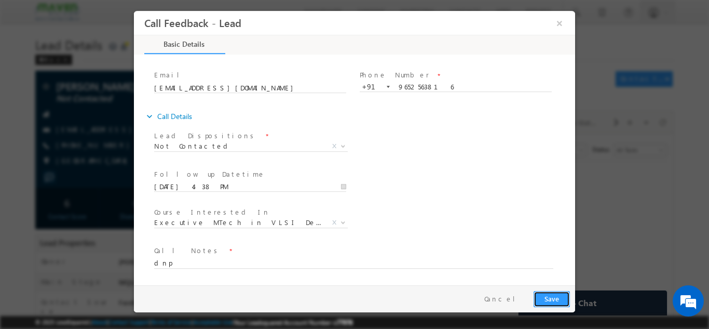
click at [555, 299] on button "Save" at bounding box center [552, 298] width 36 height 16
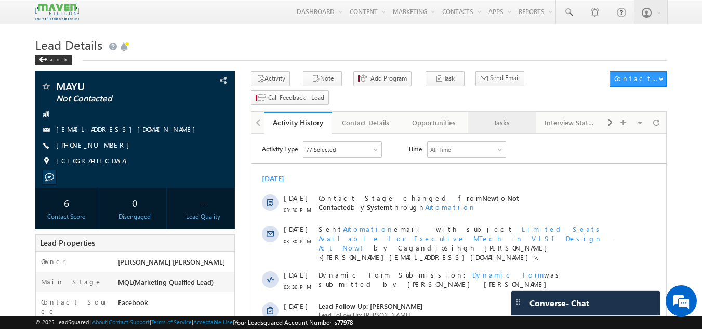
click at [501, 116] on div "Tasks" at bounding box center [501, 122] width 50 height 12
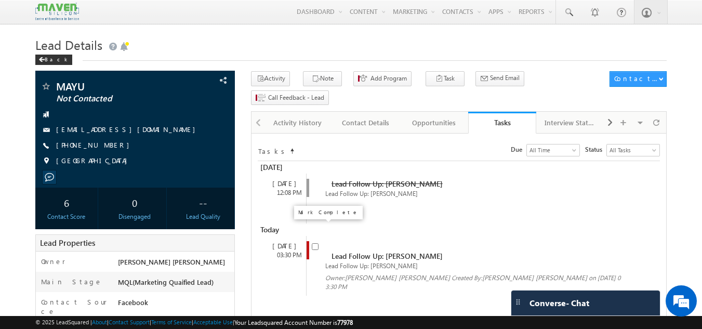
click at [313, 243] on input "checkbox" at bounding box center [315, 246] width 7 height 7
checkbox input "false"
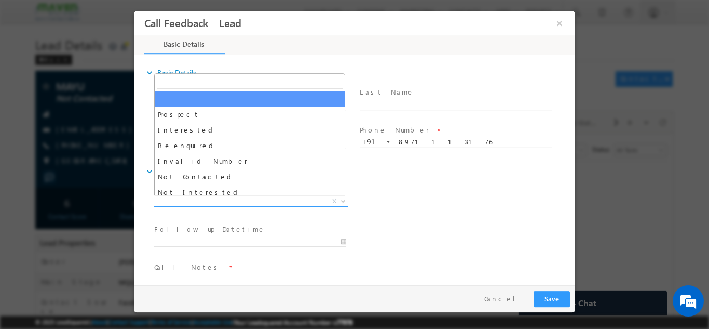
click at [219, 205] on span "X" at bounding box center [251, 201] width 194 height 10
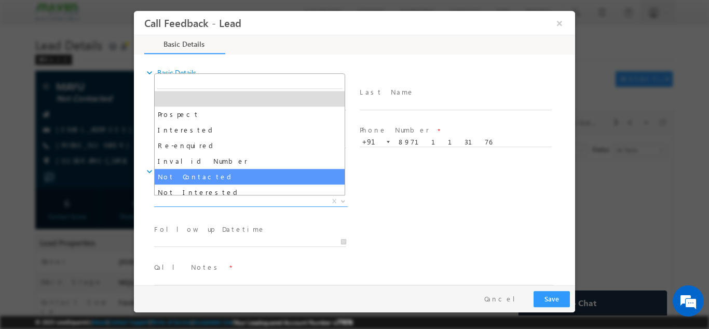
select select "Not Contacted"
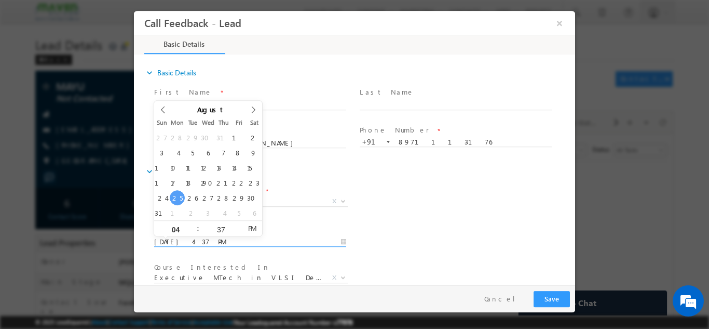
click at [214, 242] on input "[DATE] 4:37 PM" at bounding box center [250, 241] width 192 height 10
type input "[DATE] 4:37 PM"
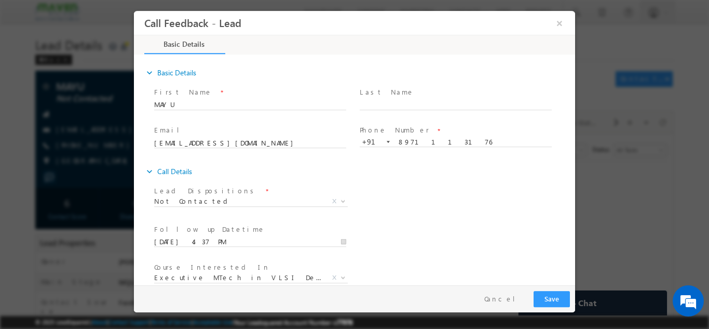
click at [503, 183] on div "Lead Dispositions * Prospect Interested Re-enquired Invalid Number Not Contacte…" at bounding box center [363, 202] width 423 height 38
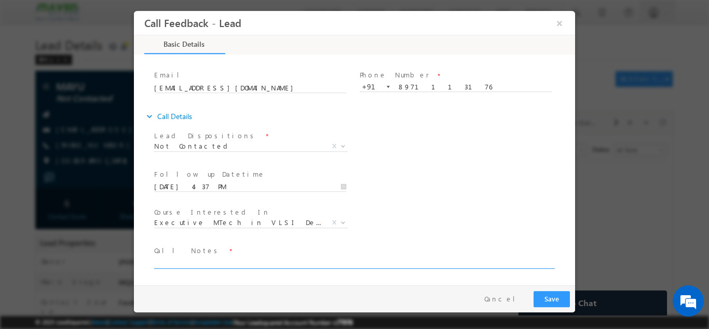
click at [341, 257] on textarea at bounding box center [353, 262] width 399 height 12
type textarea "dnp"
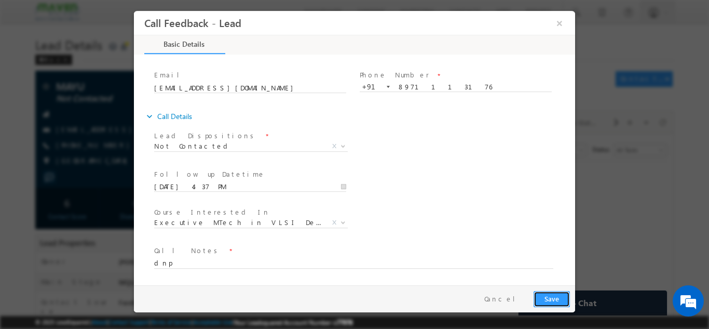
click at [550, 294] on button "Save" at bounding box center [552, 298] width 36 height 16
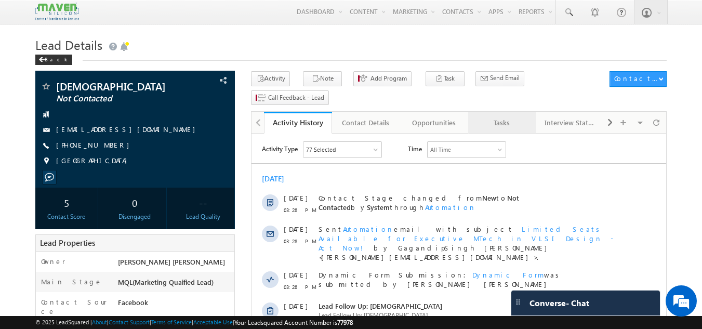
click at [495, 116] on div "Tasks" at bounding box center [501, 122] width 50 height 12
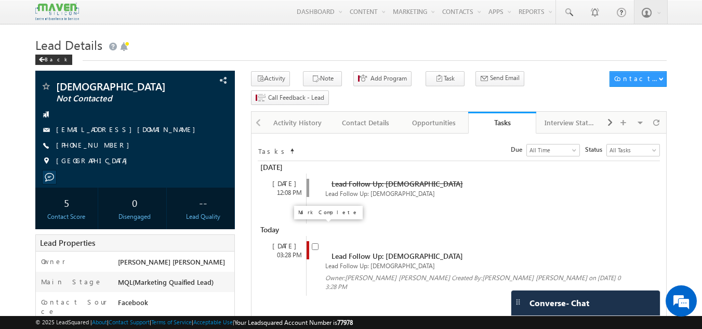
click at [316, 243] on input "checkbox" at bounding box center [315, 246] width 7 height 7
checkbox input "false"
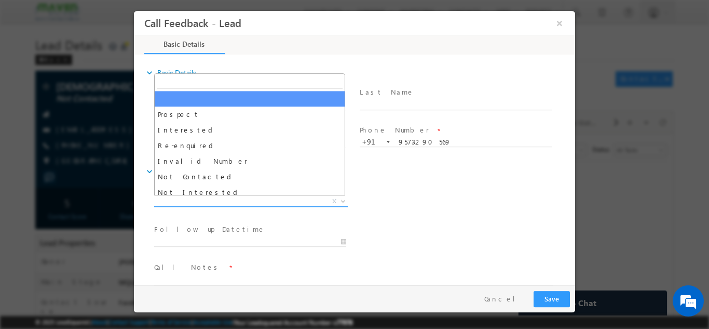
click at [238, 204] on span "X" at bounding box center [251, 201] width 194 height 10
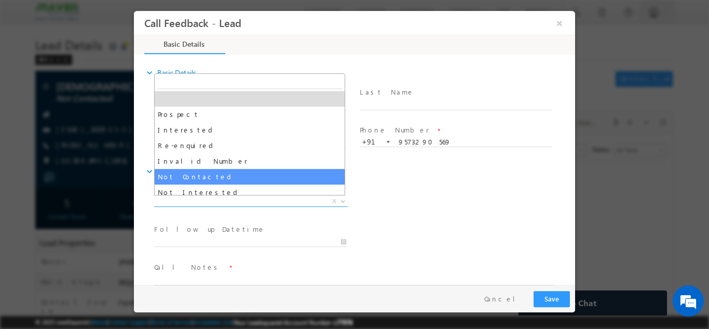
select select "Not Contacted"
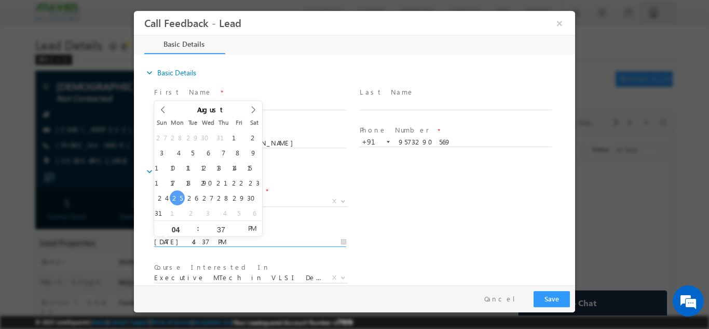
click at [233, 244] on input "25/08/2025 4:37 PM" at bounding box center [250, 241] width 192 height 10
type input "26/08/2025 4:37 PM"
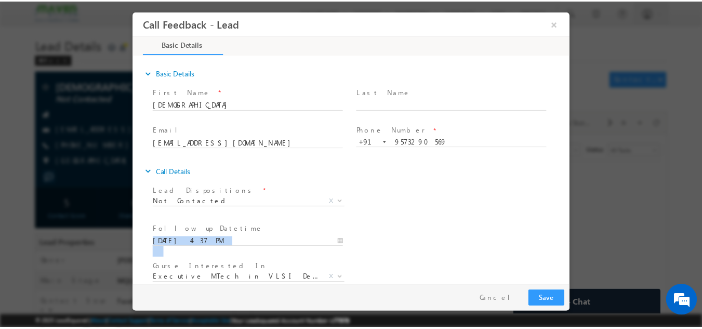
scroll to position [55, 0]
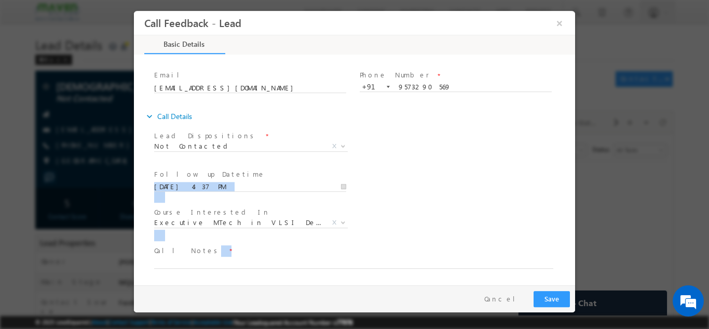
drag, startPoint x: 569, startPoint y: 233, endPoint x: 733, endPoint y: 308, distance: 181.0
click at [575, 285] on html "Call Feedback - Lead × Basic Details" at bounding box center [354, 147] width 441 height 274
click at [278, 259] on textarea at bounding box center [353, 262] width 399 height 12
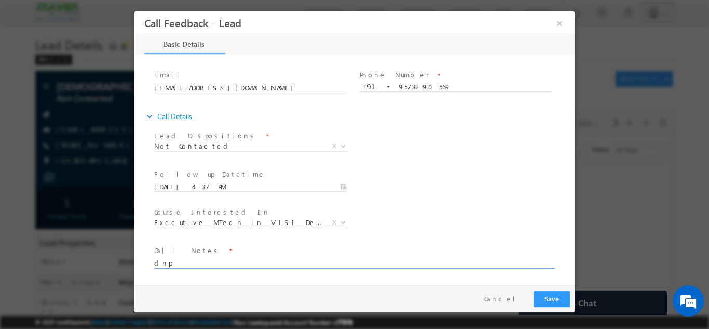
type textarea "dnp"
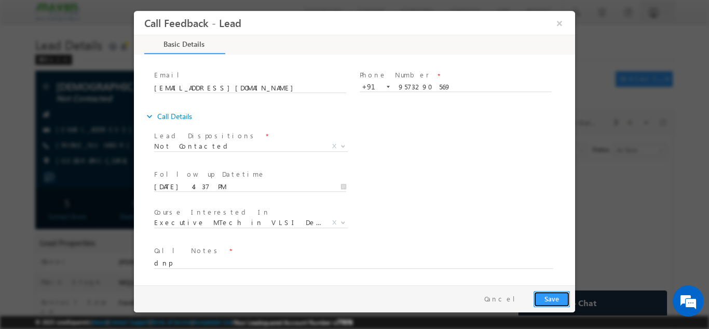
click at [548, 301] on button "Save" at bounding box center [552, 298] width 36 height 16
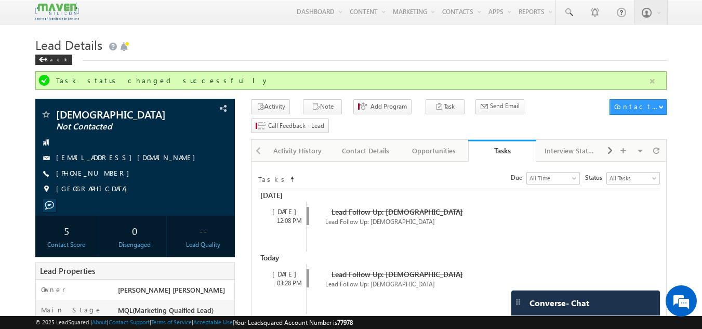
click at [653, 86] on button "button" at bounding box center [652, 81] width 13 height 13
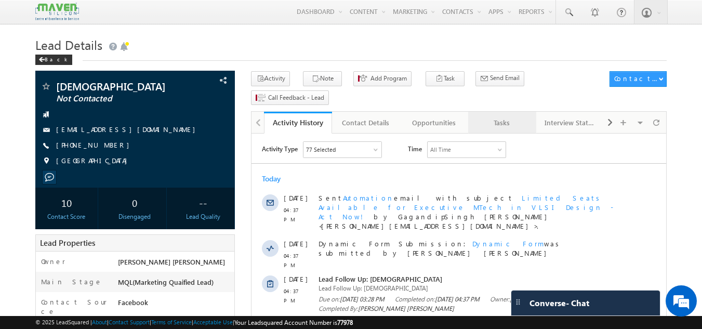
click at [476, 112] on link "Tasks" at bounding box center [502, 123] width 68 height 22
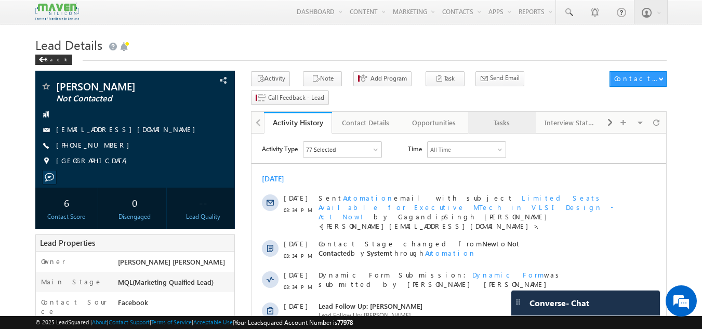
click at [490, 114] on link "Tasks" at bounding box center [502, 123] width 68 height 22
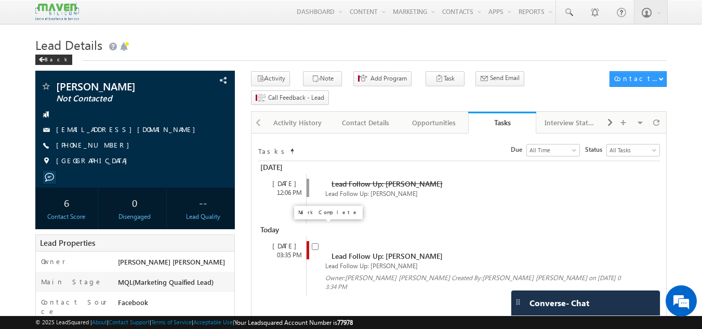
click at [315, 243] on input "checkbox" at bounding box center [315, 246] width 7 height 7
checkbox input "false"
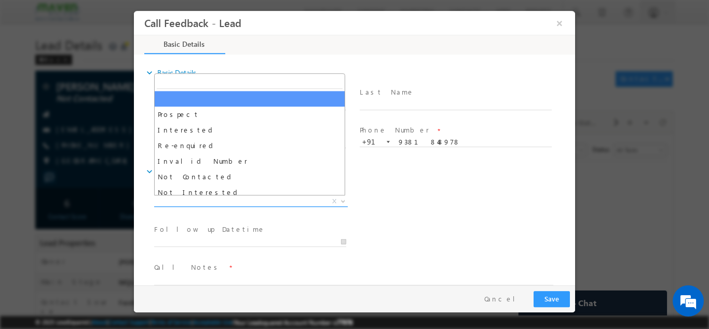
click at [236, 201] on span "X" at bounding box center [251, 201] width 194 height 10
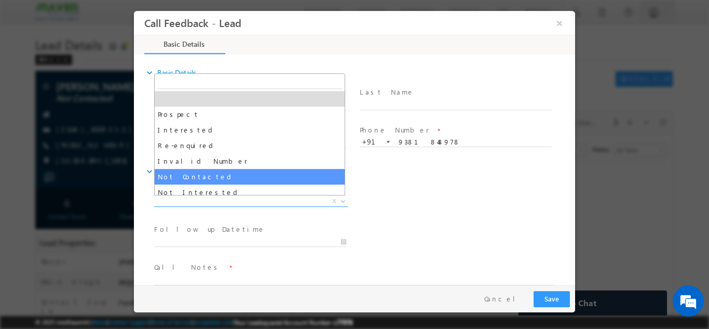
drag, startPoint x: 216, startPoint y: 171, endPoint x: 205, endPoint y: 177, distance: 12.3
select select "Not Contacted"
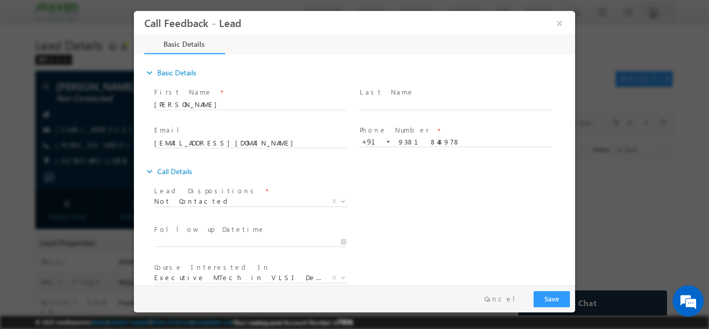
click at [205, 177] on div "expand_more Call Details" at bounding box center [359, 171] width 431 height 19
click at [203, 236] on input "25/08/2025 5:05 PM" at bounding box center [250, 241] width 192 height 10
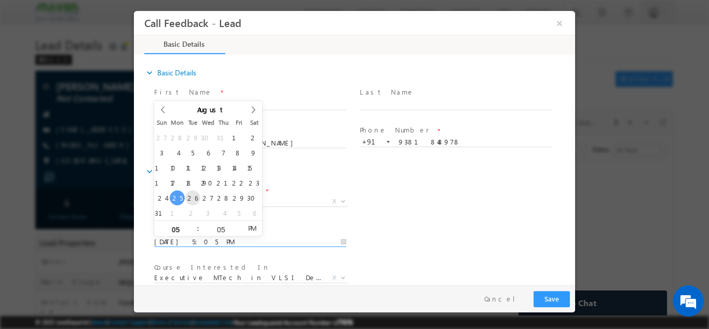
type input "26/08/2025 5:05 PM"
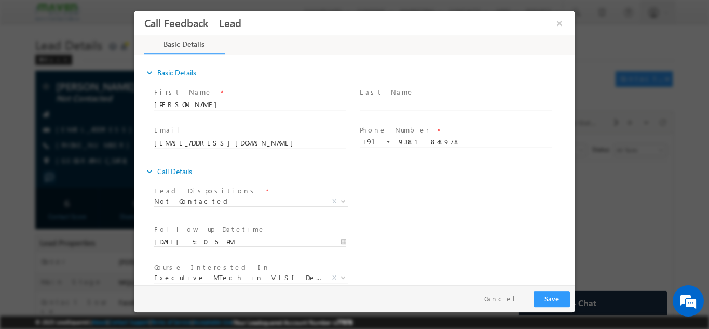
click at [484, 202] on div "Lead Dispositions * Prospect Interested Re-enquired Invalid Number Not Contacte…" at bounding box center [363, 202] width 423 height 38
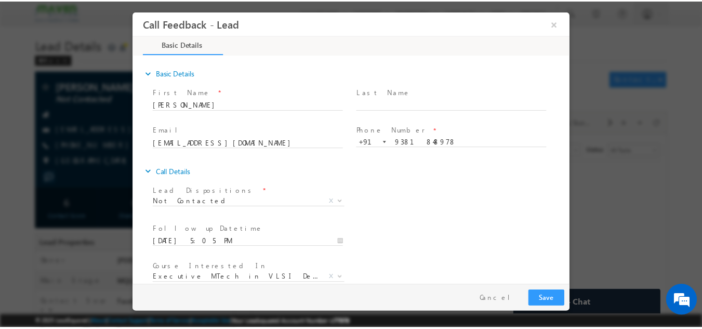
scroll to position [55, 0]
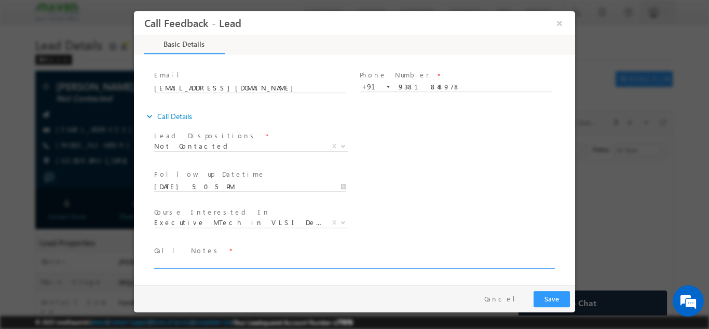
click at [432, 260] on textarea at bounding box center [353, 262] width 399 height 12
type textarea "dnp"
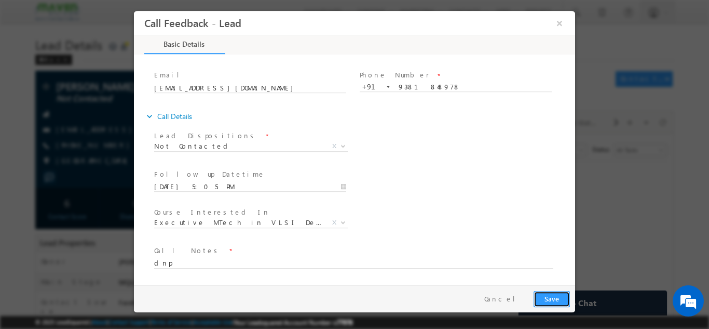
click at [557, 294] on button "Save" at bounding box center [552, 298] width 36 height 16
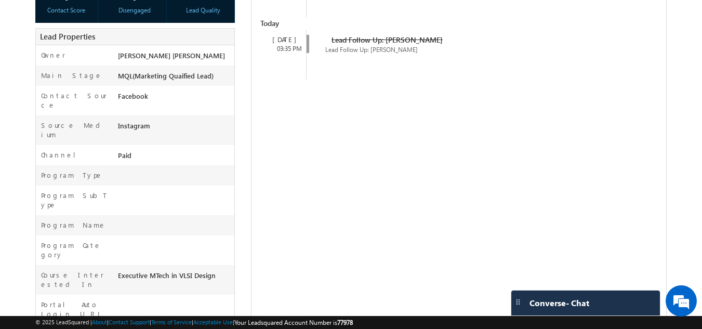
scroll to position [0, 0]
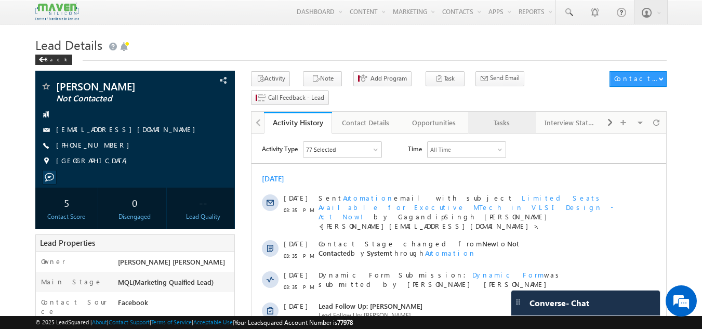
click at [499, 116] on div "Tasks" at bounding box center [501, 122] width 50 height 12
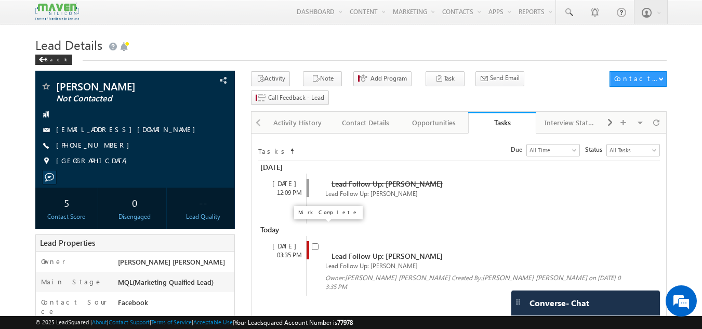
click at [314, 243] on input "checkbox" at bounding box center [315, 246] width 7 height 7
checkbox input "false"
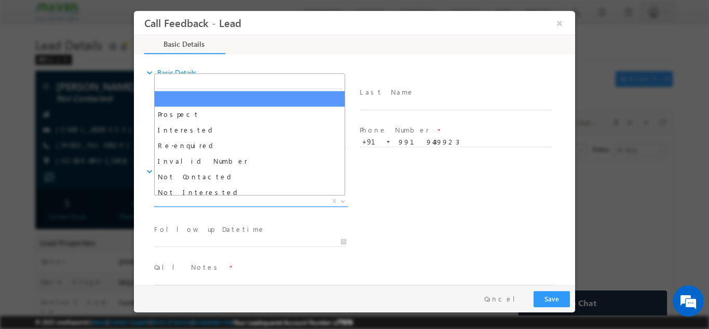
click at [235, 199] on span "X" at bounding box center [251, 201] width 194 height 10
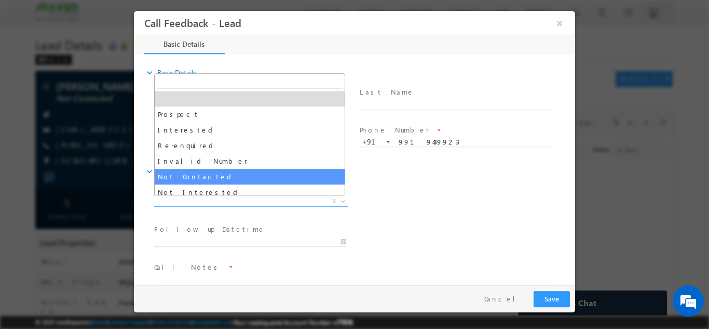
select select "Not Contacted"
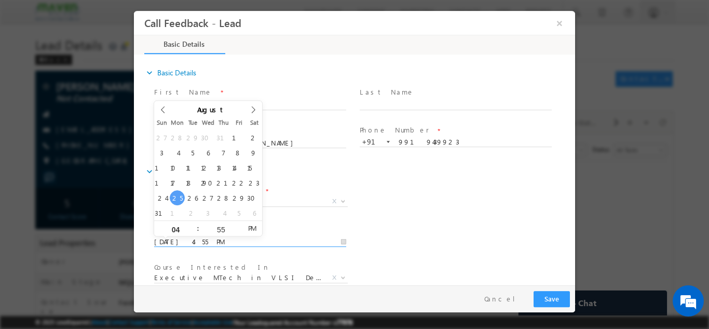
click at [209, 240] on input "25/08/2025 4:55 PM" at bounding box center [250, 241] width 192 height 10
type input "26/08/2025 4:55 PM"
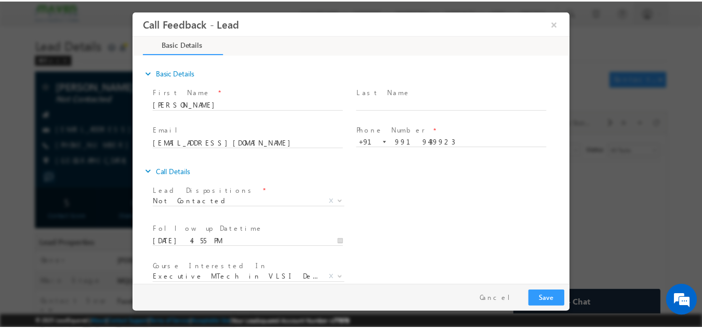
scroll to position [55, 0]
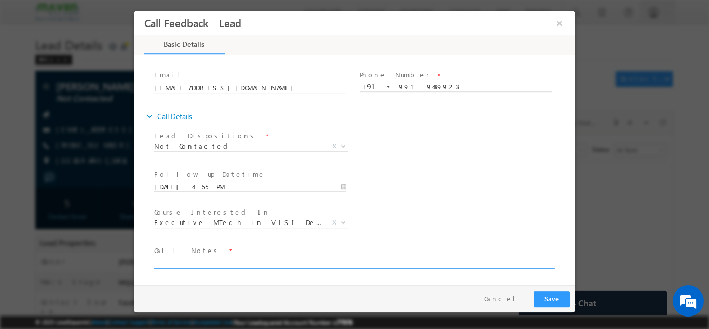
click at [432, 259] on textarea at bounding box center [353, 262] width 399 height 12
type textarea "dnp"
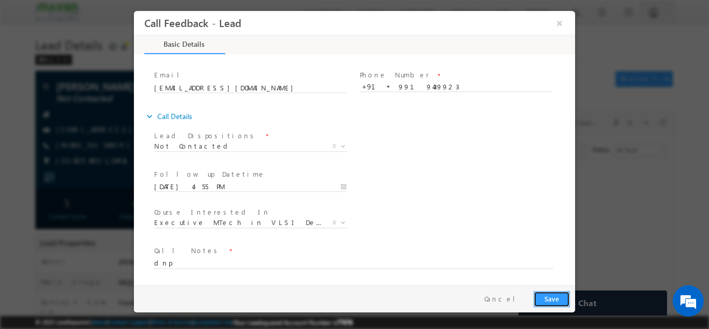
click at [563, 297] on button "Save" at bounding box center [552, 298] width 36 height 16
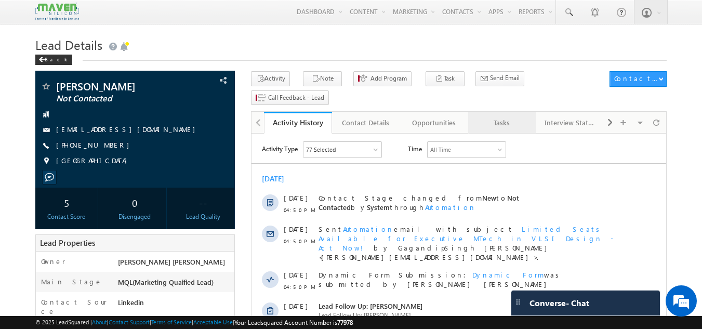
click at [503, 112] on link "Tasks" at bounding box center [502, 123] width 68 height 22
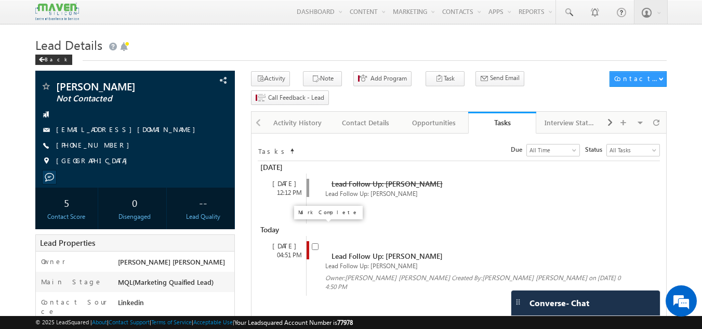
click at [316, 243] on input "checkbox" at bounding box center [315, 246] width 7 height 7
checkbox input "false"
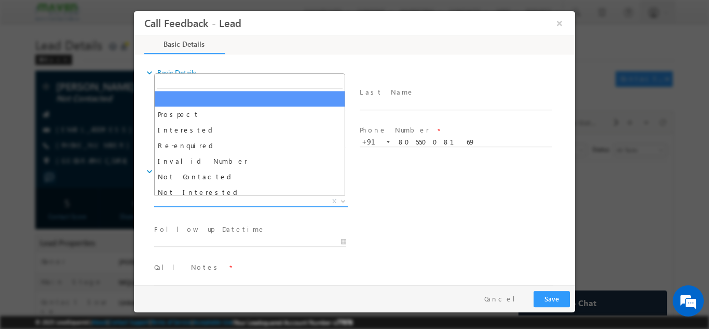
click at [178, 198] on span "X" at bounding box center [251, 201] width 194 height 10
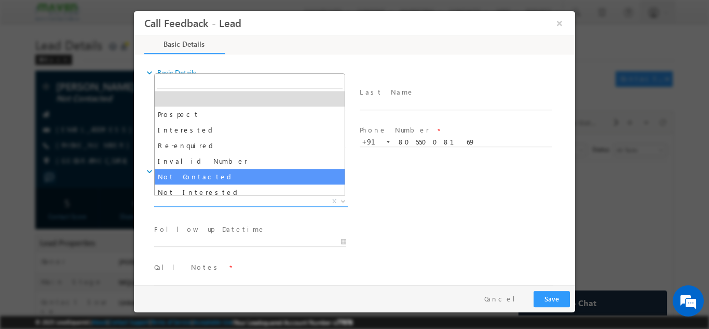
select select "Not Contacted"
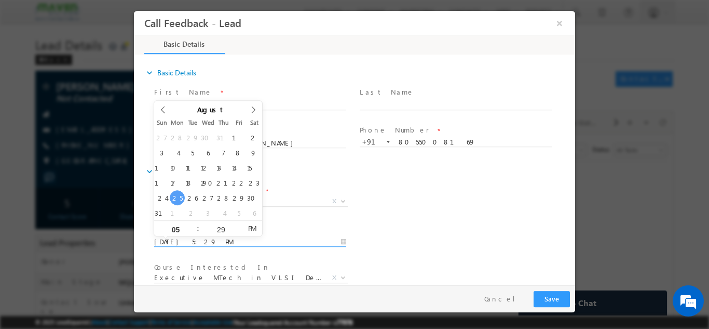
click at [189, 239] on input "[DATE] 5:29 PM" at bounding box center [250, 241] width 192 height 10
type input "[DATE] 5:29 PM"
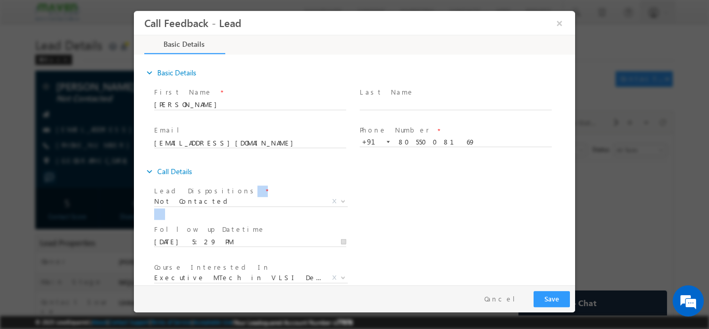
drag, startPoint x: 570, startPoint y: 169, endPoint x: 582, endPoint y: 244, distance: 75.8
click at [575, 244] on html "Call Feedback - Lead × Basic Details" at bounding box center [354, 147] width 441 height 274
click at [557, 232] on div "Follow up Datetime * 26/08/2025 5:29 PM Program Type * Long Term Short Term X" at bounding box center [363, 240] width 423 height 38
drag, startPoint x: 495, startPoint y: 214, endPoint x: 572, endPoint y: 217, distance: 76.9
click at [572, 217] on div "expand_more Basic Details First Name *" at bounding box center [357, 170] width 436 height 229
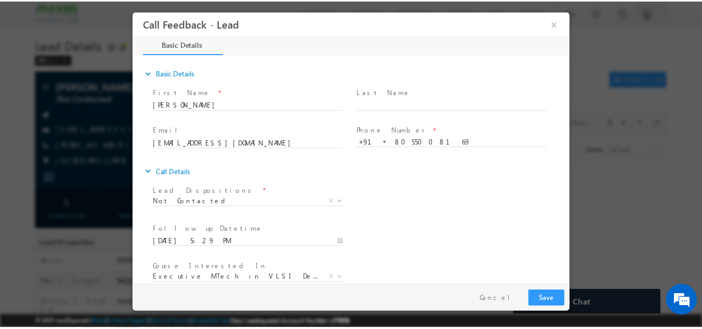
scroll to position [55, 0]
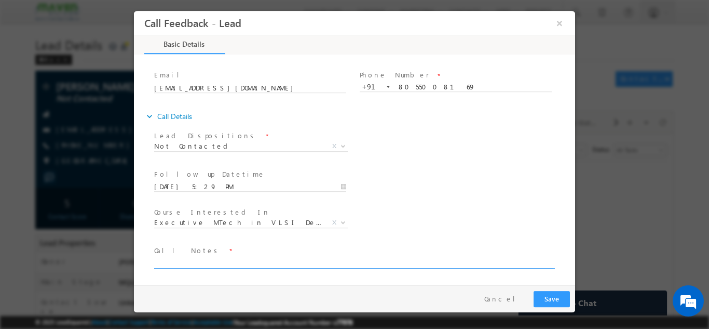
click at [469, 265] on textarea at bounding box center [353, 262] width 399 height 12
drag, startPoint x: 166, startPoint y: 258, endPoint x: 142, endPoint y: 265, distance: 25.0
click at [142, 265] on div "expand_more Basic Details First Name *" at bounding box center [357, 170] width 436 height 229
type textarea "dnp"
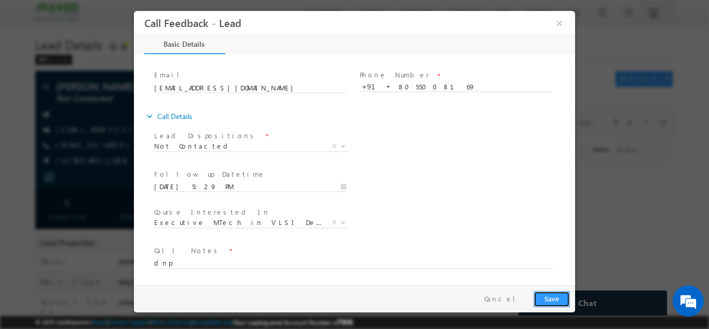
click at [555, 294] on button "Save" at bounding box center [552, 298] width 36 height 16
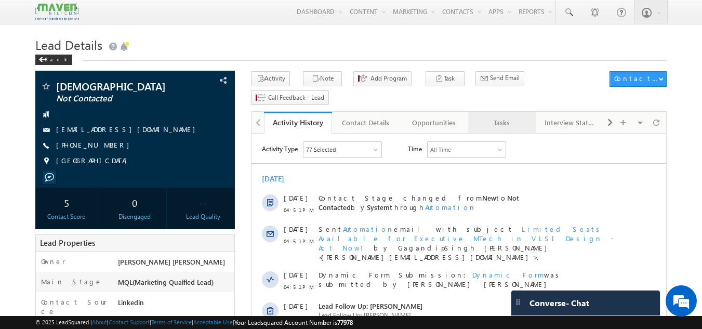
click at [500, 116] on div "Tasks" at bounding box center [501, 122] width 50 height 12
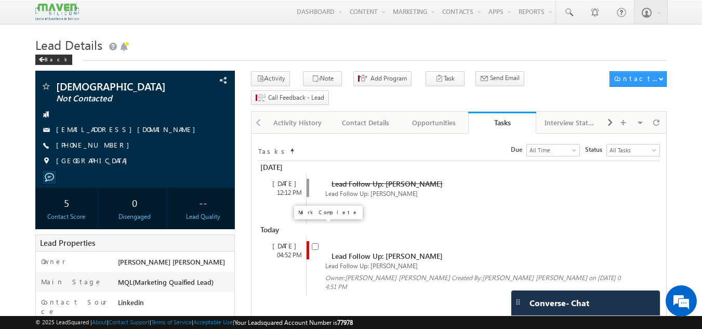
click at [315, 243] on input "checkbox" at bounding box center [315, 246] width 7 height 7
checkbox input "false"
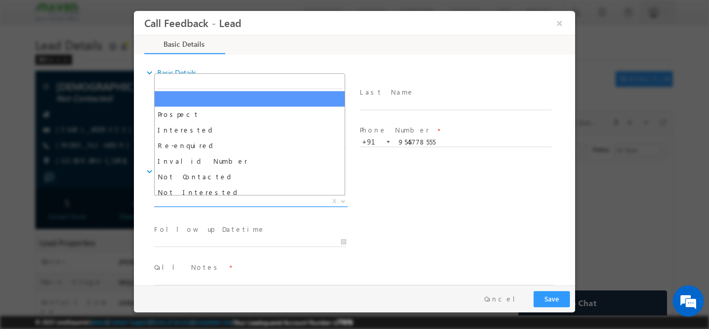
click at [287, 199] on span "X" at bounding box center [251, 201] width 194 height 10
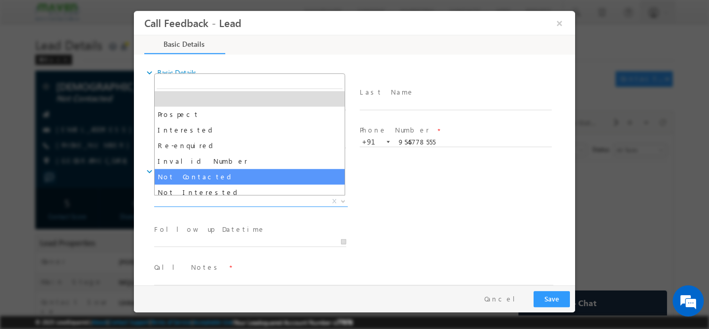
select select "Not Contacted"
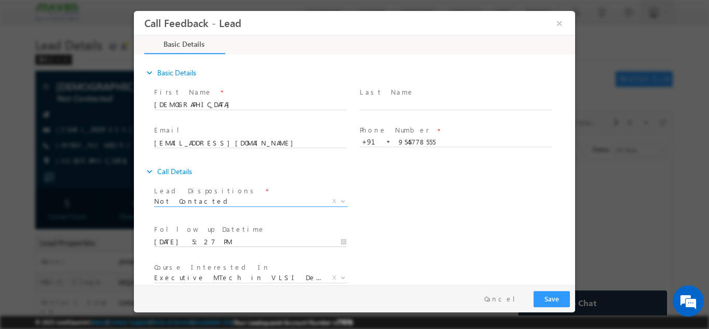
click at [268, 237] on input "[DATE] 5:27 PM" at bounding box center [250, 241] width 192 height 10
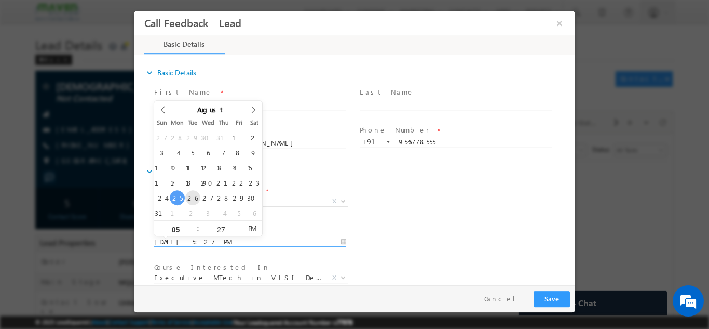
type input "[DATE] 5:27 PM"
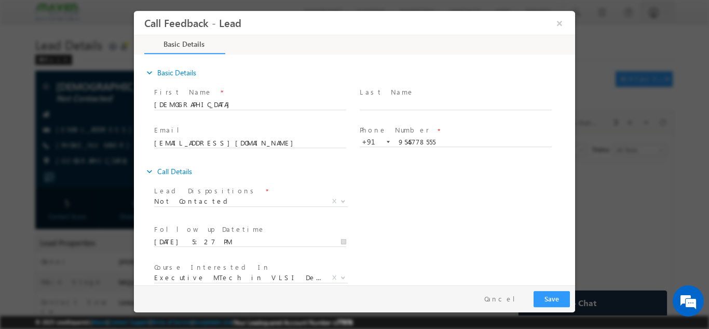
click at [527, 189] on div "Lead Dispositions * Prospect Interested Re-enquired Invalid Number Not Contacte…" at bounding box center [363, 202] width 423 height 38
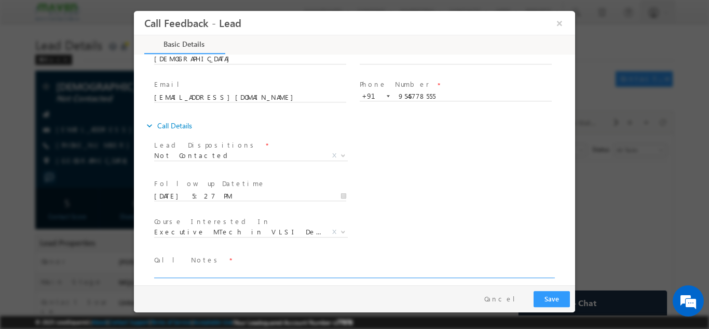
click at [417, 268] on textarea at bounding box center [353, 271] width 399 height 12
type textarea "dnp"
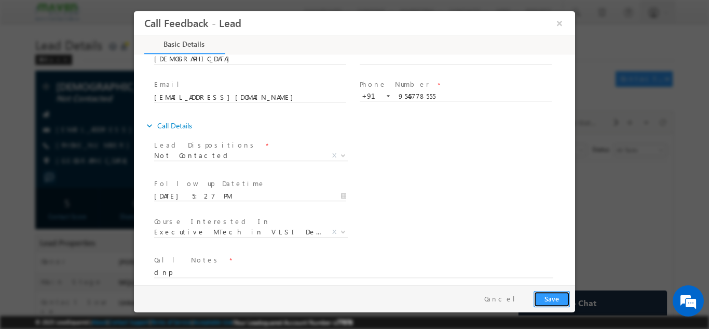
click at [563, 301] on button "Save" at bounding box center [552, 298] width 36 height 16
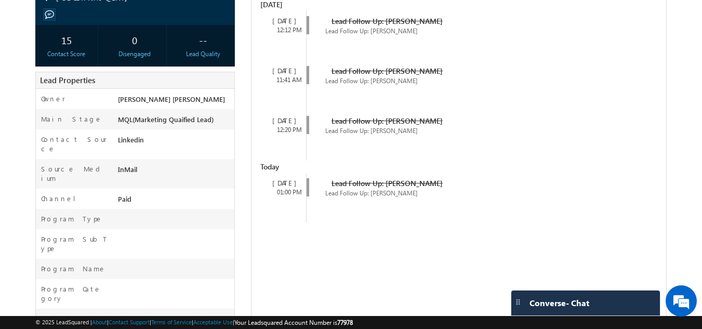
scroll to position [191, 0]
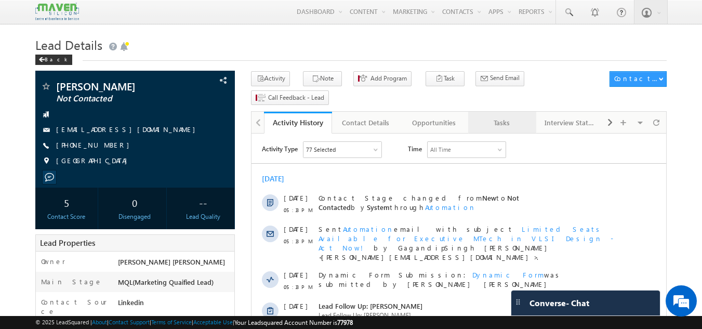
click at [516, 113] on link "Tasks" at bounding box center [502, 123] width 68 height 22
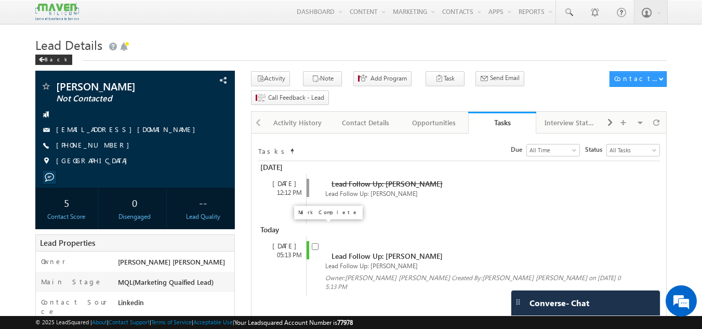
click at [315, 243] on input "checkbox" at bounding box center [315, 246] width 7 height 7
checkbox input "false"
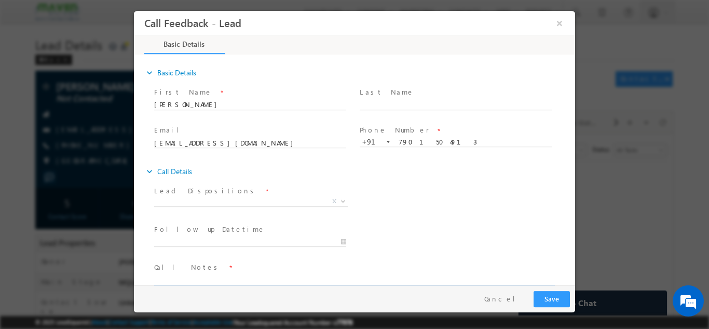
click at [254, 279] on textarea at bounding box center [353, 279] width 399 height 12
drag, startPoint x: 318, startPoint y: 274, endPoint x: 19, endPoint y: 252, distance: 300.4
click at [134, 252] on html "Call Feedback - Lead × Basic Details" at bounding box center [354, 147] width 441 height 274
type textarea "he is not looking for course"
click at [204, 200] on span "X" at bounding box center [251, 201] width 194 height 10
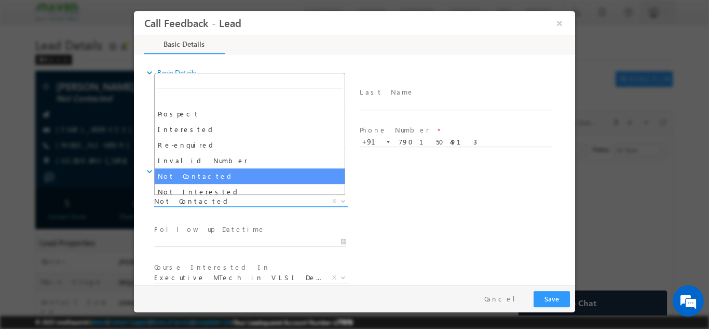
click at [197, 197] on span "Not Contacted" at bounding box center [238, 200] width 169 height 9
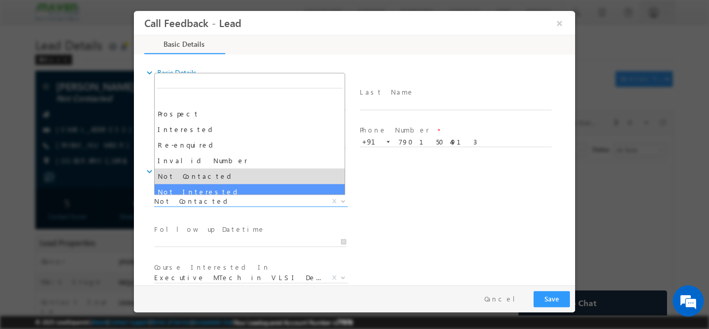
select select "Not Interested"
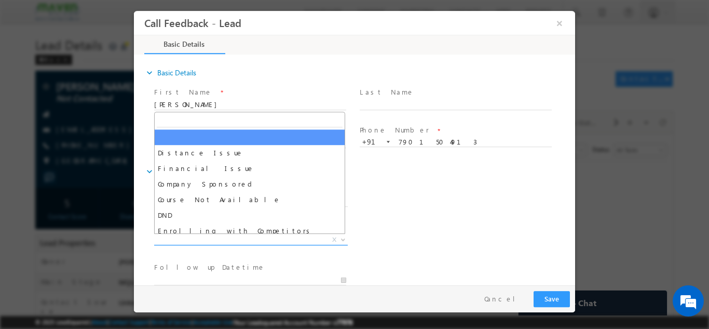
click at [216, 238] on span "X" at bounding box center [251, 239] width 194 height 10
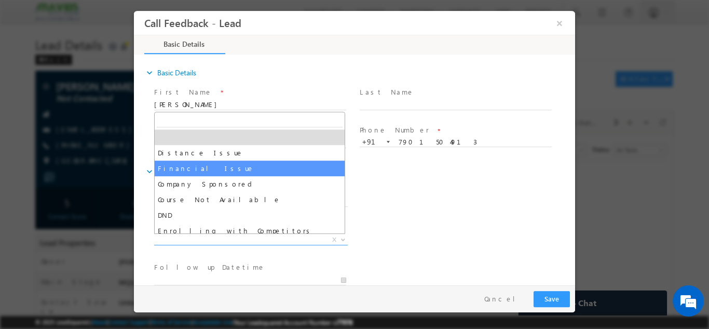
scroll to position [21, 0]
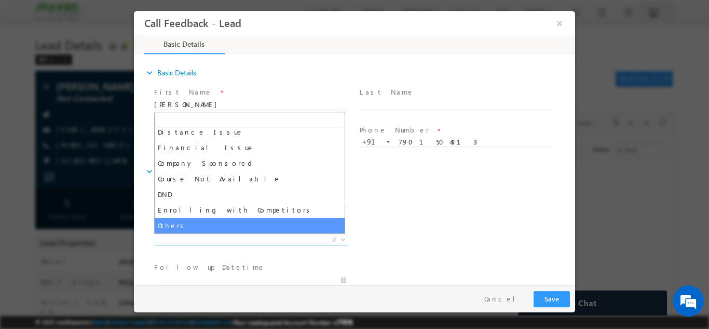
select select "Others"
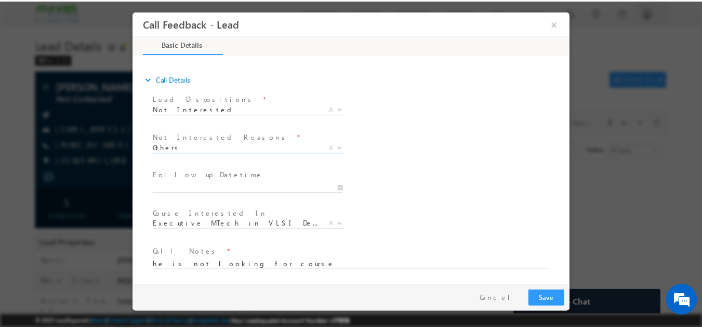
scroll to position [93, 0]
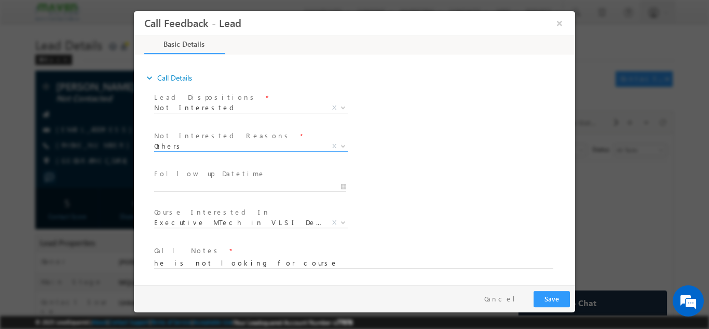
drag, startPoint x: 570, startPoint y: 159, endPoint x: 711, endPoint y: 251, distance: 168.1
click at [546, 298] on button "Save" at bounding box center [552, 298] width 36 height 16
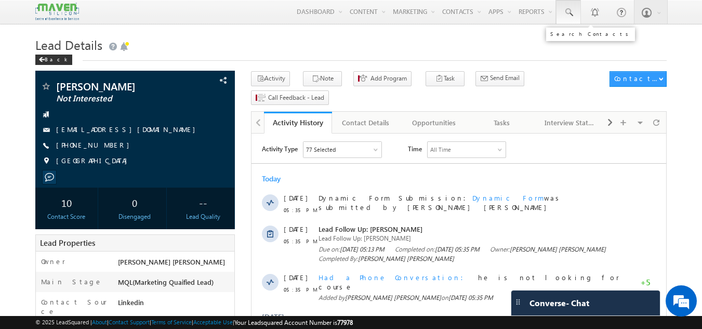
click at [572, 7] on span at bounding box center [568, 12] width 10 height 10
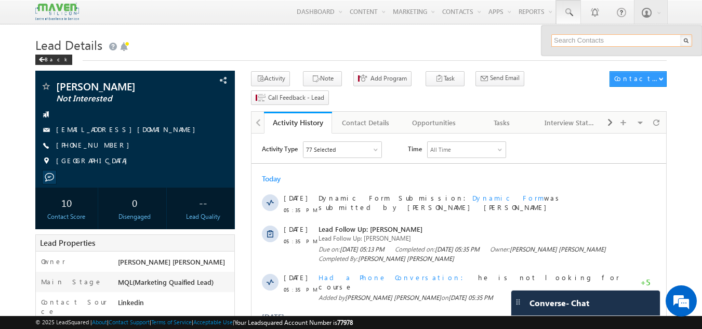
click at [559, 39] on input "text" at bounding box center [621, 40] width 141 height 12
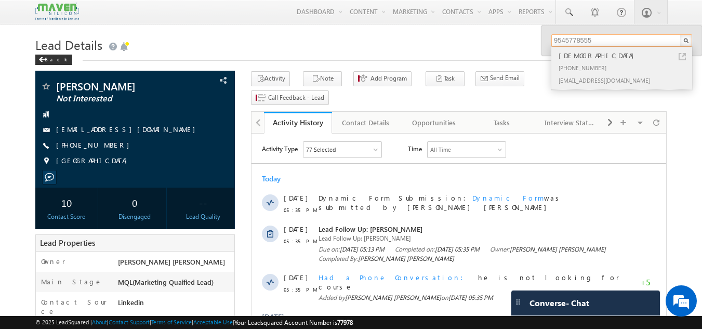
type input "9545778555"
click at [576, 63] on div "[PHONE_NUMBER]" at bounding box center [625, 67] width 139 height 12
